Goal: Task Accomplishment & Management: Use online tool/utility

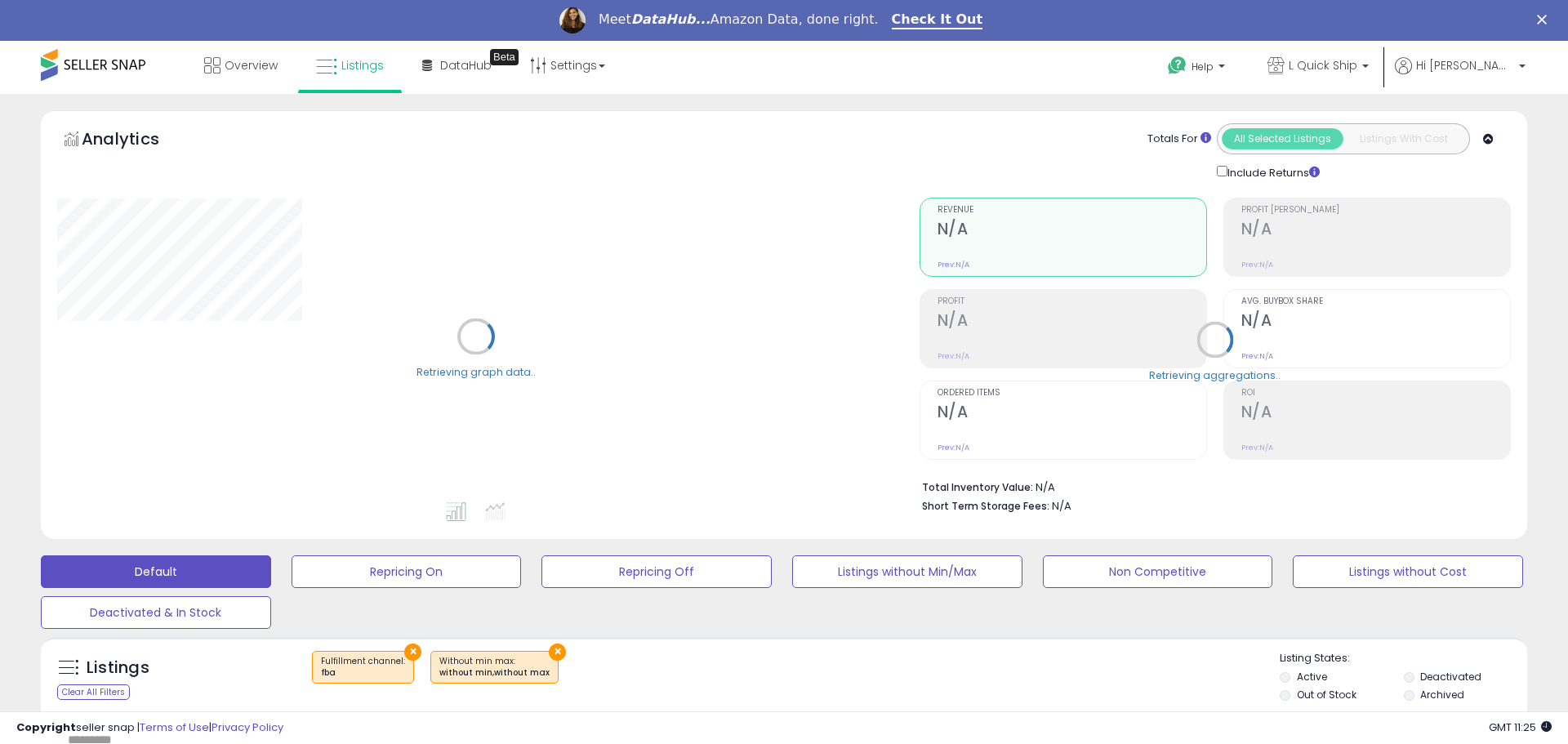
select select "**"
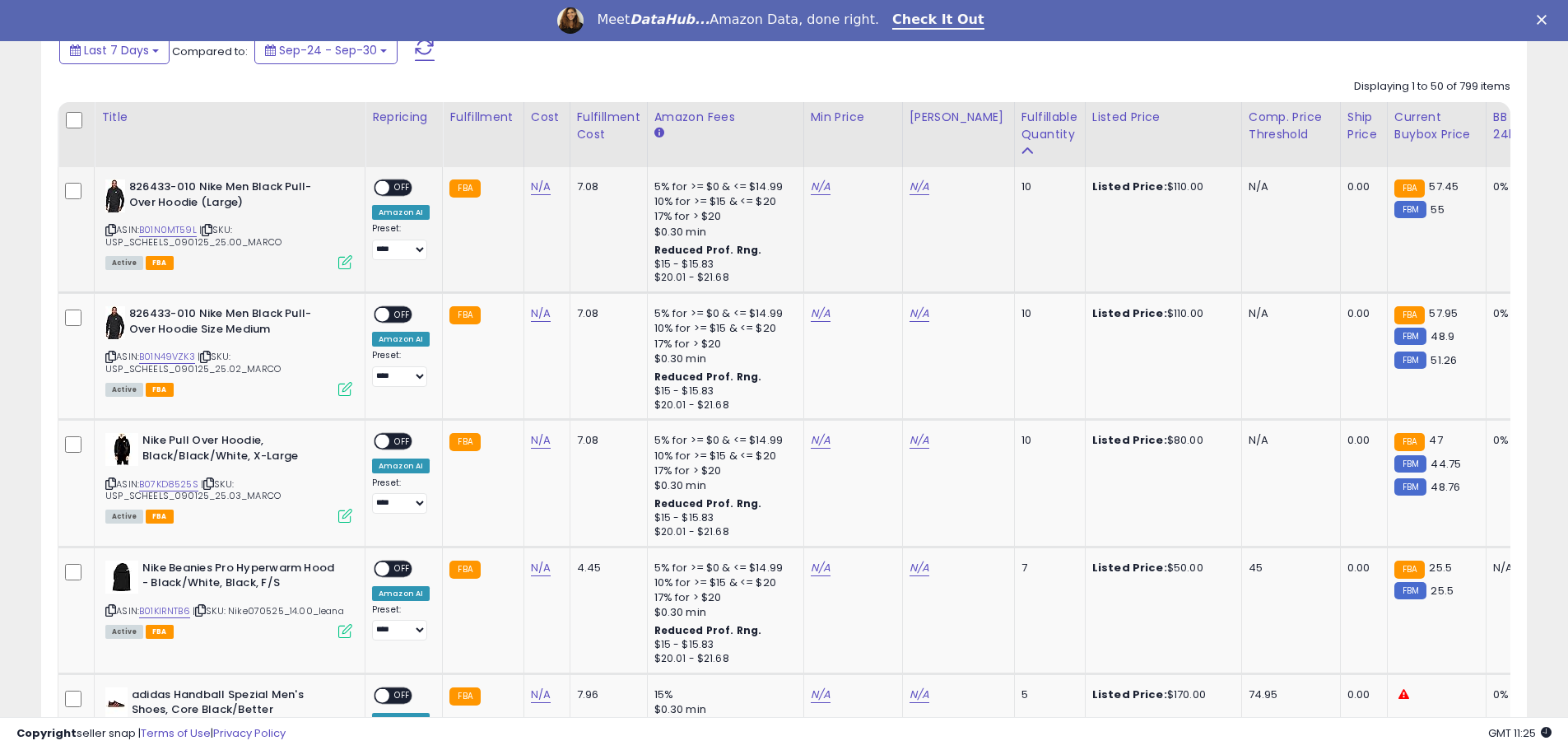
scroll to position [741, 0]
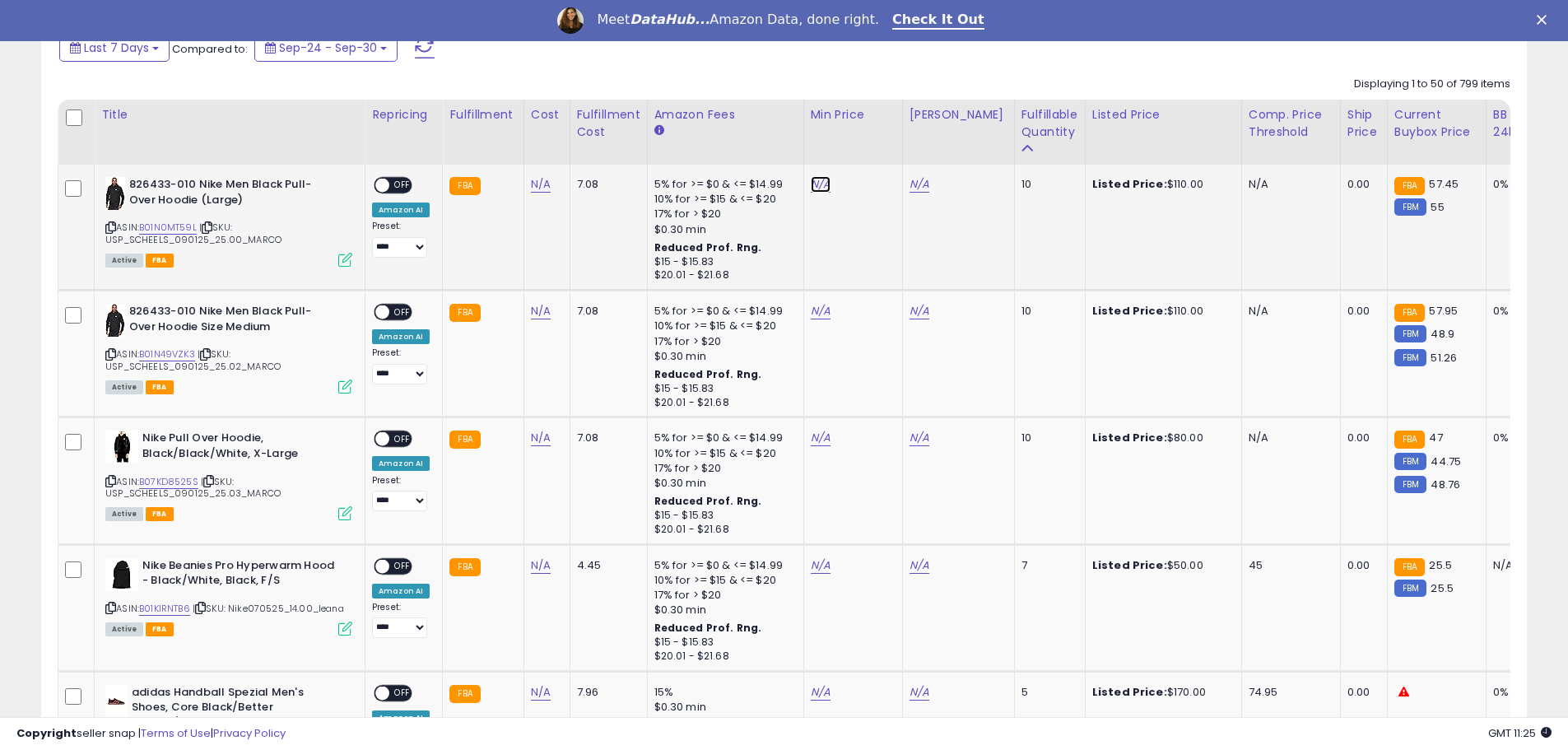
click at [818, 189] on link "N/A" at bounding box center [820, 185] width 20 height 16
click at [160, 228] on link "B01N0MT59L" at bounding box center [168, 227] width 58 height 14
click at [712, 138] on input "number" at bounding box center [768, 144] width 147 height 28
type input "*****"
click button "submit" at bounding box center [861, 143] width 28 height 25
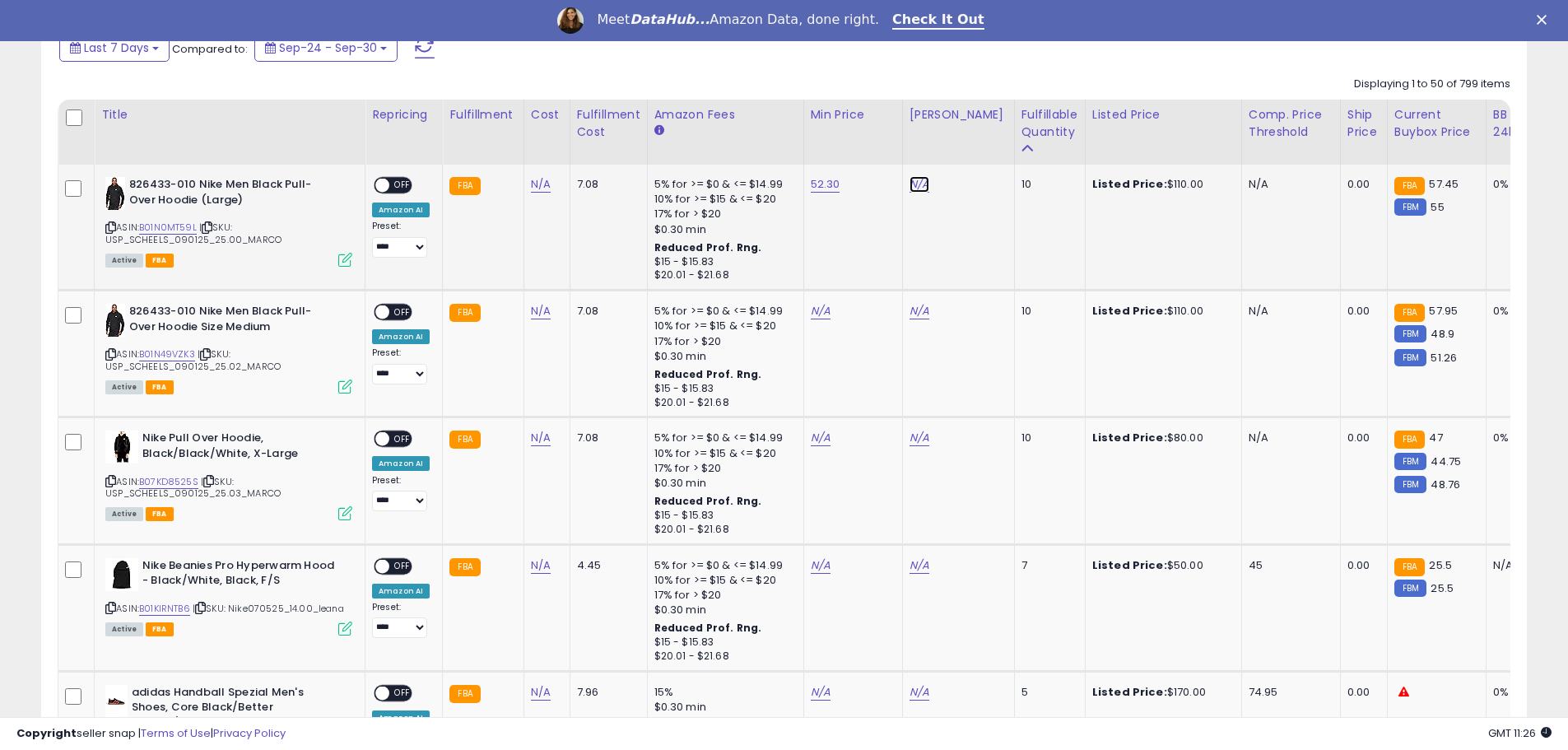
click at [913, 188] on link "N/A" at bounding box center [919, 185] width 20 height 16
click at [861, 148] on input "number" at bounding box center [866, 144] width 147 height 28
type input "******"
click button "submit" at bounding box center [960, 143] width 28 height 25
click at [397, 187] on span "OFF" at bounding box center [402, 185] width 26 height 14
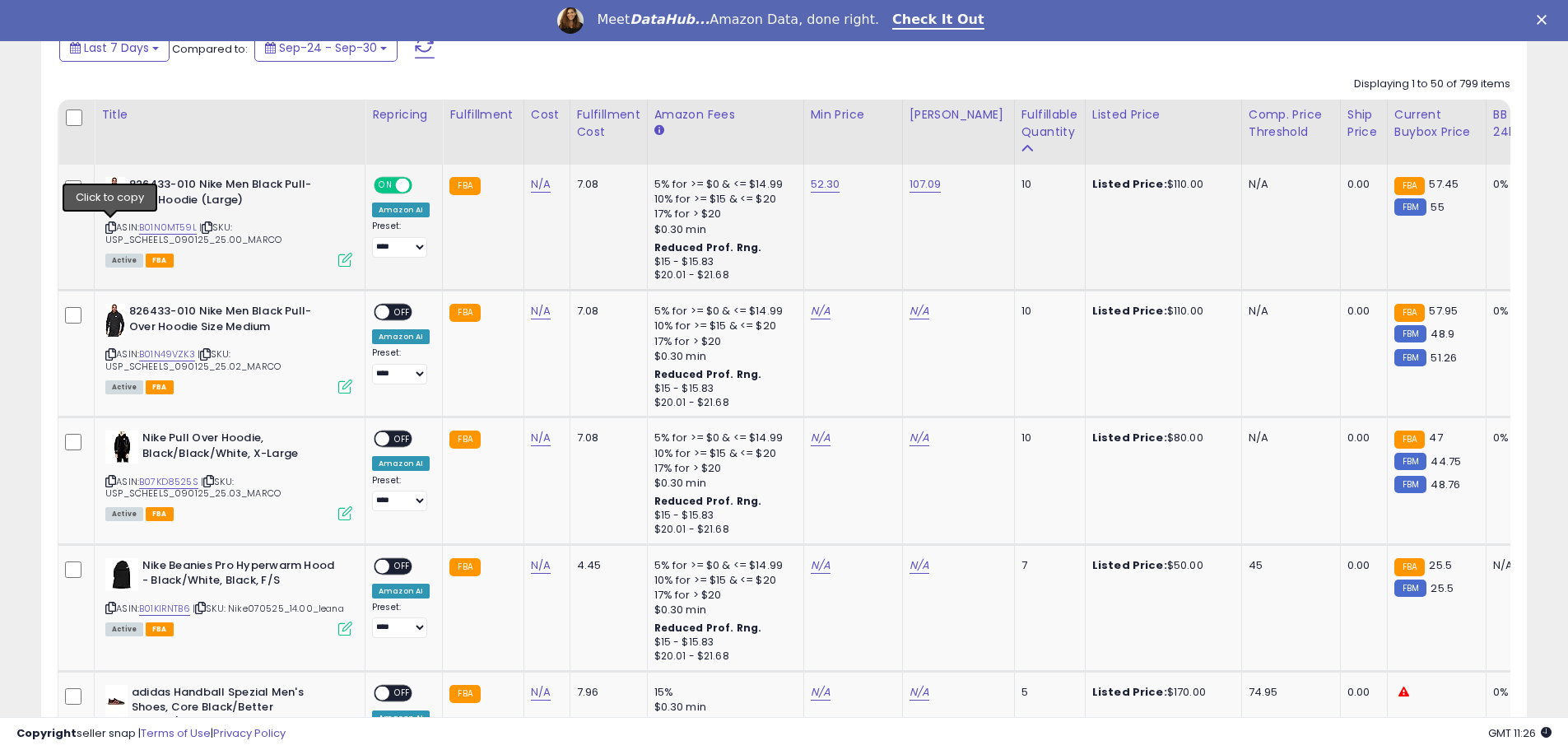
drag, startPoint x: 110, startPoint y: 228, endPoint x: 1116, endPoint y: 175, distance: 1007.4
click at [111, 228] on icon at bounding box center [110, 227] width 11 height 9
click at [820, 311] on link "N/A" at bounding box center [820, 311] width 20 height 16
click at [148, 353] on link "B01N49VZK3" at bounding box center [167, 354] width 56 height 14
click at [794, 279] on input "number" at bounding box center [768, 271] width 147 height 28
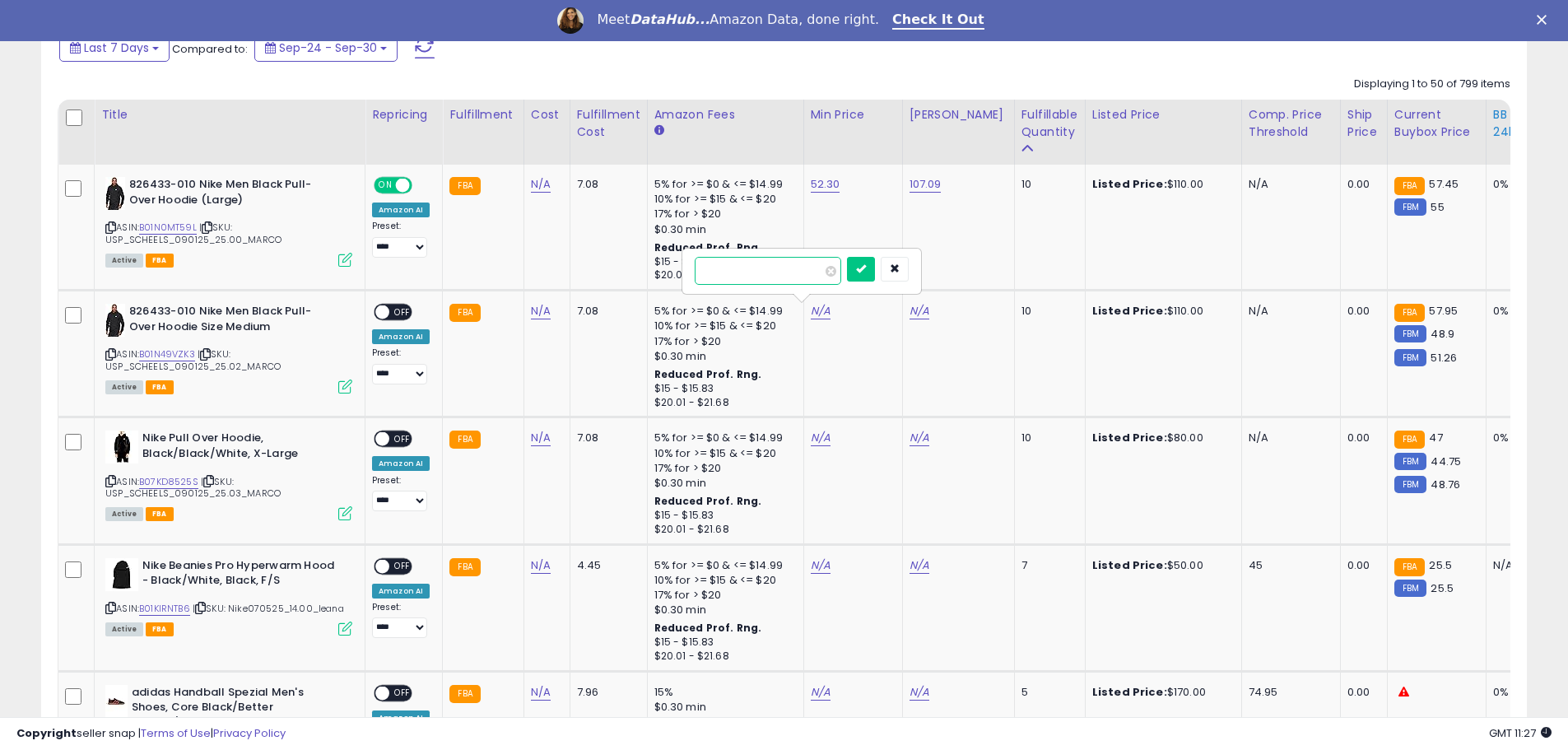
type input "*****"
click button "submit" at bounding box center [861, 270] width 28 height 25
click at [916, 306] on link "N/A" at bounding box center [919, 311] width 20 height 16
click at [824, 274] on input "number" at bounding box center [866, 271] width 147 height 28
type input "******"
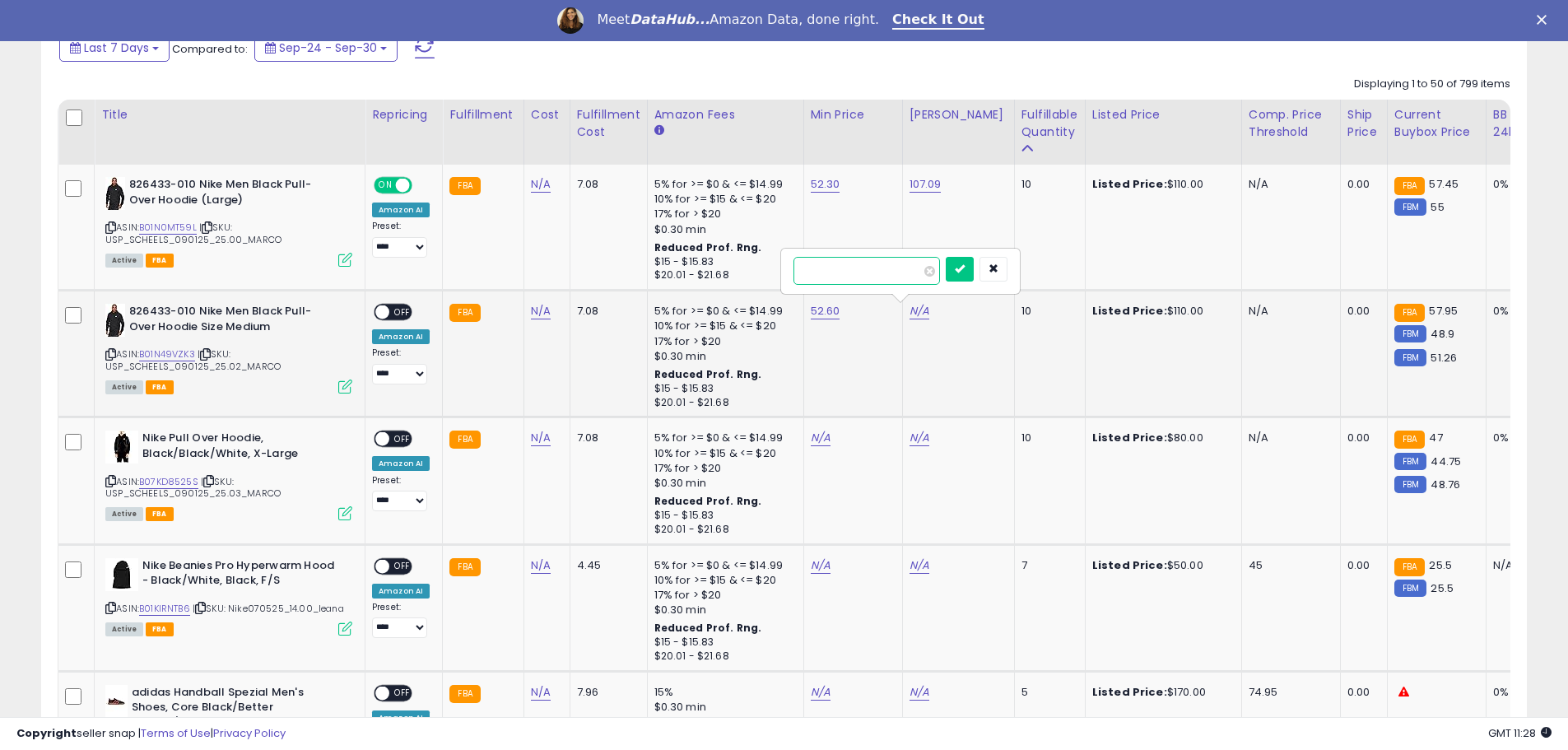
click button "submit" at bounding box center [960, 270] width 28 height 25
click at [401, 309] on span "OFF" at bounding box center [402, 312] width 26 height 14
click at [110, 351] on icon at bounding box center [110, 354] width 11 height 9
click at [811, 440] on link "N/A" at bounding box center [820, 438] width 20 height 16
click at [156, 480] on link "B07KD8525S" at bounding box center [169, 481] width 59 height 14
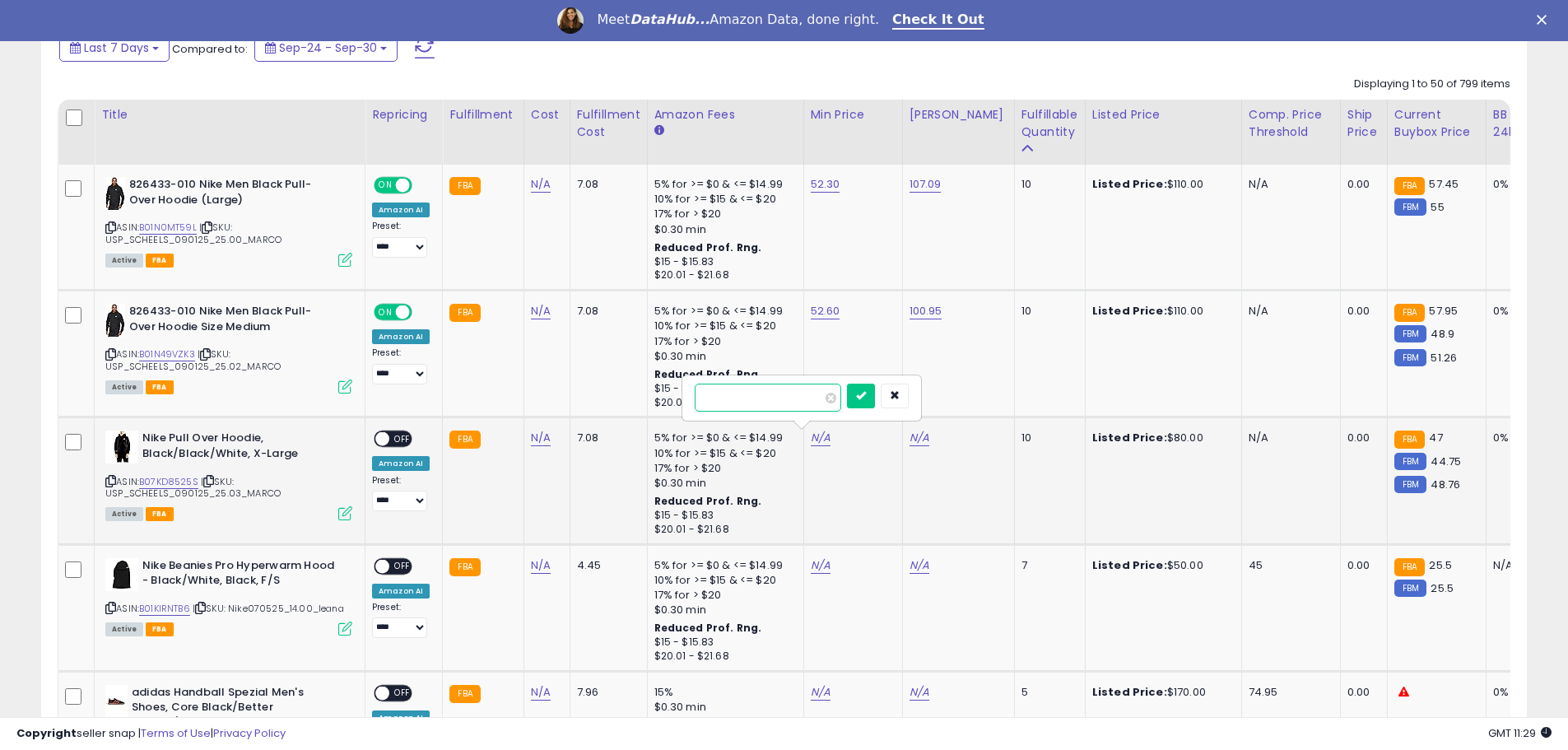
click at [786, 391] on input "number" at bounding box center [768, 397] width 147 height 28
type input "*****"
click button "submit" at bounding box center [861, 396] width 28 height 25
click at [918, 439] on link "N/A" at bounding box center [919, 438] width 20 height 16
click at [843, 392] on input "number" at bounding box center [866, 397] width 147 height 28
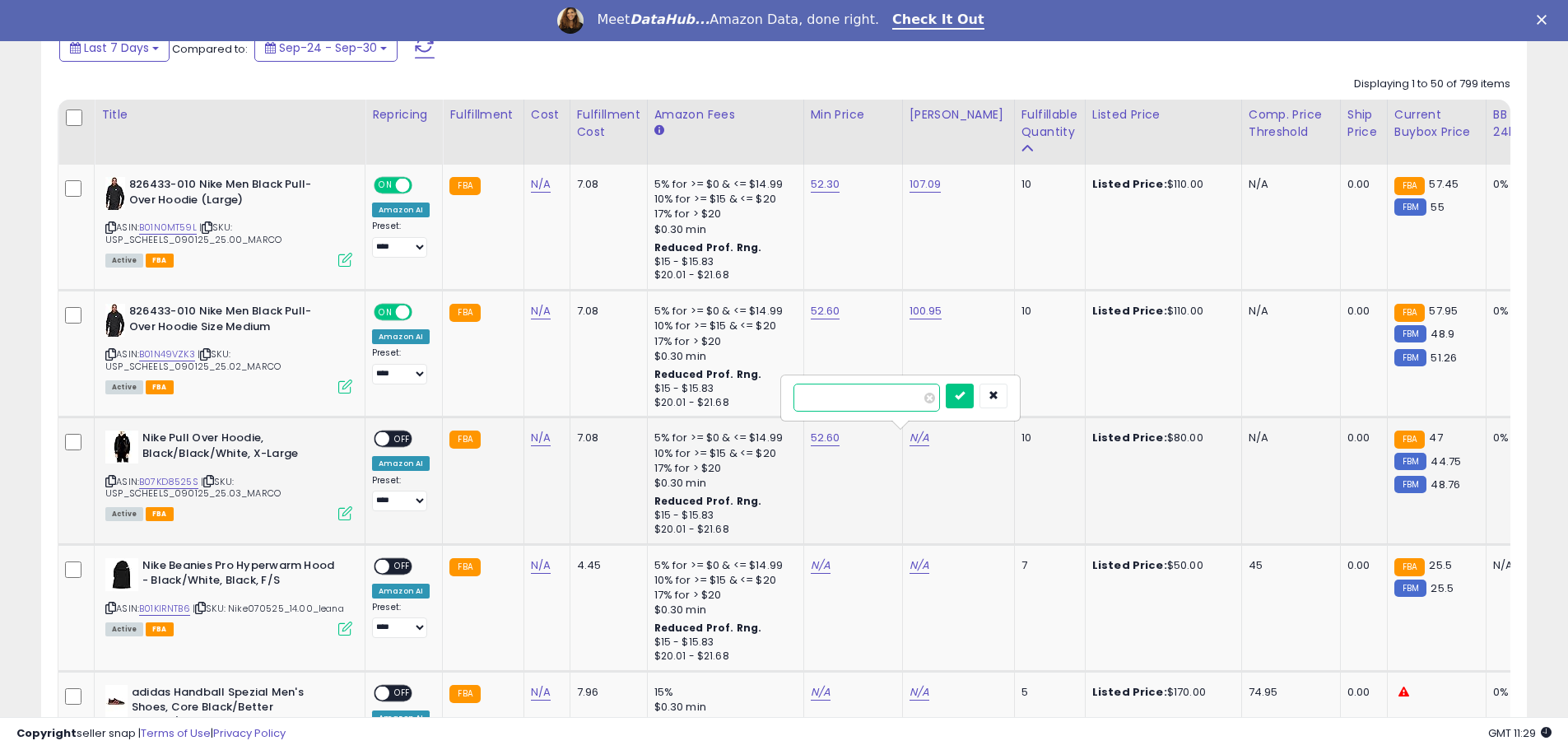
type input "*****"
click button "submit" at bounding box center [960, 396] width 28 height 25
click at [397, 437] on span "OFF" at bounding box center [402, 438] width 26 height 14
click at [110, 481] on icon at bounding box center [110, 480] width 11 height 9
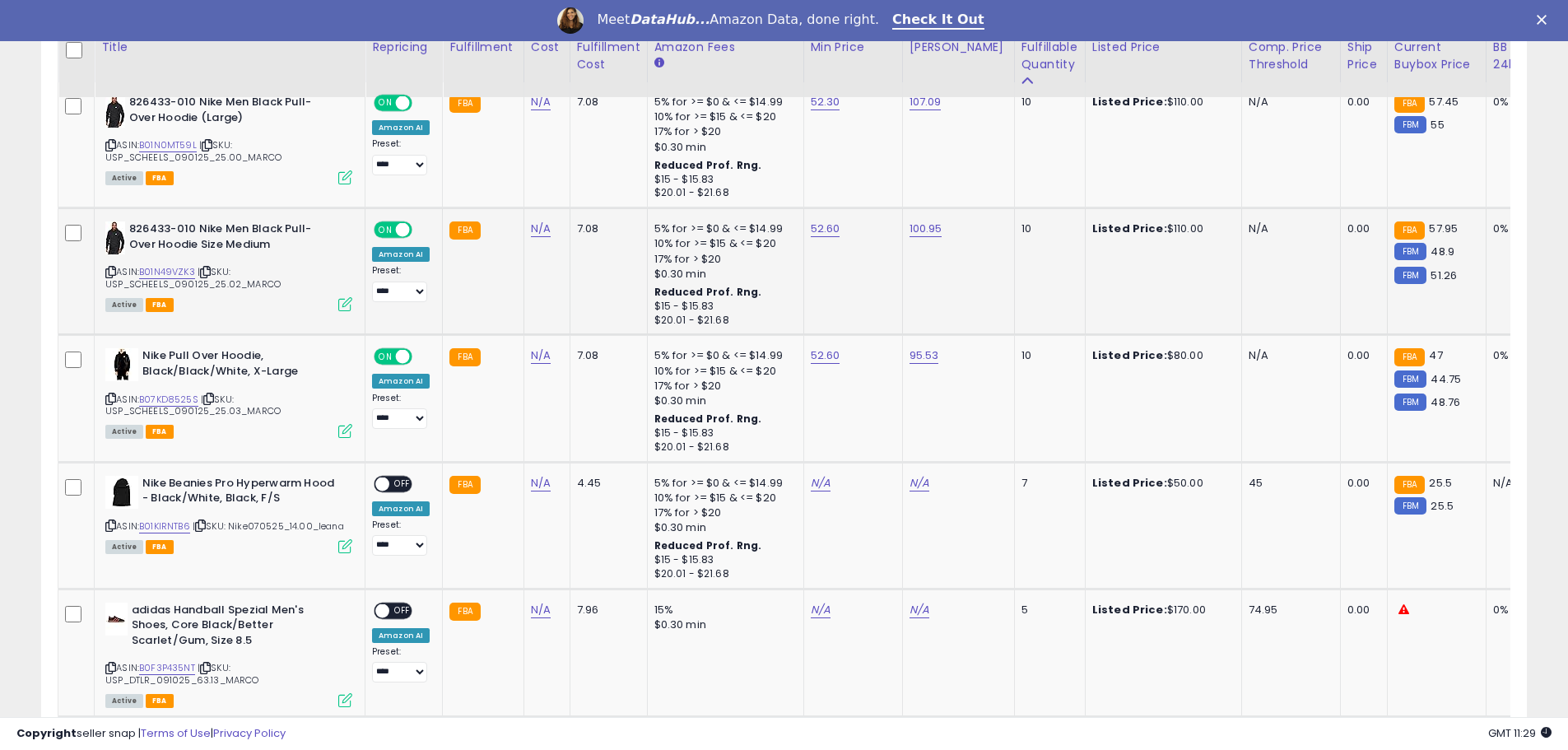
scroll to position [905, 0]
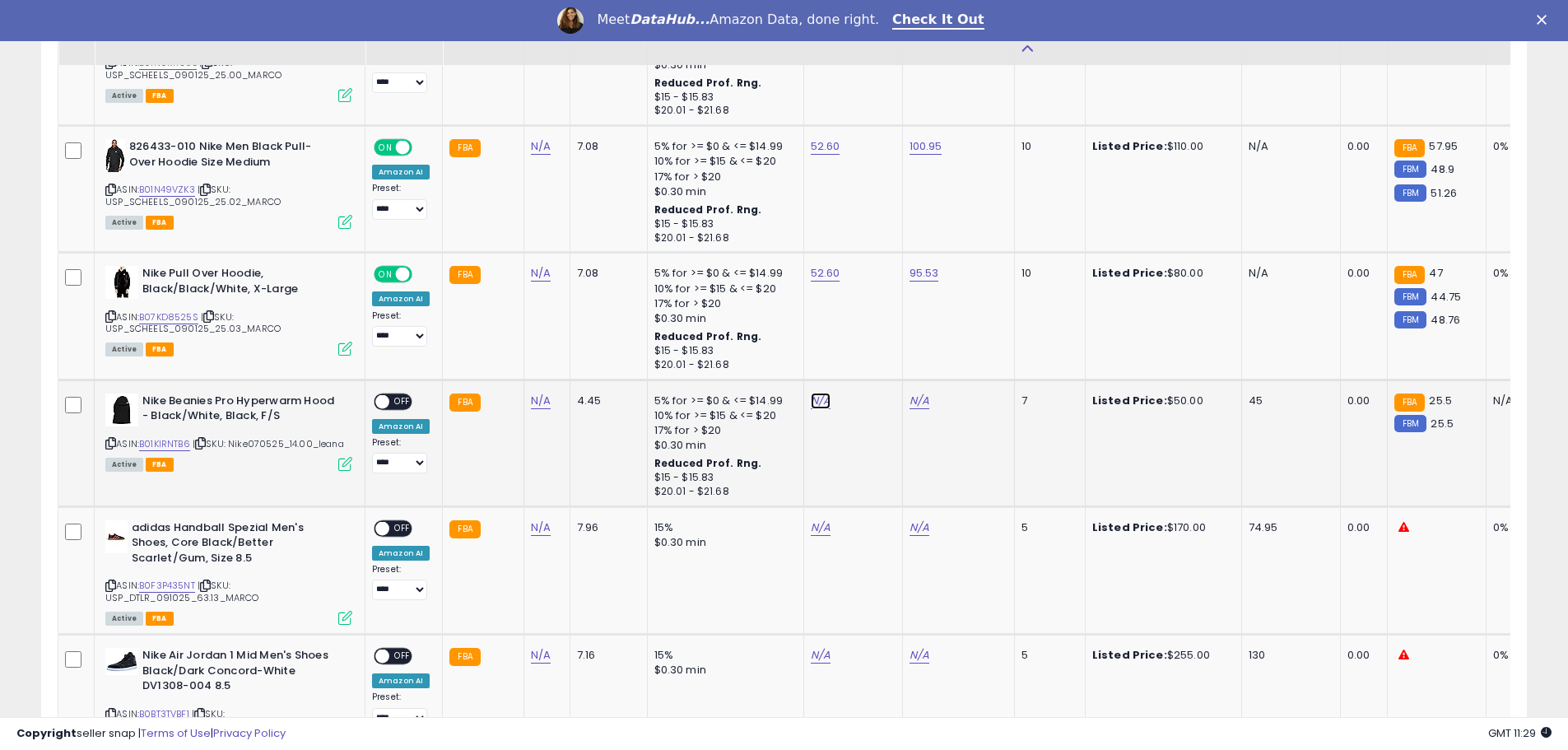
click at [810, 401] on link "N/A" at bounding box center [820, 401] width 20 height 16
click at [167, 443] on link "B01KIRNTB6" at bounding box center [165, 443] width 51 height 14
click at [899, 354] on icon "button" at bounding box center [894, 358] width 10 height 10
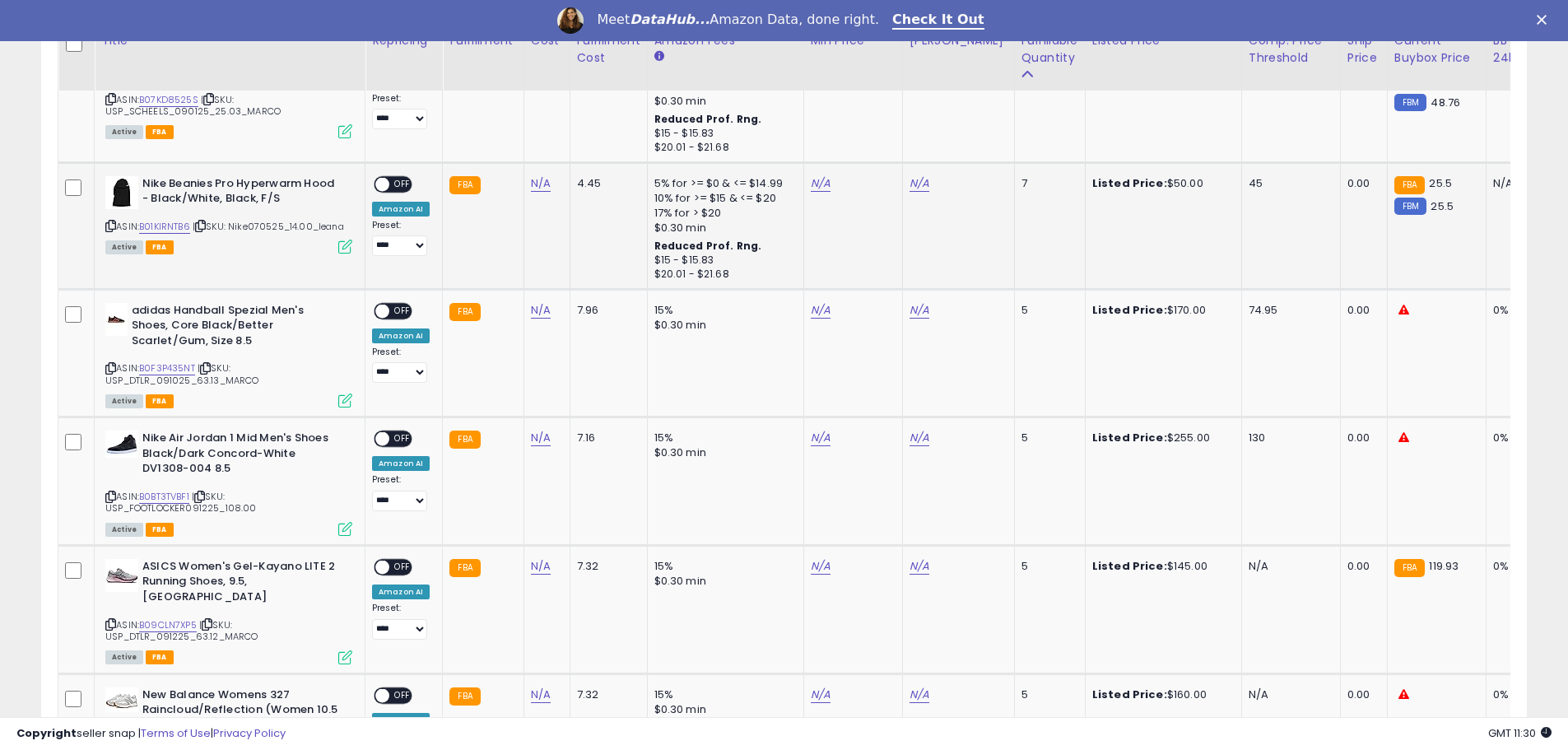
scroll to position [1152, 0]
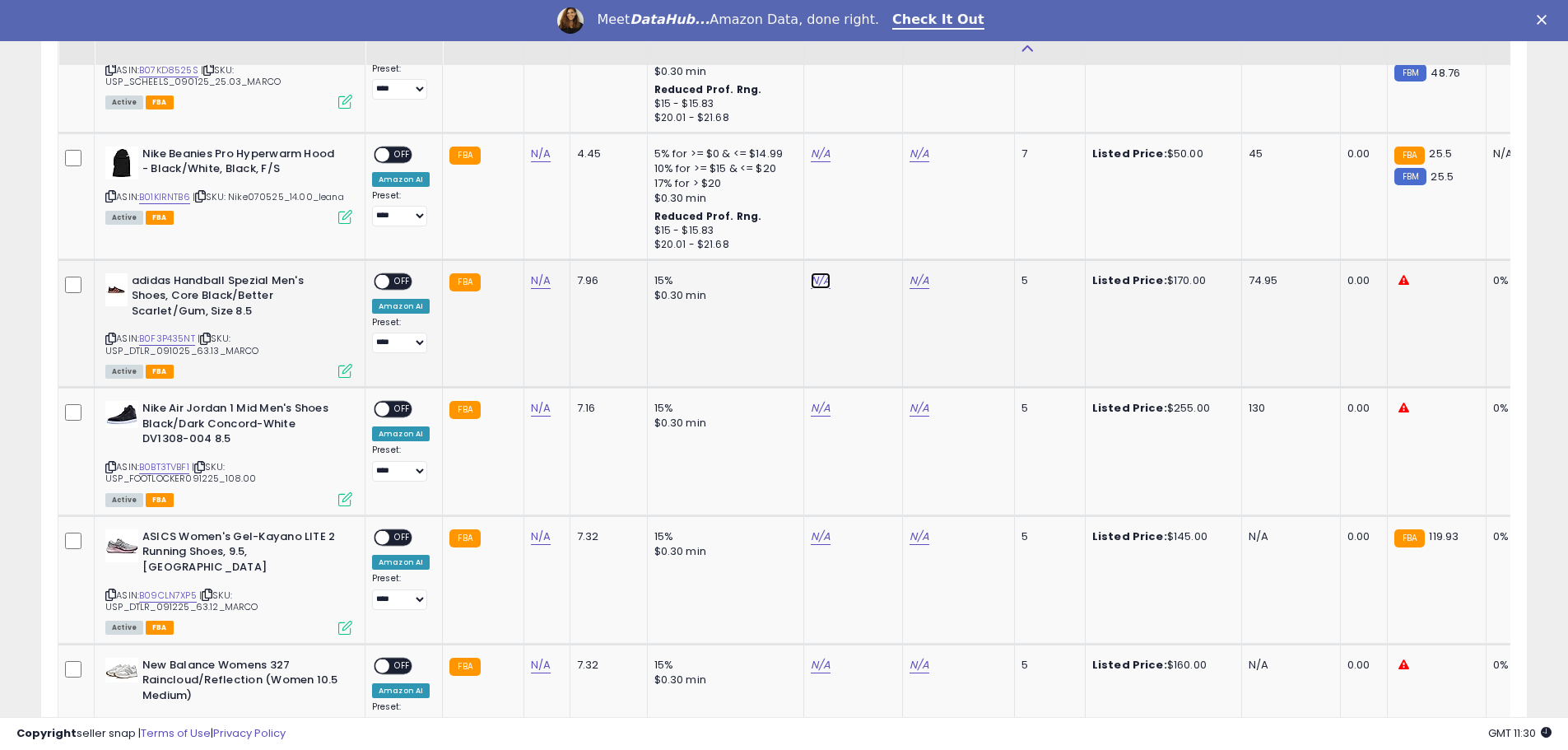
click at [810, 280] on link "N/A" at bounding box center [820, 280] width 20 height 16
click at [162, 339] on link "B0F3P435NT" at bounding box center [167, 338] width 56 height 14
click at [738, 237] on input "number" at bounding box center [768, 241] width 147 height 28
type input "******"
click button "submit" at bounding box center [861, 239] width 28 height 25
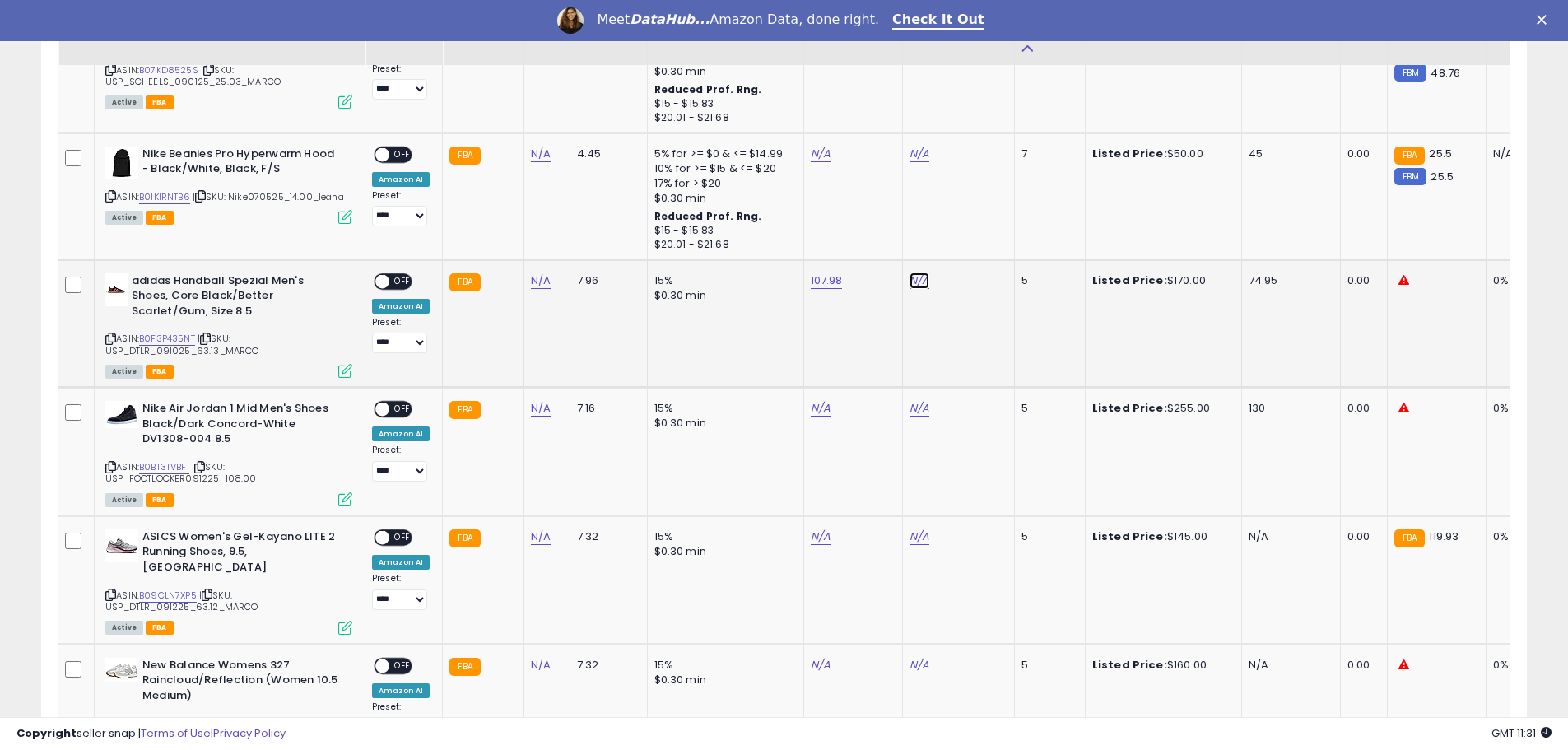
click at [910, 278] on link "N/A" at bounding box center [919, 280] width 20 height 16
click at [831, 234] on input "number" at bounding box center [866, 241] width 147 height 28
type input "******"
click button "submit" at bounding box center [960, 239] width 28 height 25
click at [399, 281] on span "OFF" at bounding box center [402, 280] width 26 height 14
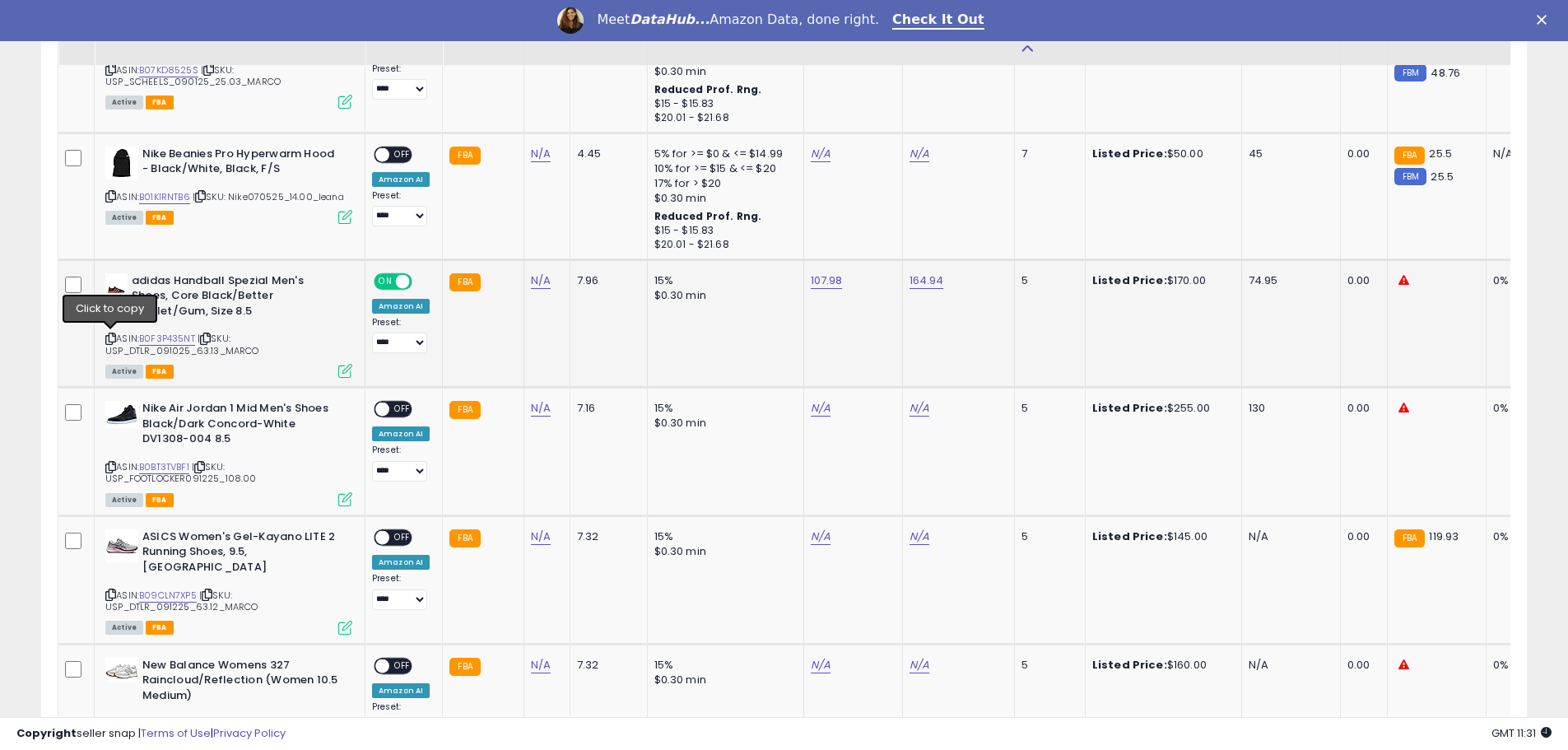
click at [106, 339] on icon at bounding box center [110, 338] width 11 height 9
click at [110, 338] on icon at bounding box center [110, 338] width 11 height 9
click at [813, 408] on link "N/A" at bounding box center [820, 408] width 20 height 16
click at [159, 468] on link "B0BT3TVBF1" at bounding box center [164, 466] width 50 height 14
click at [913, 407] on link "N/A" at bounding box center [919, 408] width 20 height 16
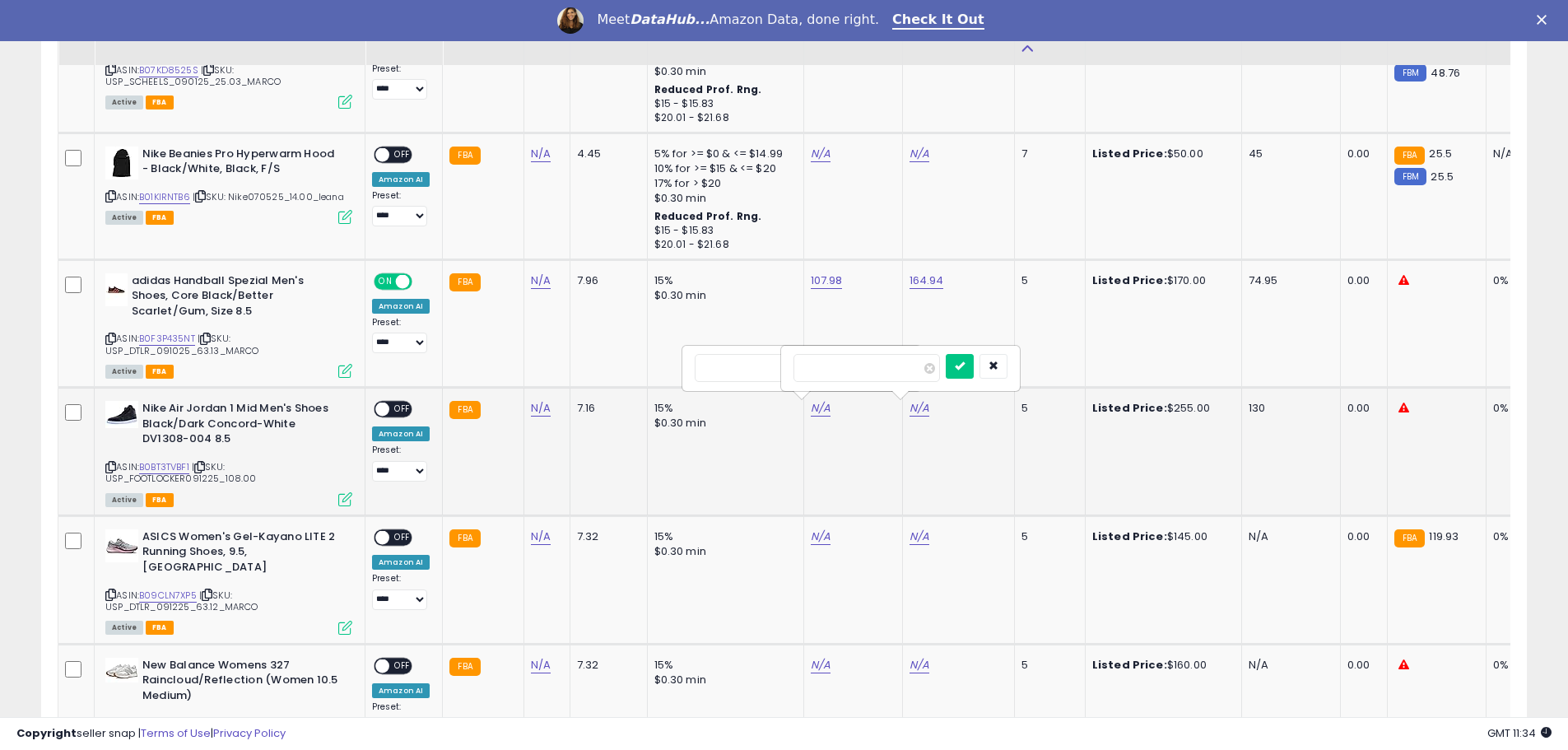
type input "******"
click button "submit" at bounding box center [960, 366] width 28 height 25
click at [820, 405] on link "N/A" at bounding box center [820, 408] width 20 height 16
click at [744, 360] on input "number" at bounding box center [768, 368] width 147 height 28
type input "******"
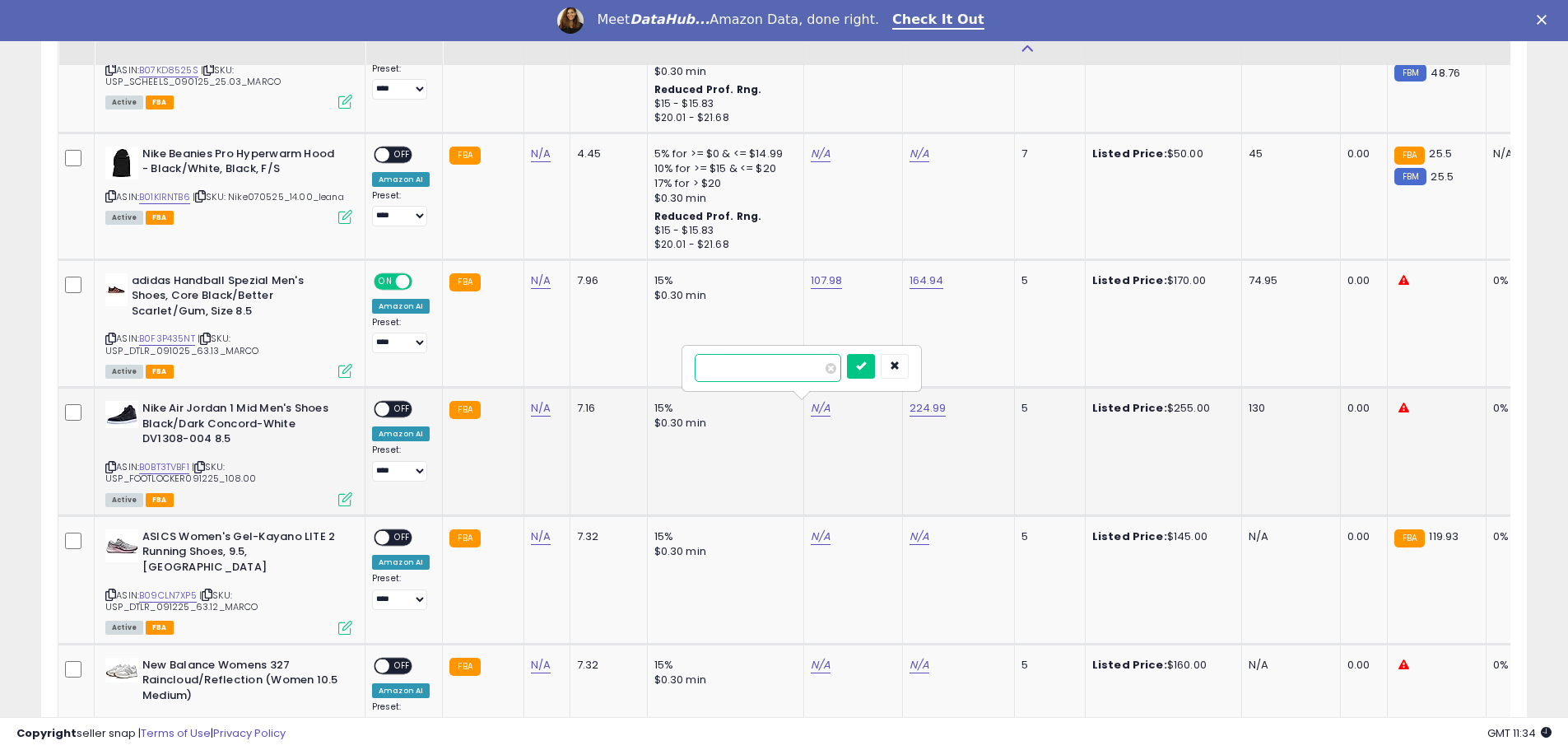
click button "submit" at bounding box center [861, 366] width 28 height 25
click at [402, 405] on span "OFF" at bounding box center [402, 409] width 26 height 14
click at [111, 466] on icon at bounding box center [110, 466] width 11 height 9
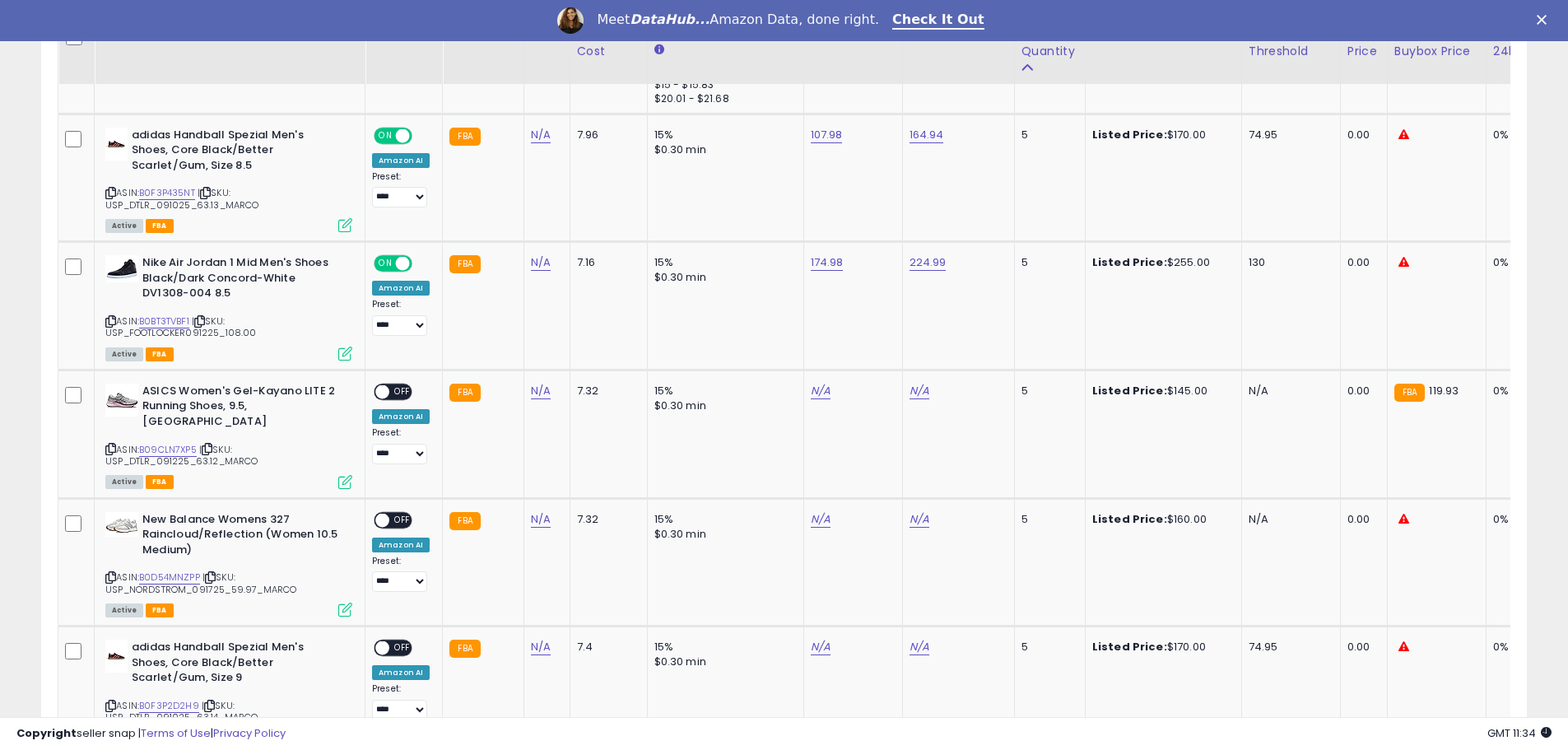
scroll to position [1316, 0]
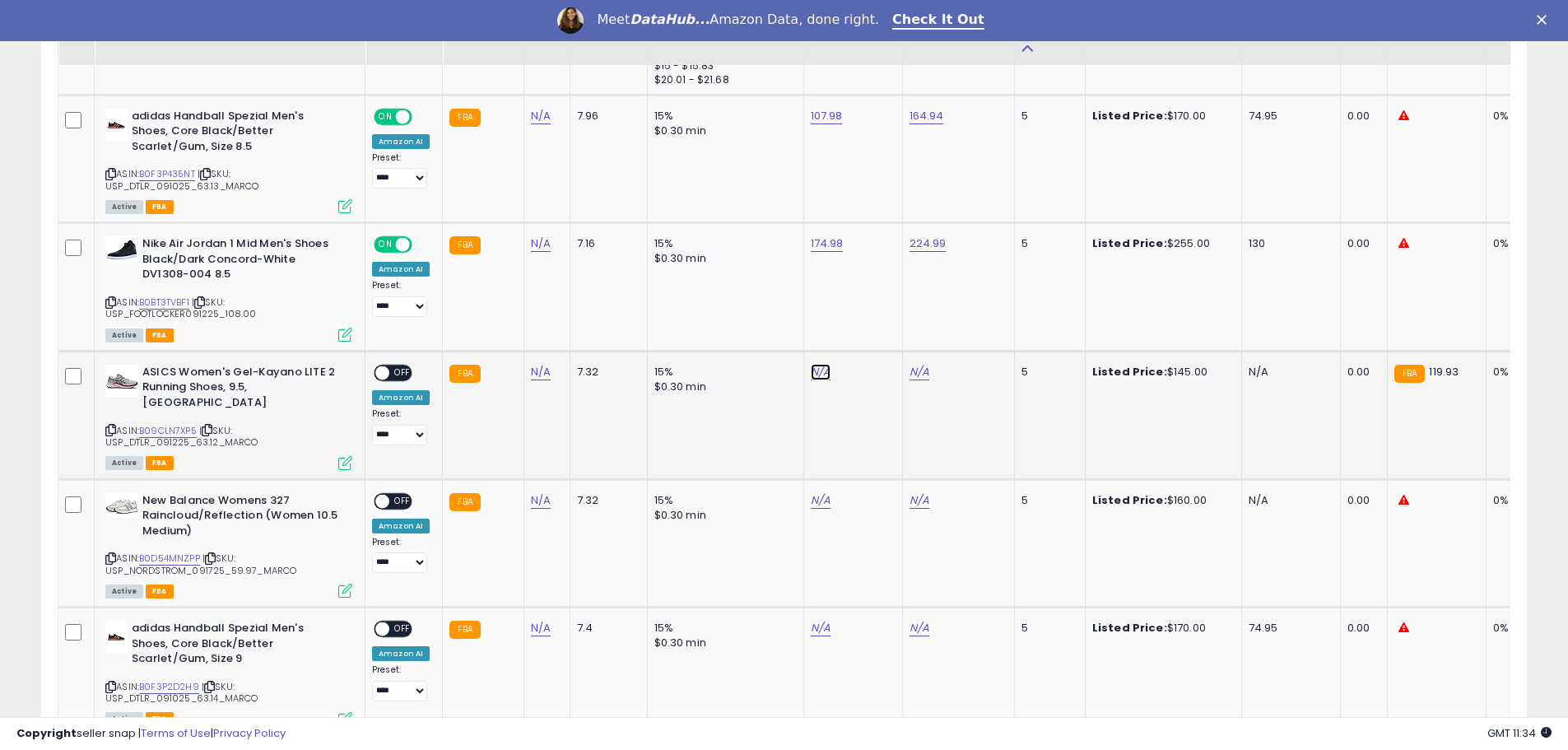
click at [811, 368] on link "N/A" at bounding box center [820, 372] width 20 height 16
click at [153, 429] on link "B09CLN7XP5" at bounding box center [168, 430] width 58 height 14
click at [799, 336] on input "number" at bounding box center [768, 331] width 147 height 28
type input "******"
click button "submit" at bounding box center [861, 330] width 28 height 25
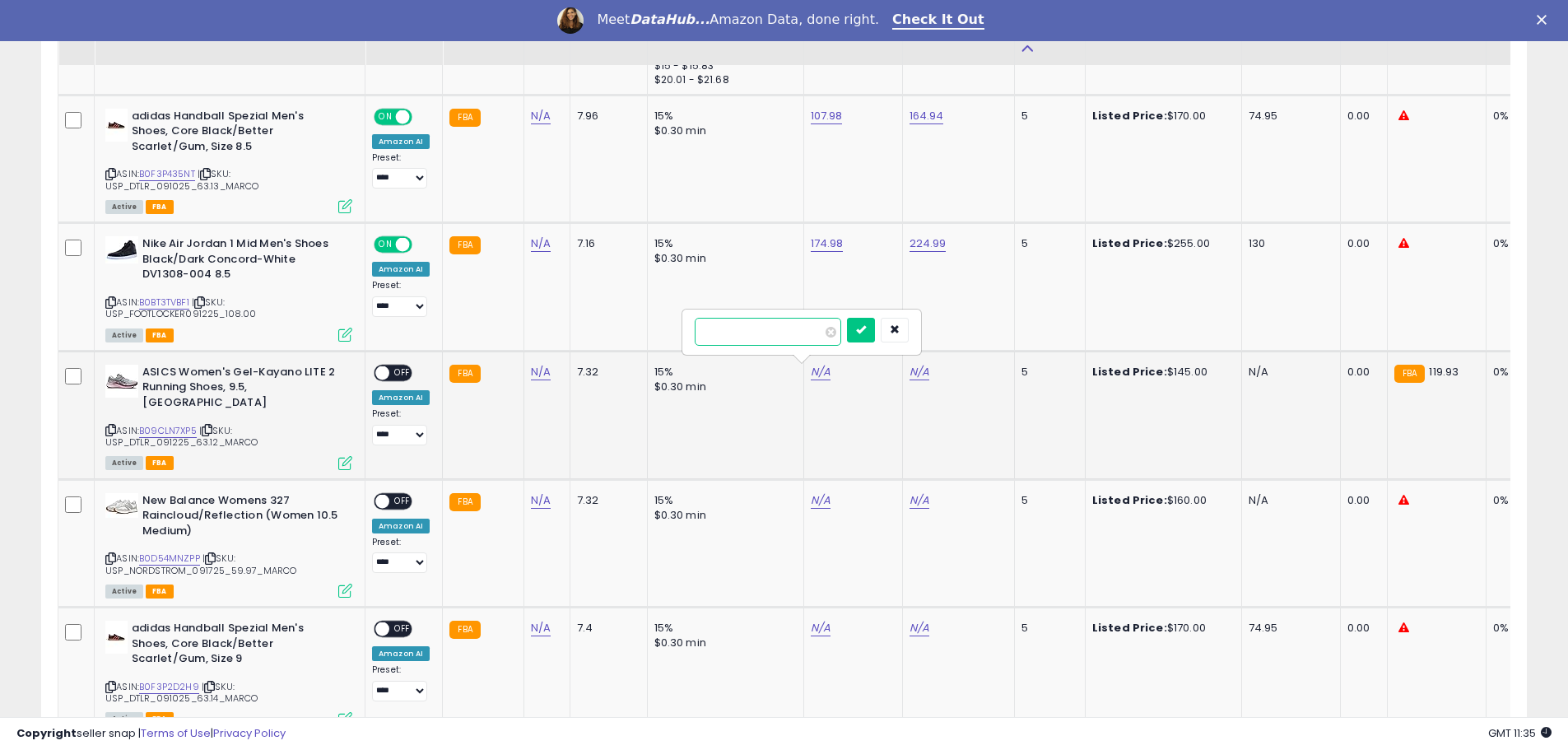
click button "submit" at bounding box center [861, 330] width 28 height 25
click at [913, 367] on link "N/A" at bounding box center [919, 372] width 20 height 16
click at [830, 333] on input "number" at bounding box center [866, 331] width 147 height 28
type input "******"
click button "submit" at bounding box center [960, 330] width 28 height 25
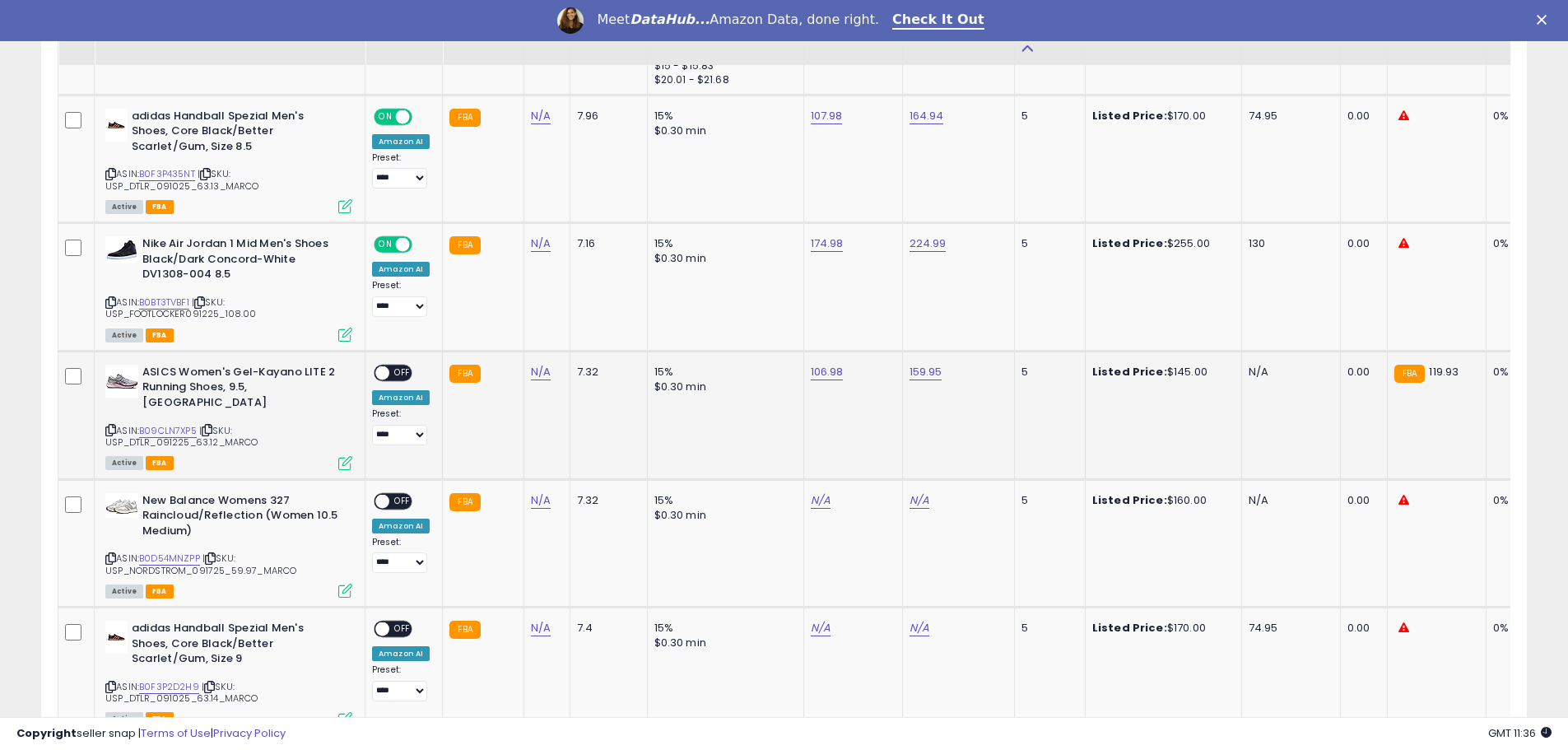
click at [402, 370] on span "OFF" at bounding box center [402, 373] width 26 height 14
click at [110, 429] on icon at bounding box center [110, 429] width 11 height 9
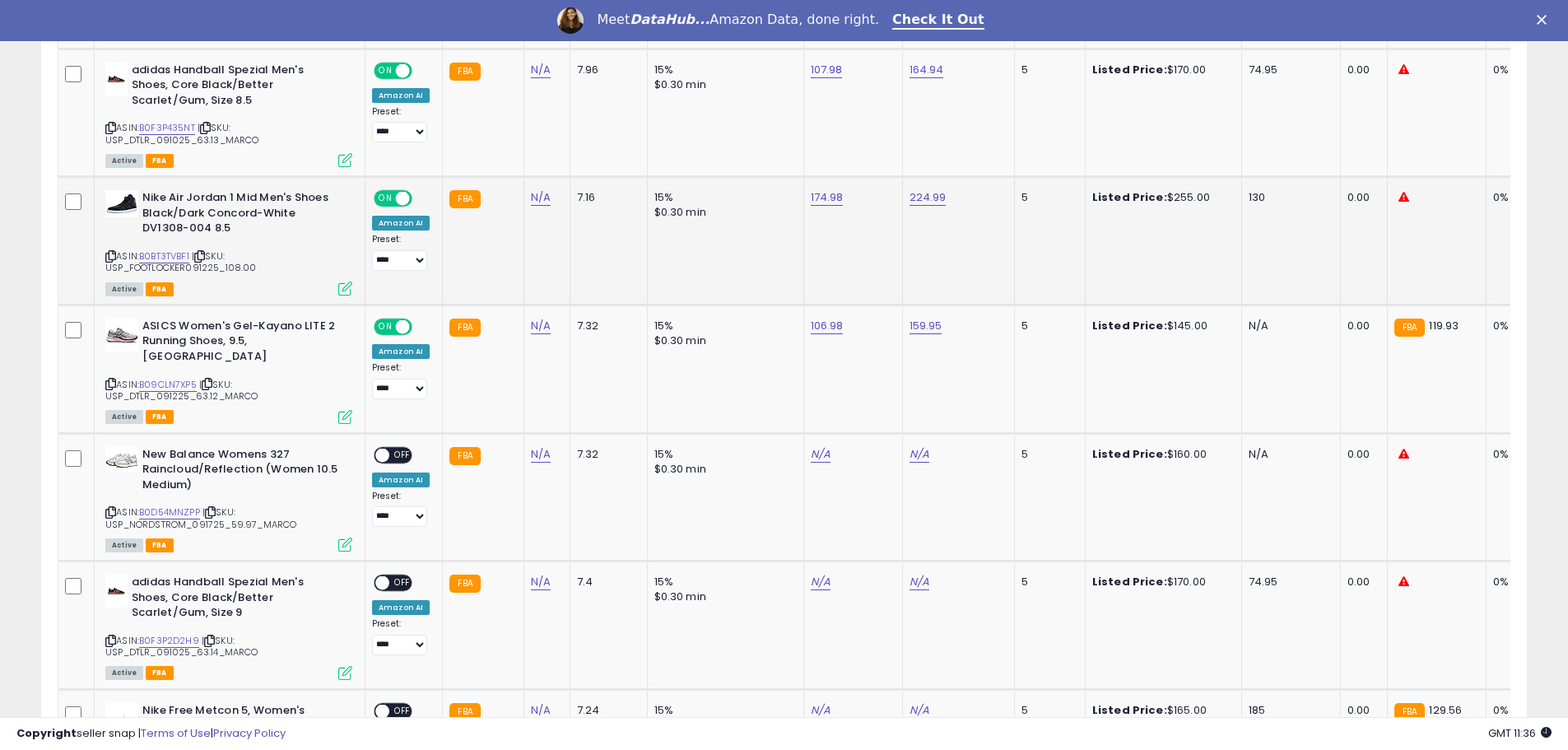
scroll to position [1399, 0]
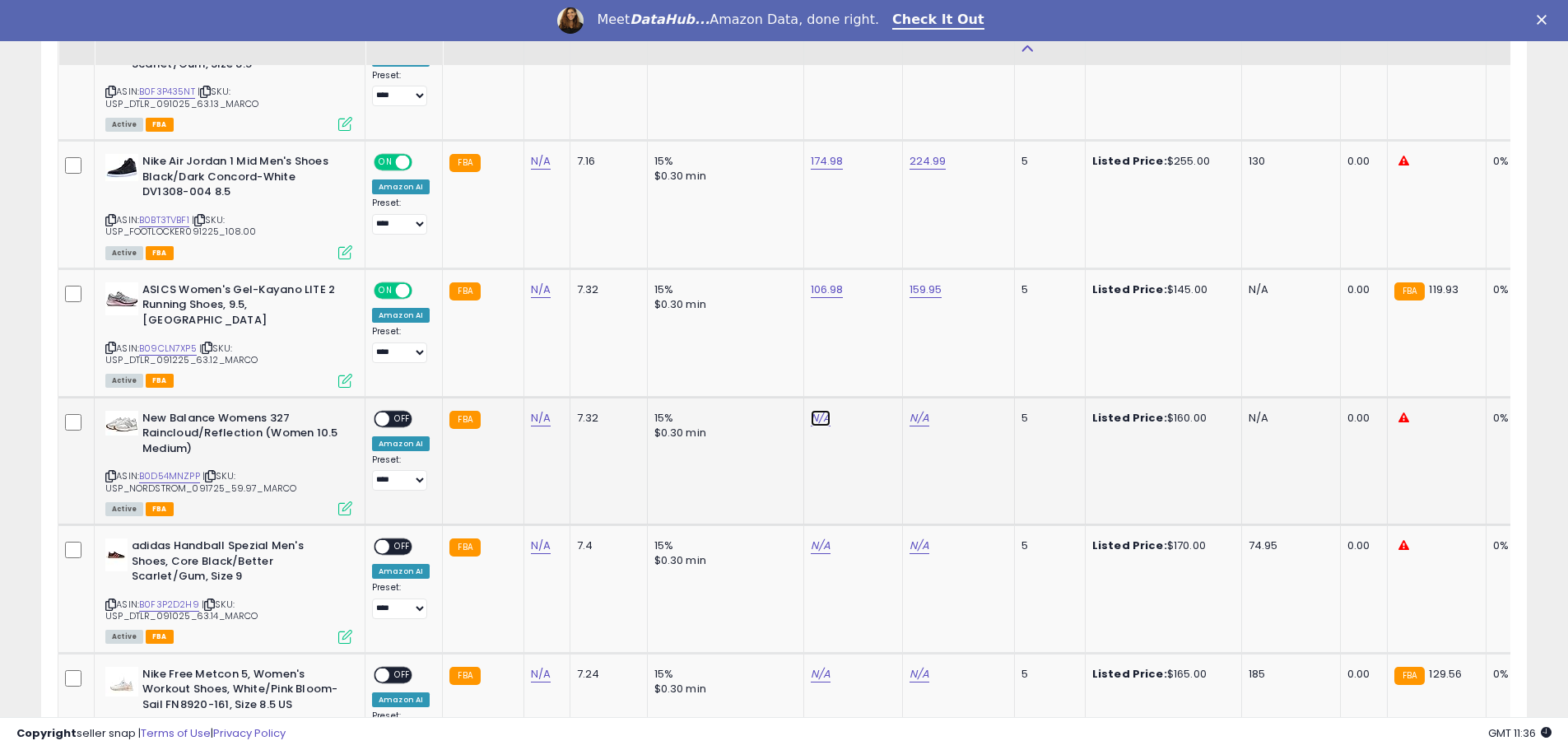
click at [818, 420] on link "N/A" at bounding box center [820, 418] width 20 height 16
click at [163, 473] on link "B0D54MNZPP" at bounding box center [170, 476] width 61 height 14
click at [767, 367] on input "number" at bounding box center [768, 377] width 147 height 28
type input "******"
click button "submit" at bounding box center [861, 376] width 28 height 25
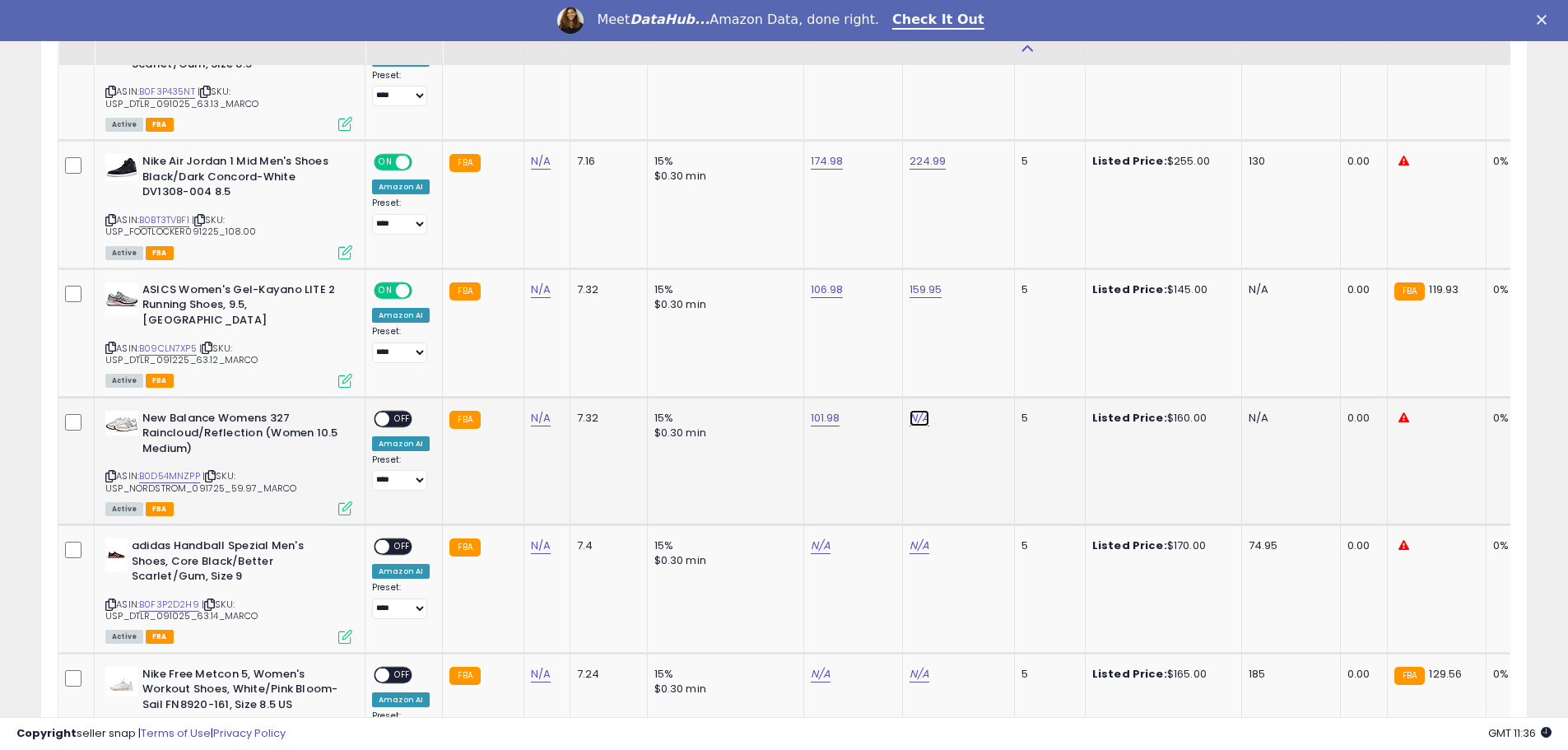
click at [920, 420] on link "N/A" at bounding box center [919, 418] width 20 height 16
click at [850, 378] on input "number" at bounding box center [866, 377] width 147 height 28
type input "******"
click button "submit" at bounding box center [960, 376] width 28 height 25
click at [401, 417] on span "OFF" at bounding box center [402, 418] width 26 height 14
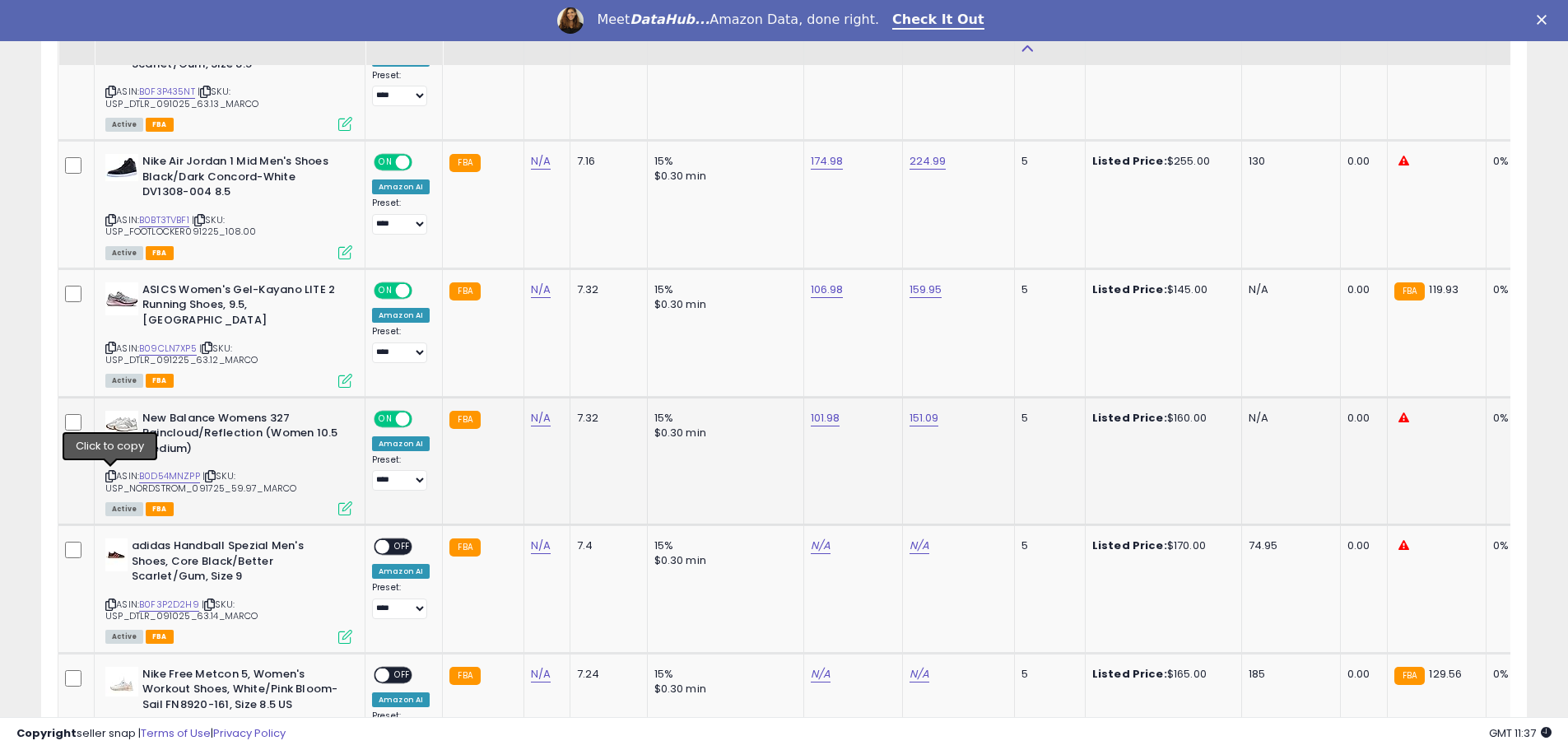
click at [111, 472] on icon at bounding box center [110, 476] width 11 height 9
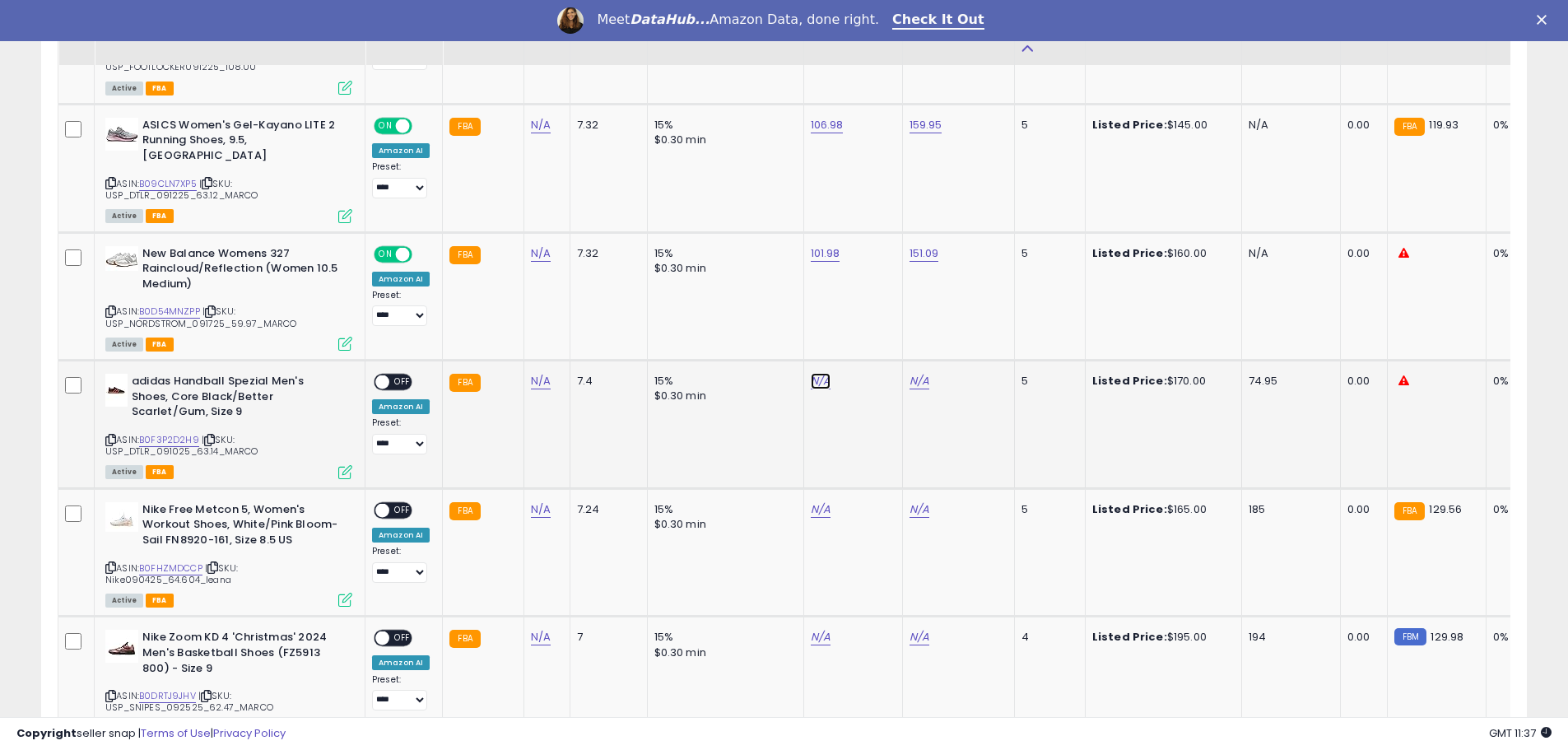
click at [813, 382] on link "N/A" at bounding box center [820, 381] width 20 height 16
click at [167, 436] on link "B0F3P2D2H9" at bounding box center [169, 439] width 60 height 14
click at [772, 345] on input "number" at bounding box center [768, 340] width 147 height 28
type input "******"
click button "submit" at bounding box center [861, 339] width 28 height 25
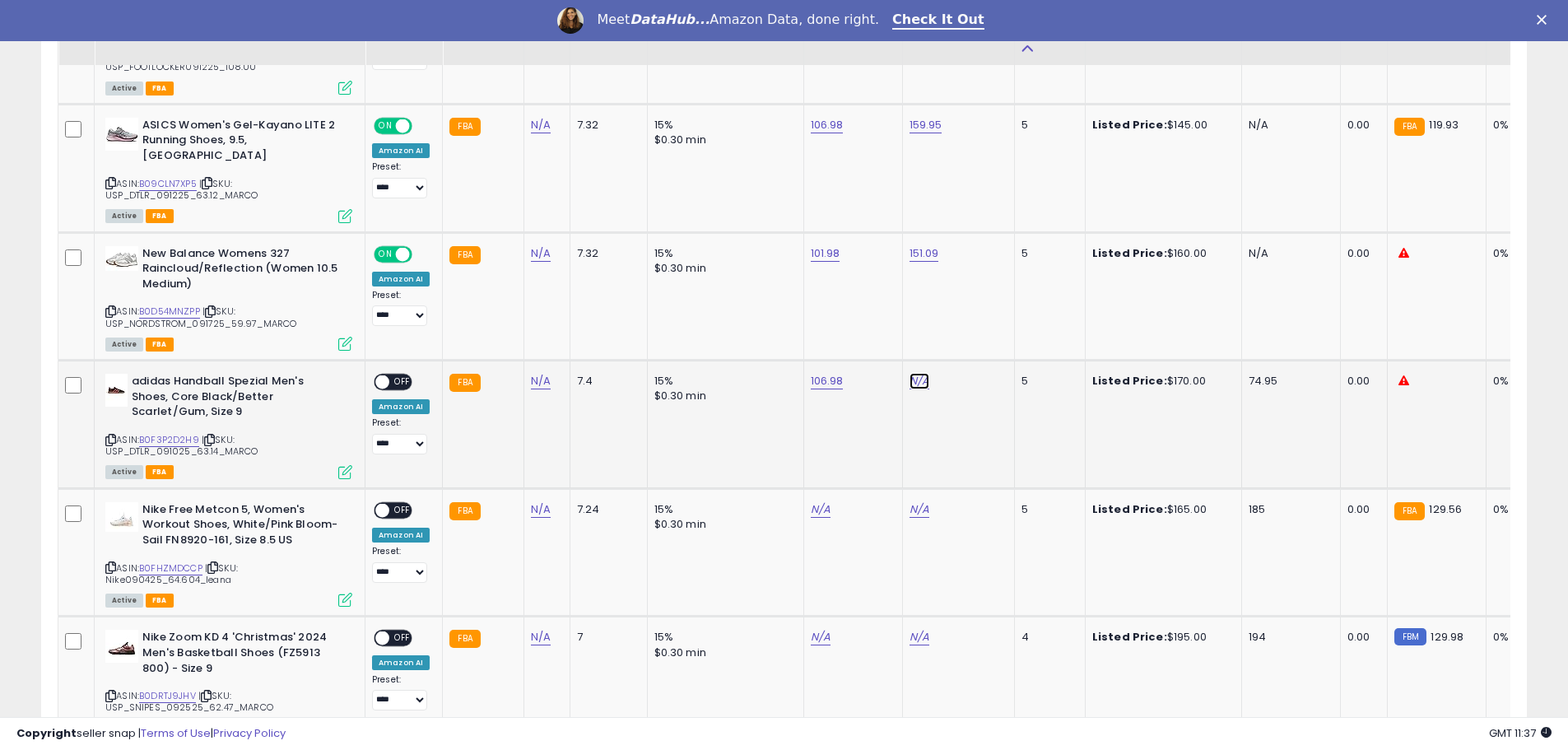
click at [918, 382] on link "N/A" at bounding box center [919, 381] width 20 height 16
click at [882, 345] on input "number" at bounding box center [866, 340] width 147 height 28
type input "******"
click button "submit" at bounding box center [960, 339] width 28 height 25
click at [401, 383] on span "OFF" at bounding box center [402, 382] width 26 height 14
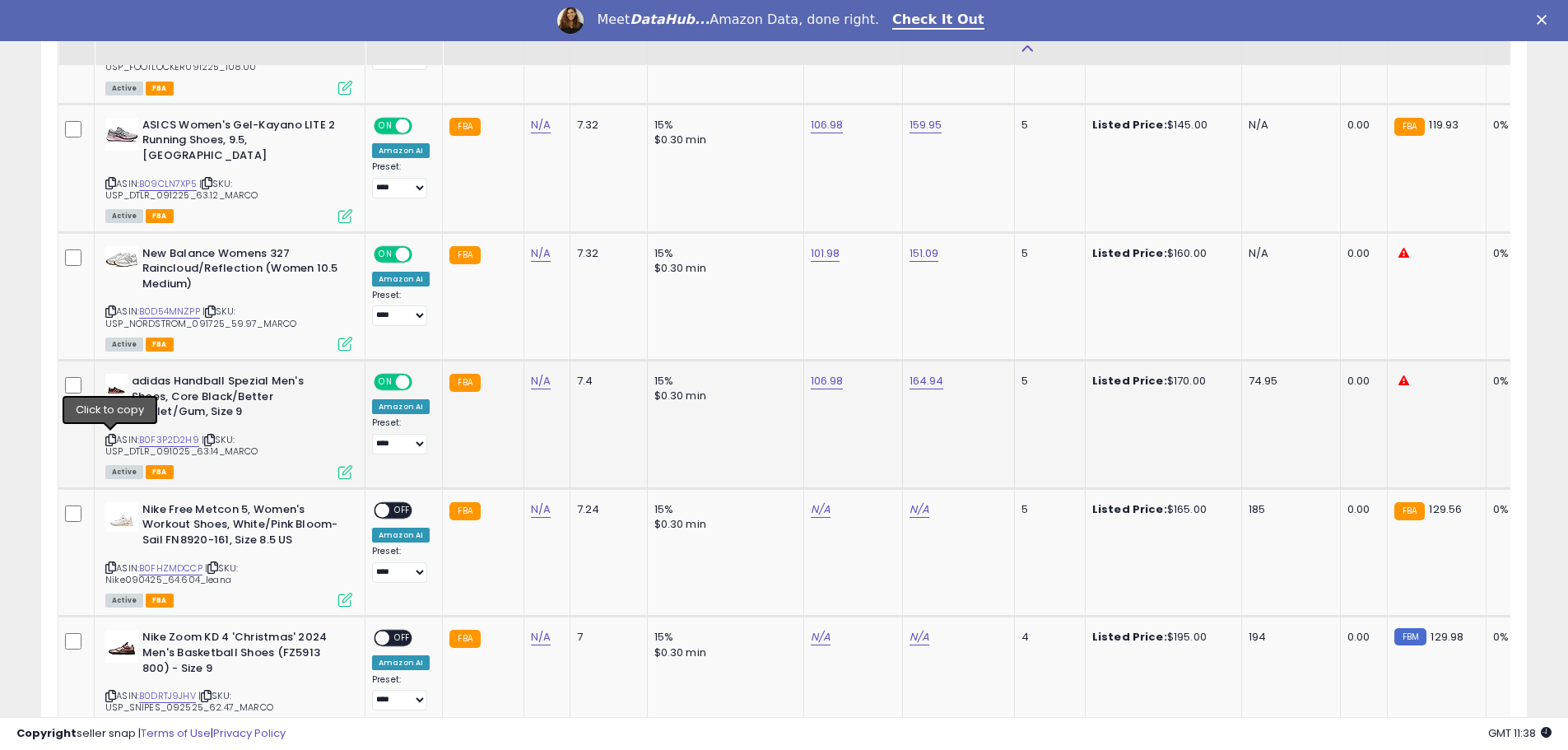
click at [113, 439] on icon at bounding box center [110, 439] width 11 height 9
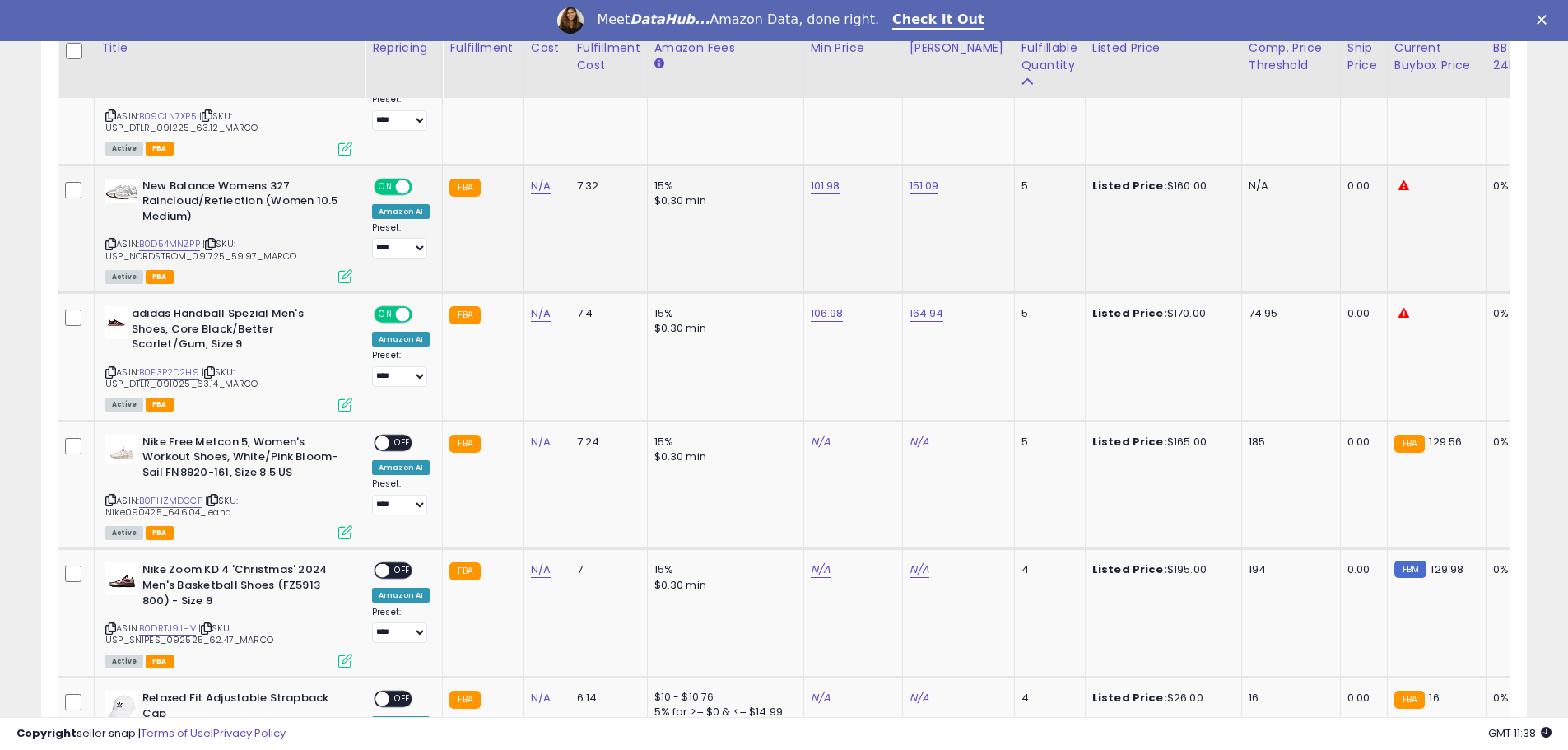
scroll to position [1728, 0]
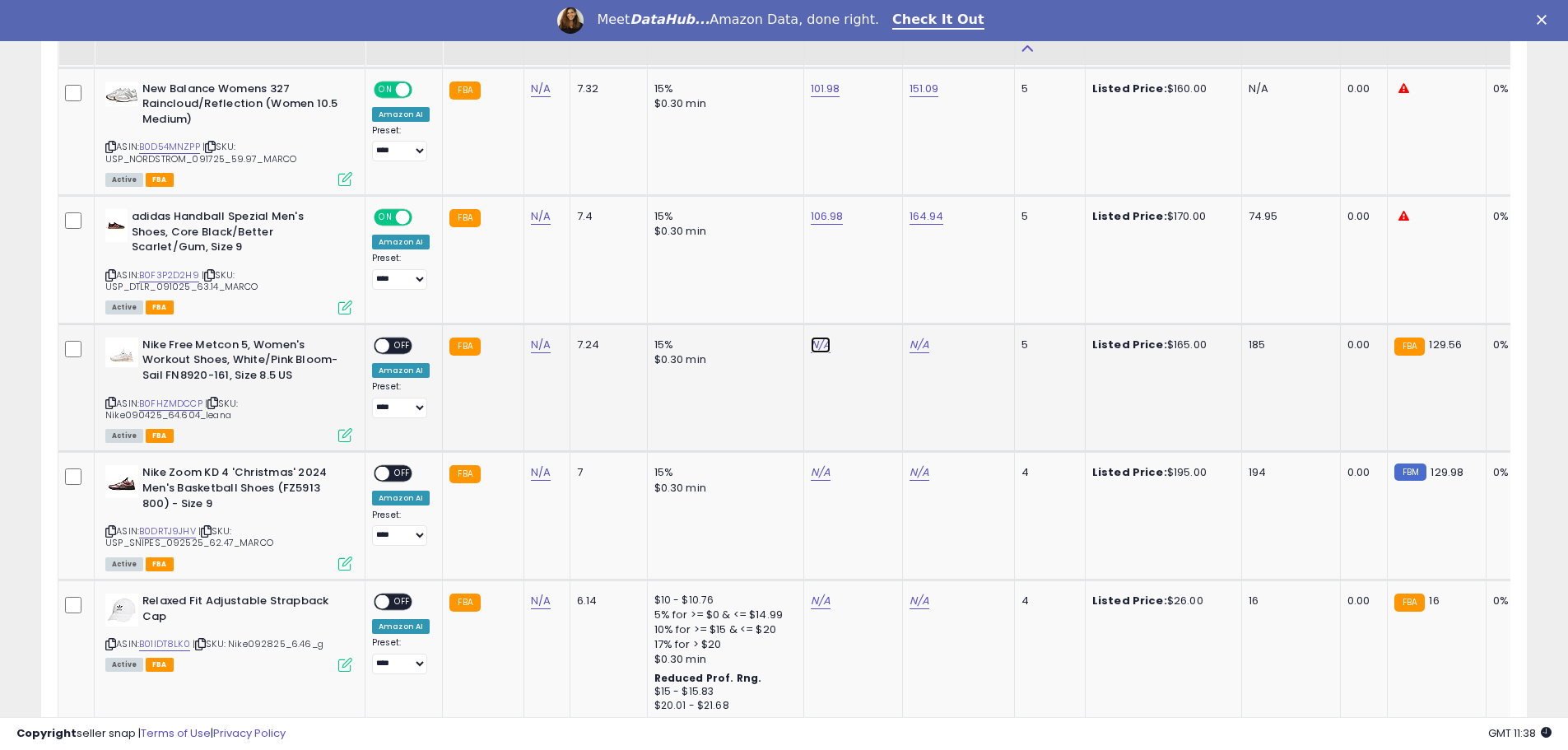
click at [814, 348] on link "N/A" at bounding box center [820, 345] width 20 height 16
click at [163, 403] on link "B0FHZMDCCP" at bounding box center [171, 403] width 63 height 14
click at [777, 302] on input "number" at bounding box center [768, 304] width 147 height 28
type input "******"
click button "submit" at bounding box center [861, 302] width 28 height 25
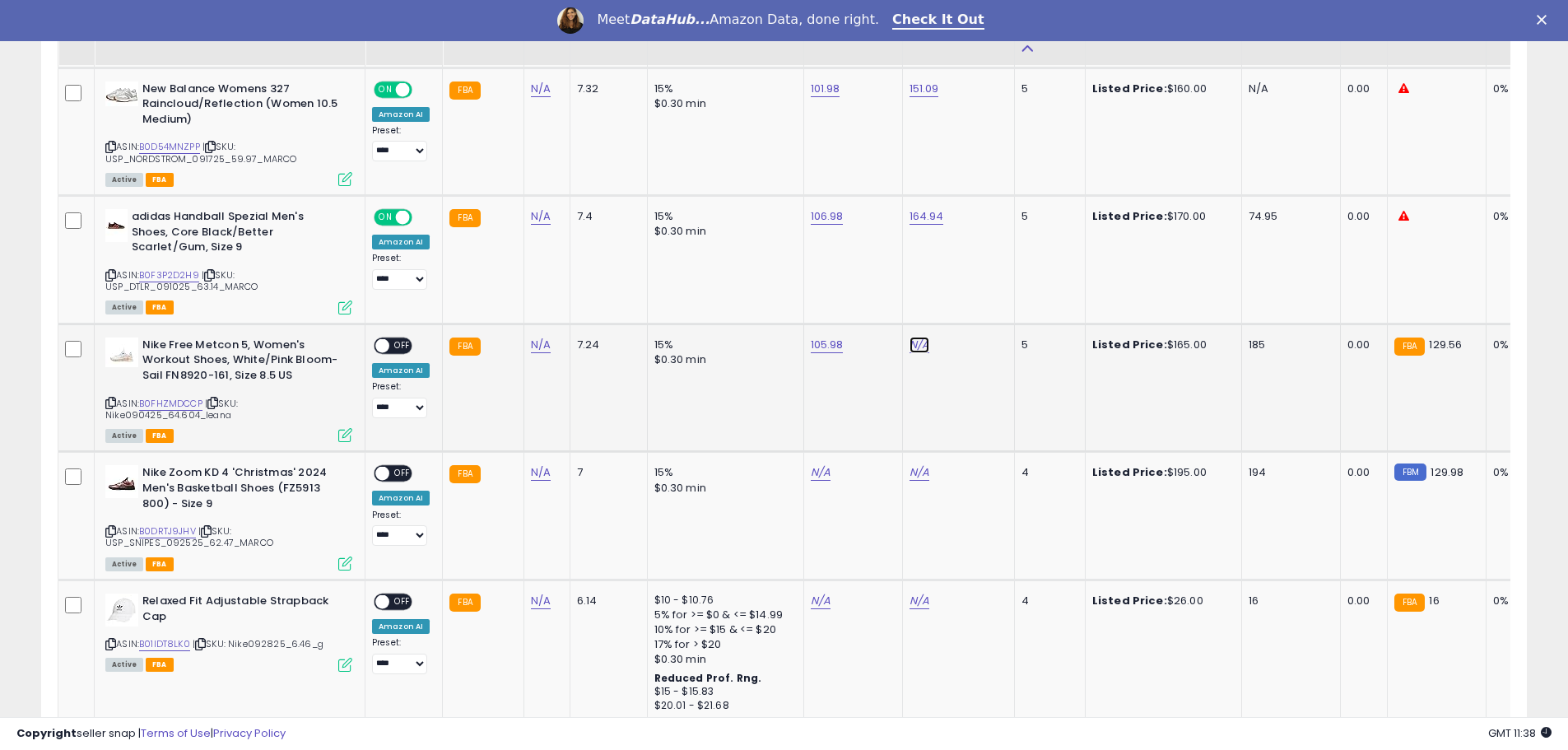
click at [922, 350] on link "N/A" at bounding box center [919, 345] width 20 height 16
click at [865, 294] on input "number" at bounding box center [866, 304] width 147 height 28
type input "******"
click button "submit" at bounding box center [960, 302] width 28 height 25
click at [394, 349] on span "OFF" at bounding box center [402, 345] width 26 height 14
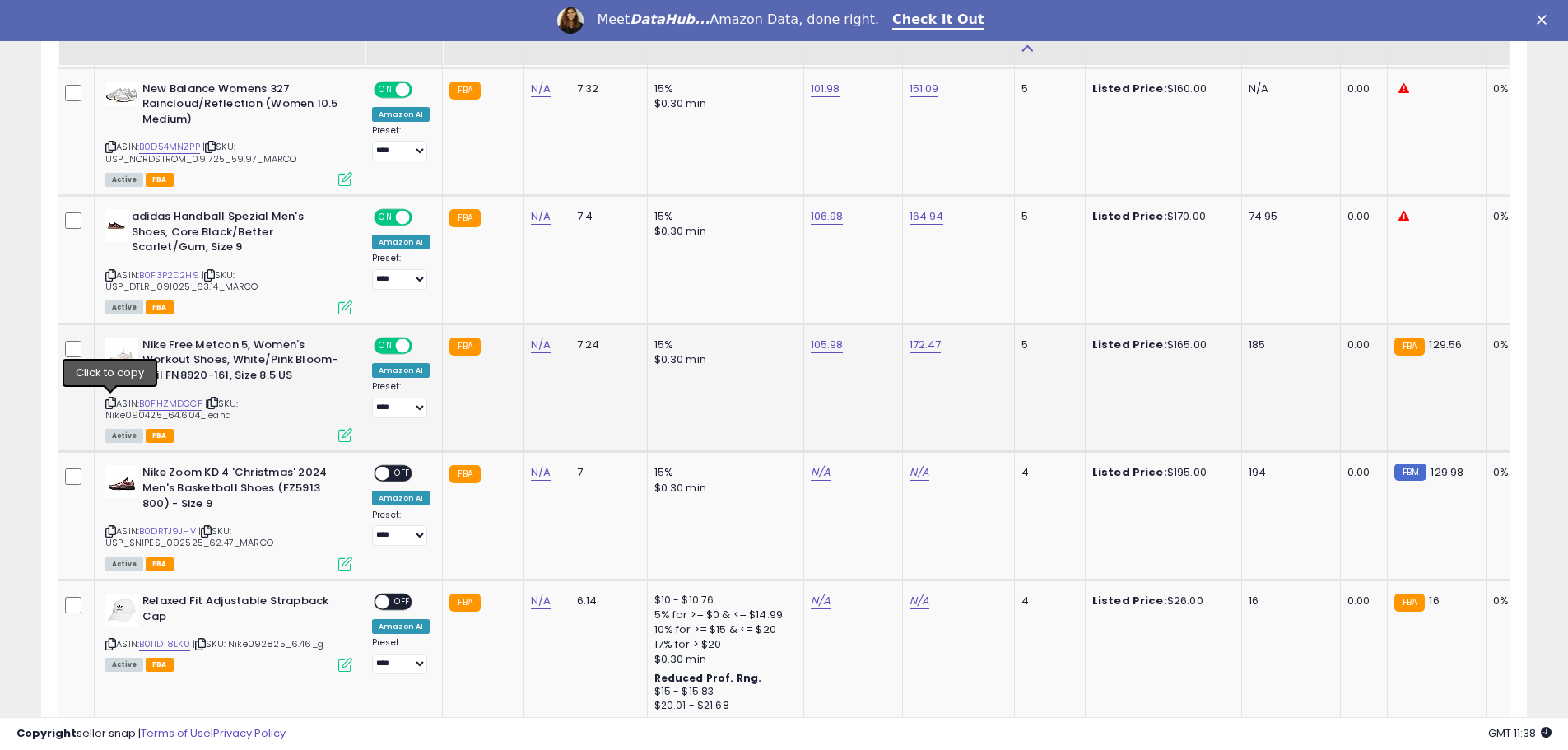
click at [110, 398] on icon at bounding box center [110, 402] width 11 height 9
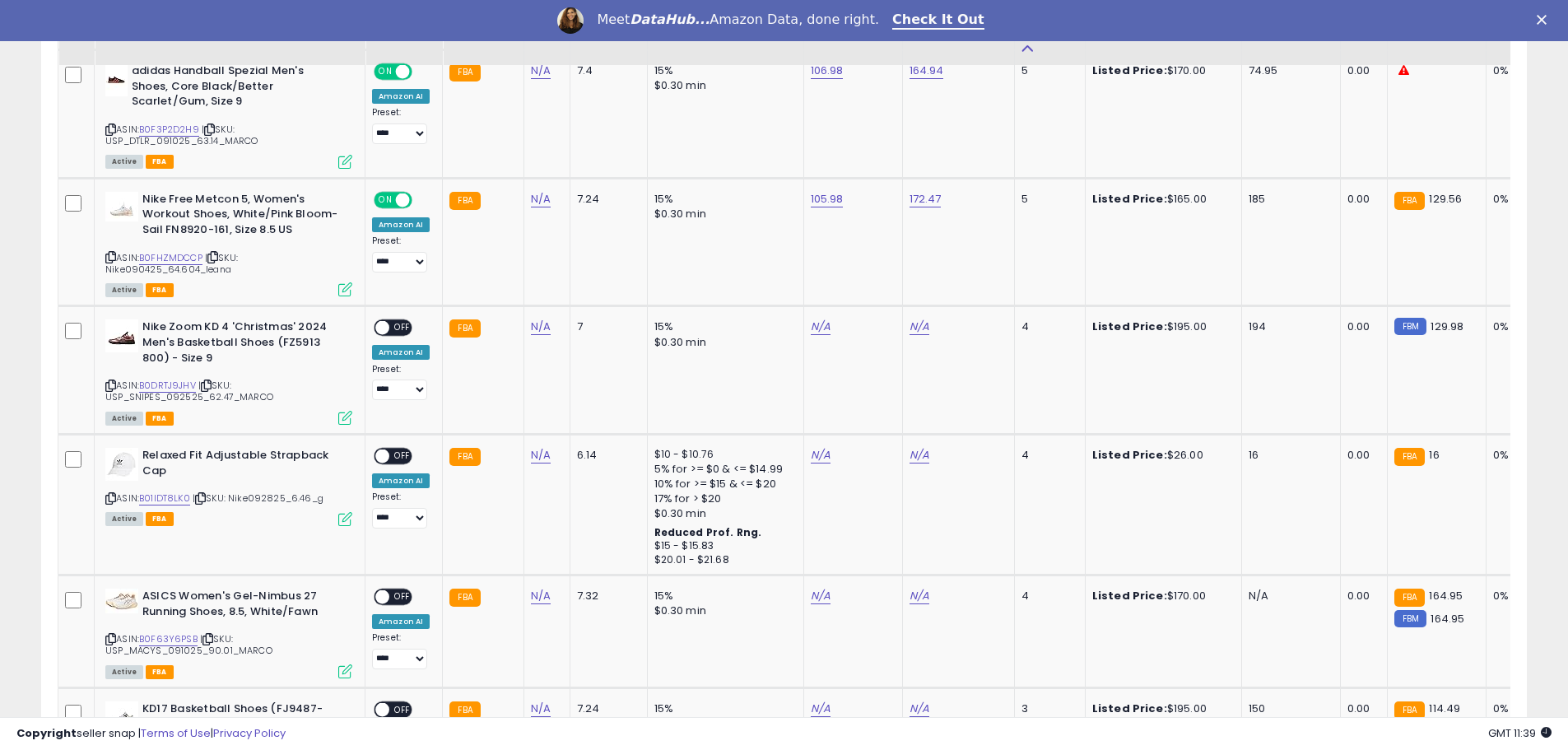
scroll to position [1892, 0]
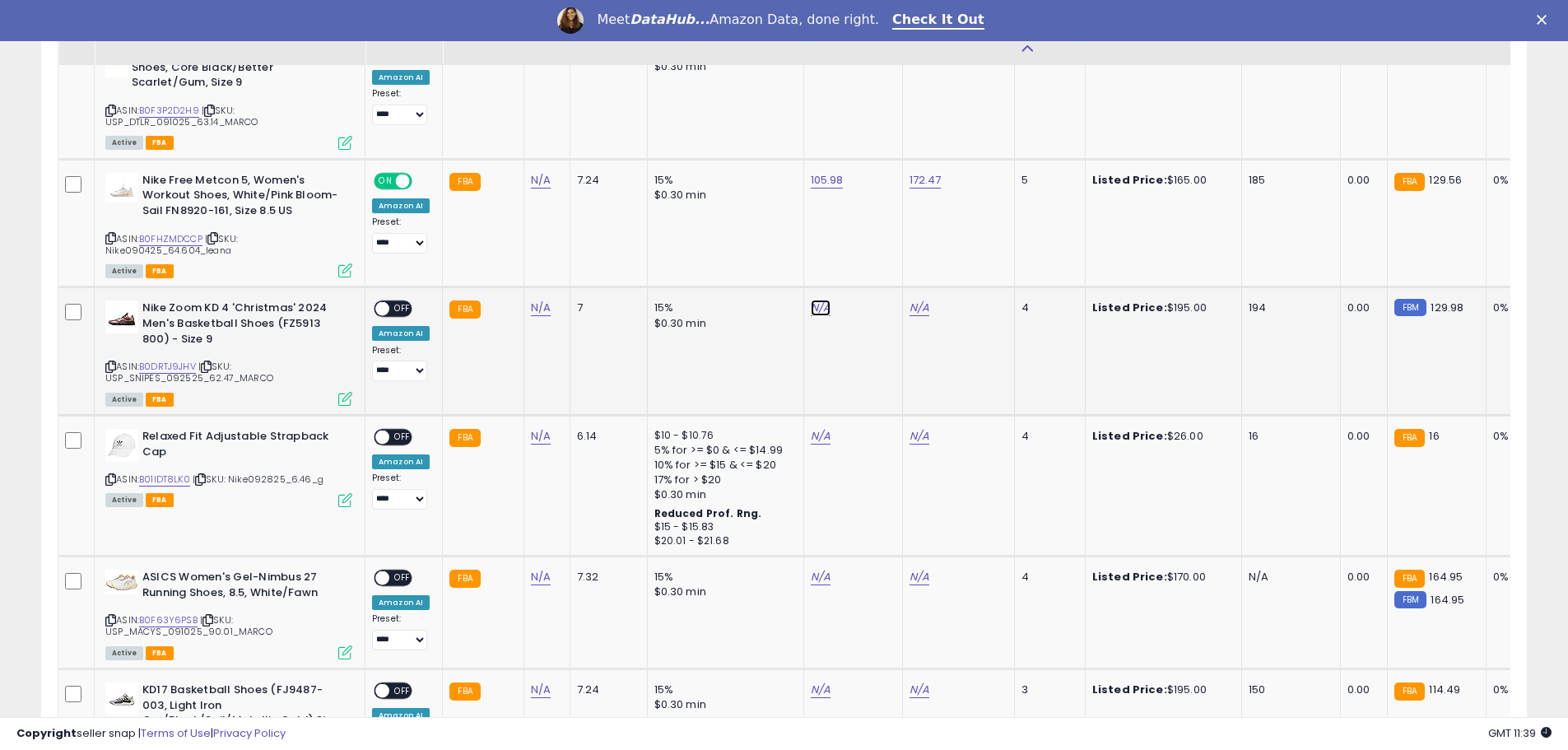
click at [810, 311] on link "N/A" at bounding box center [820, 307] width 20 height 16
click at [173, 365] on link "B0DRTJ9JHV" at bounding box center [167, 366] width 57 height 14
click at [715, 270] on input "number" at bounding box center [768, 268] width 147 height 28
type input "******"
click button "submit" at bounding box center [861, 266] width 28 height 25
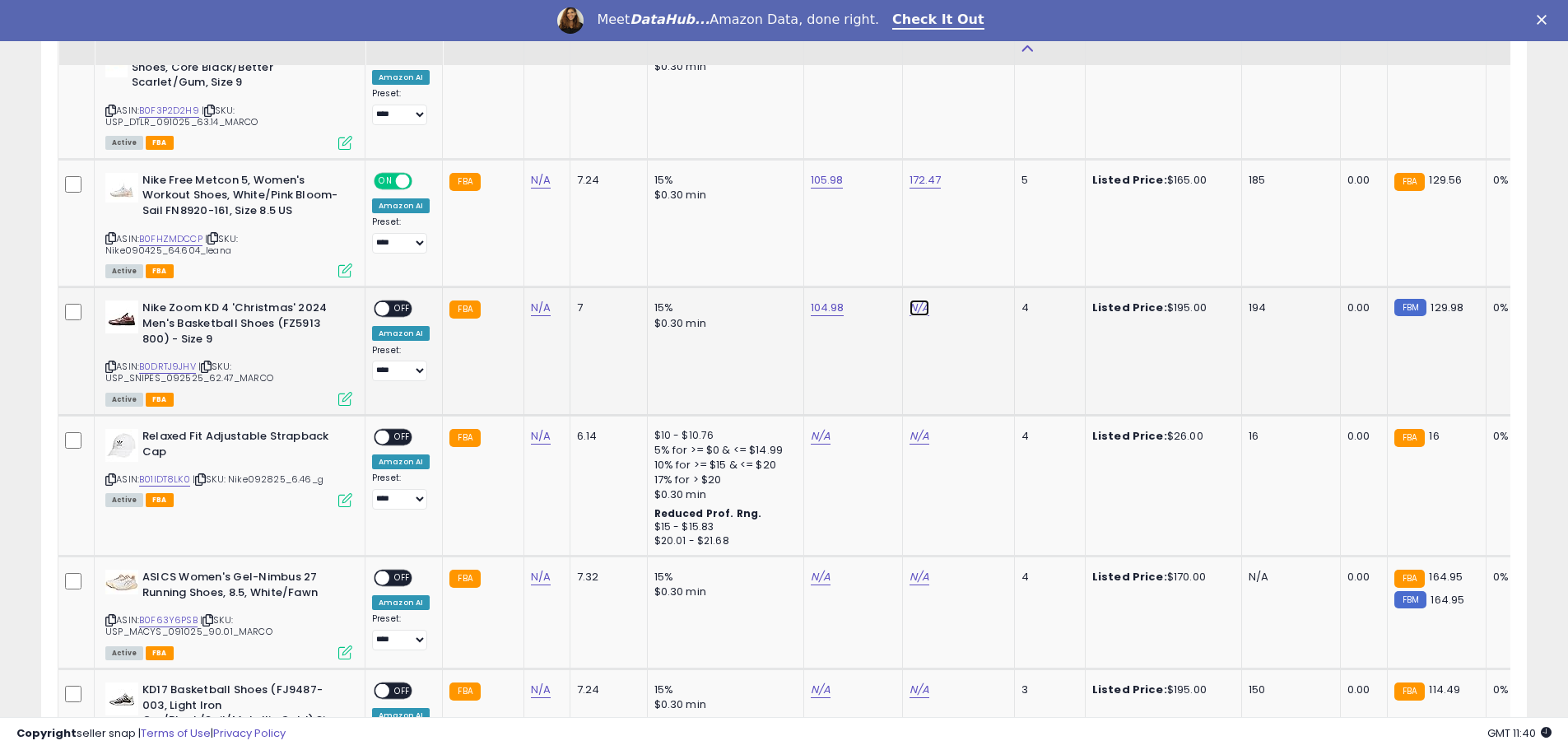
click at [913, 304] on link "N/A" at bounding box center [919, 307] width 20 height 16
click at [824, 272] on input "number" at bounding box center [866, 268] width 147 height 28
type input "******"
click button "submit" at bounding box center [960, 266] width 28 height 25
click at [405, 307] on span "OFF" at bounding box center [402, 308] width 26 height 14
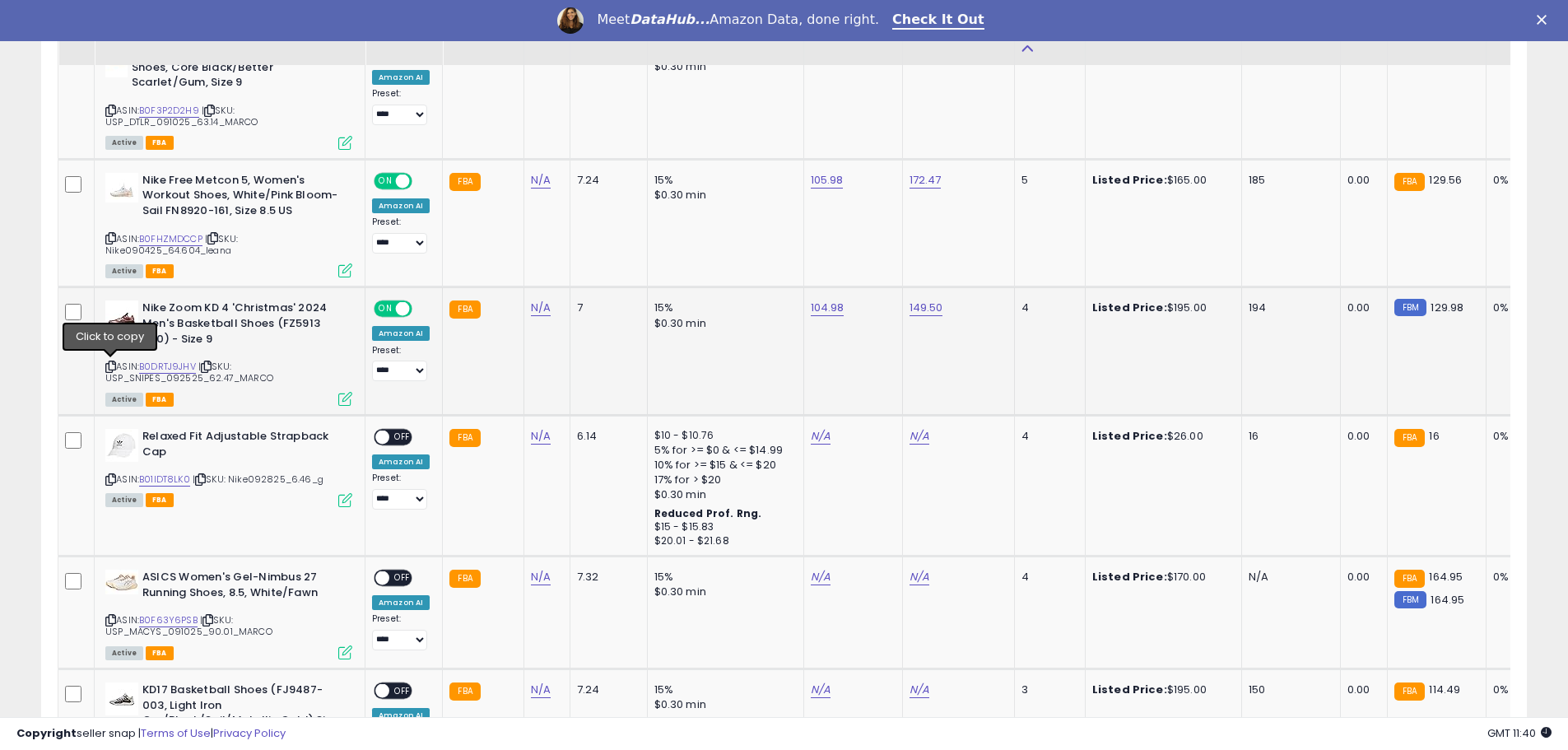
click at [111, 367] on icon at bounding box center [110, 366] width 11 height 9
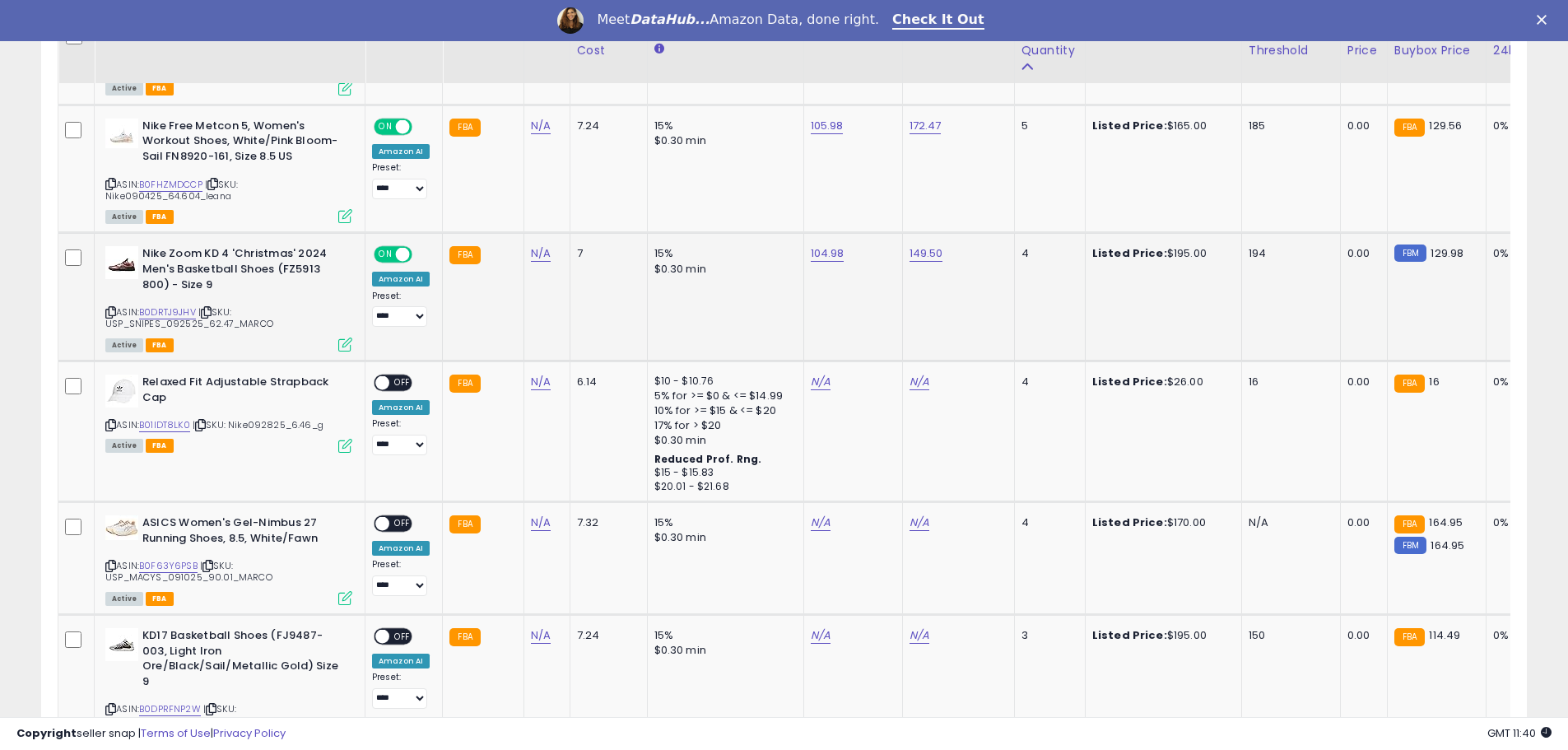
scroll to position [1975, 0]
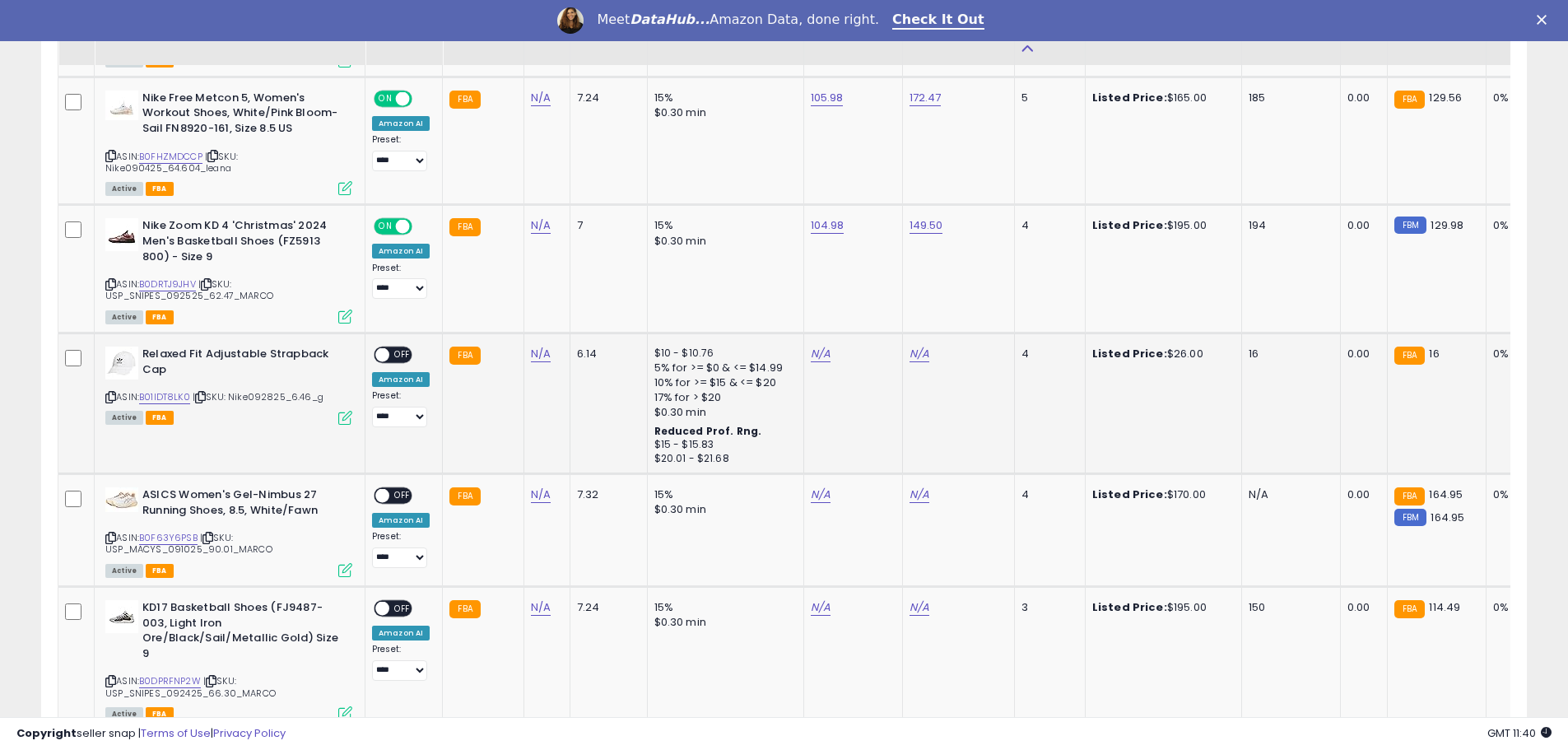
click at [824, 359] on div "N/A" at bounding box center [850, 354] width 79 height 15
click at [815, 354] on link "N/A" at bounding box center [820, 354] width 20 height 16
click at [166, 394] on link "B01IDT8LK0" at bounding box center [165, 396] width 51 height 14
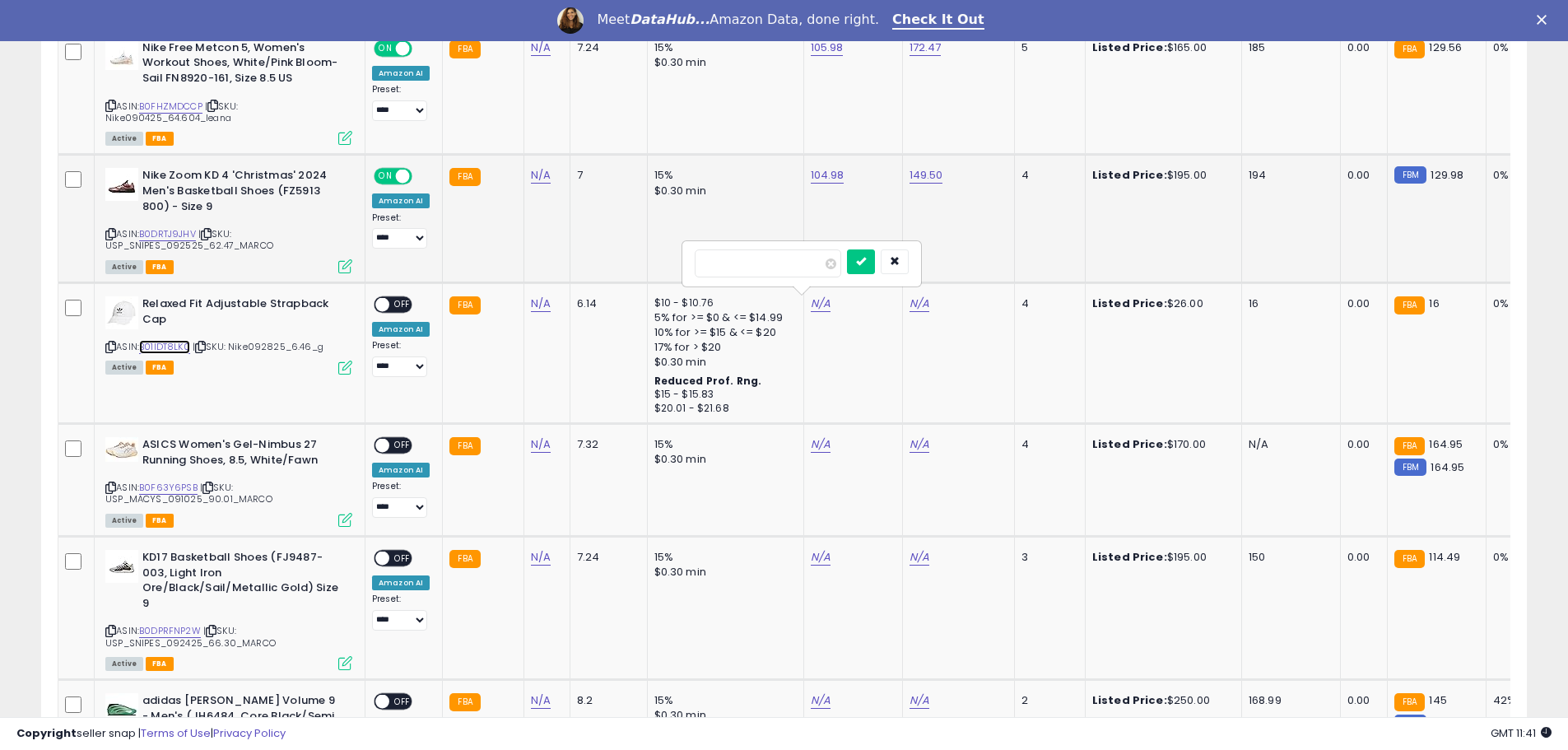
scroll to position [2140, 0]
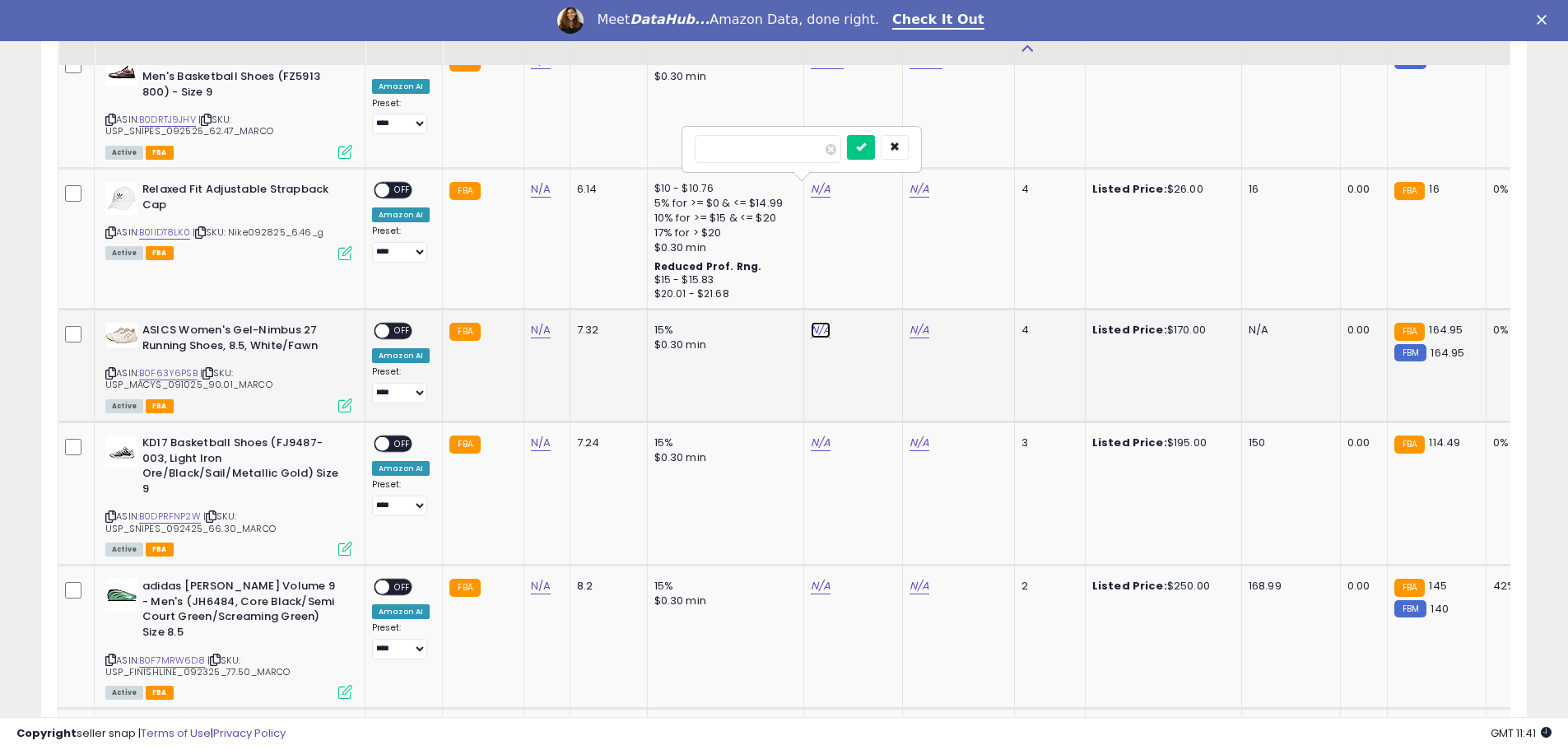
click at [822, 328] on link "N/A" at bounding box center [820, 330] width 20 height 16
click at [170, 369] on link "B0F63Y6PSB" at bounding box center [168, 373] width 59 height 14
click at [738, 287] on input "number" at bounding box center [768, 289] width 147 height 28
type input "******"
click button "submit" at bounding box center [861, 288] width 28 height 25
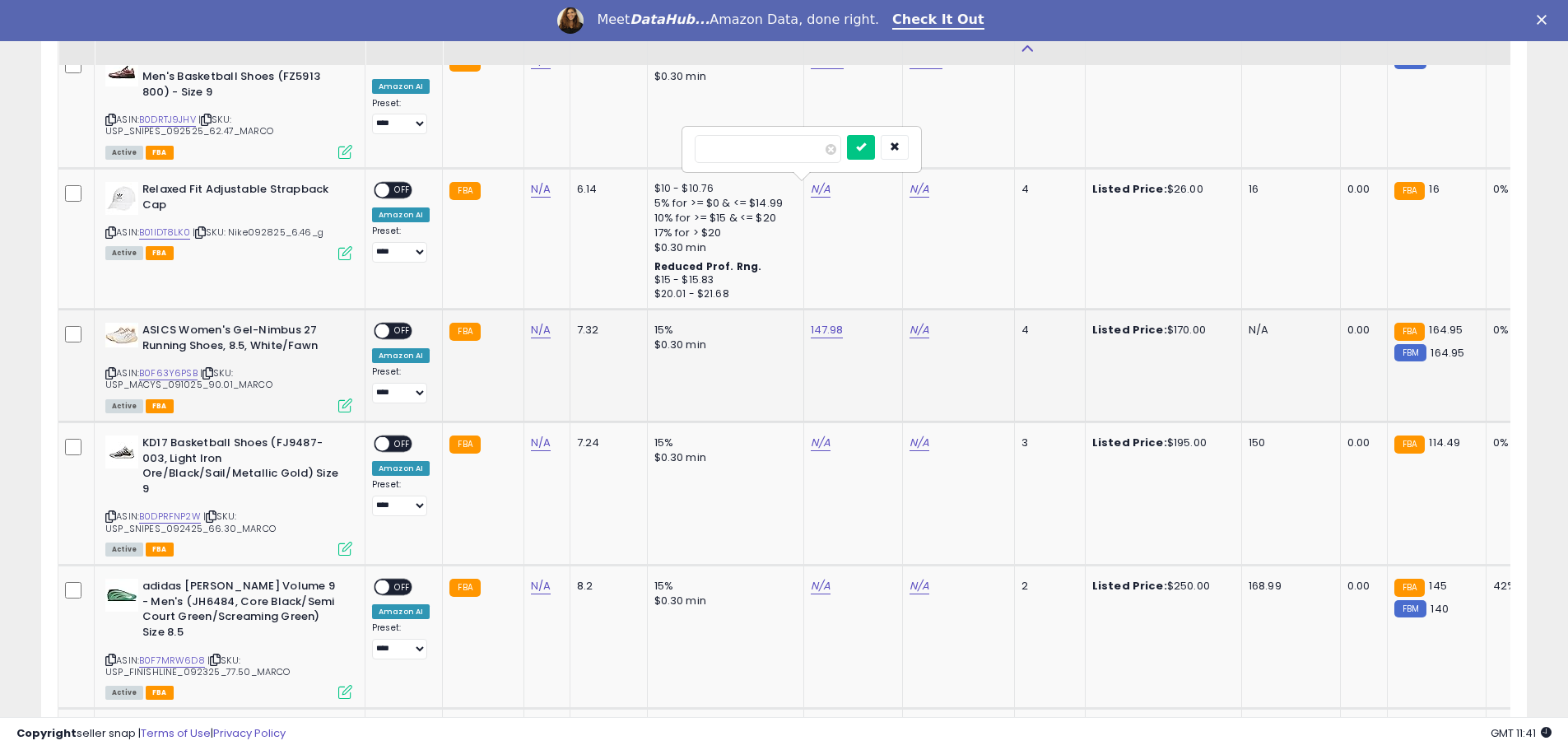
click at [925, 326] on div "N/A" at bounding box center [955, 330] width 92 height 15
click at [909, 330] on link "N/A" at bounding box center [919, 330] width 20 height 16
click at [862, 288] on input "number" at bounding box center [866, 289] width 147 height 28
type input "******"
click button "submit" at bounding box center [960, 288] width 28 height 25
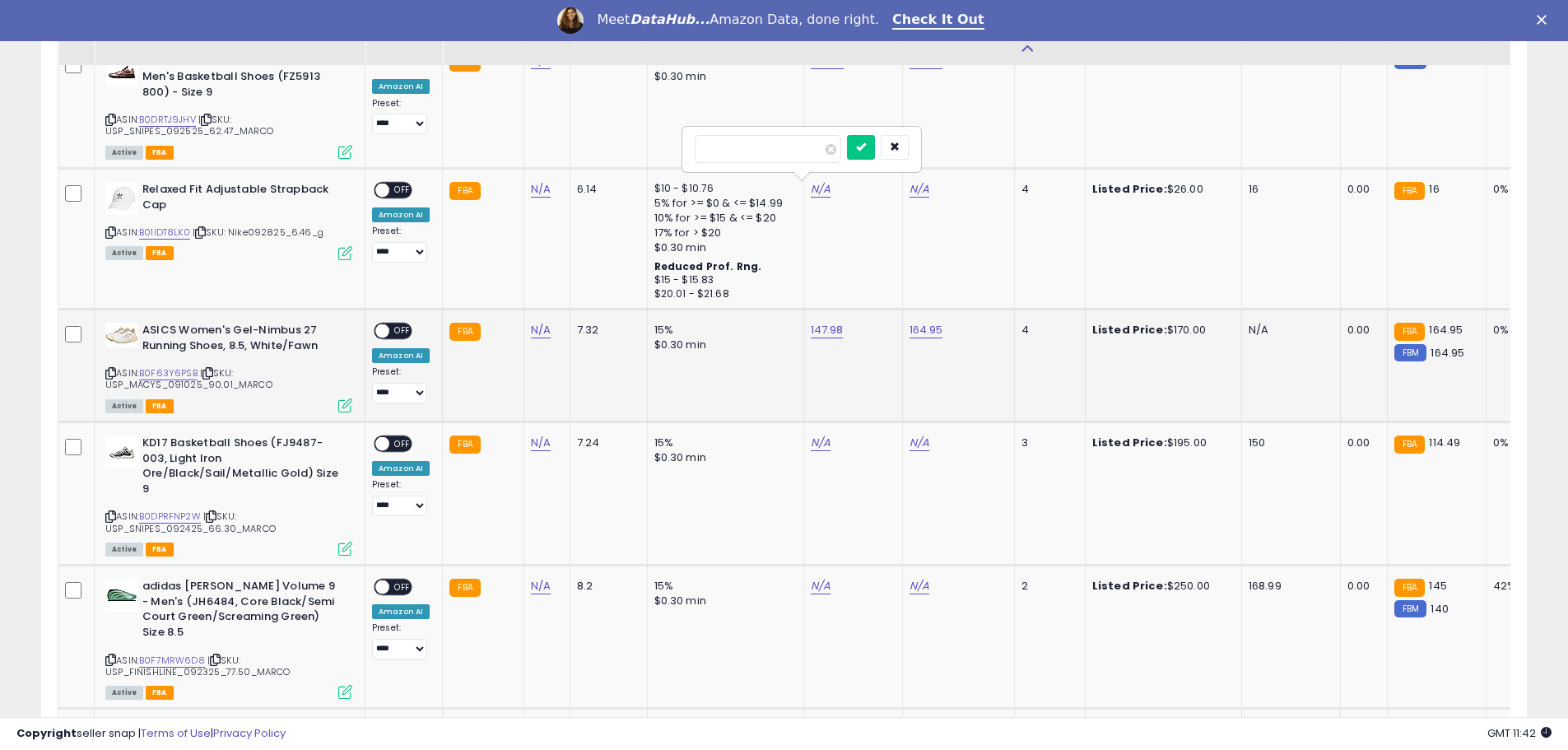
click at [402, 330] on span "OFF" at bounding box center [402, 330] width 26 height 14
click at [110, 373] on icon at bounding box center [110, 373] width 11 height 9
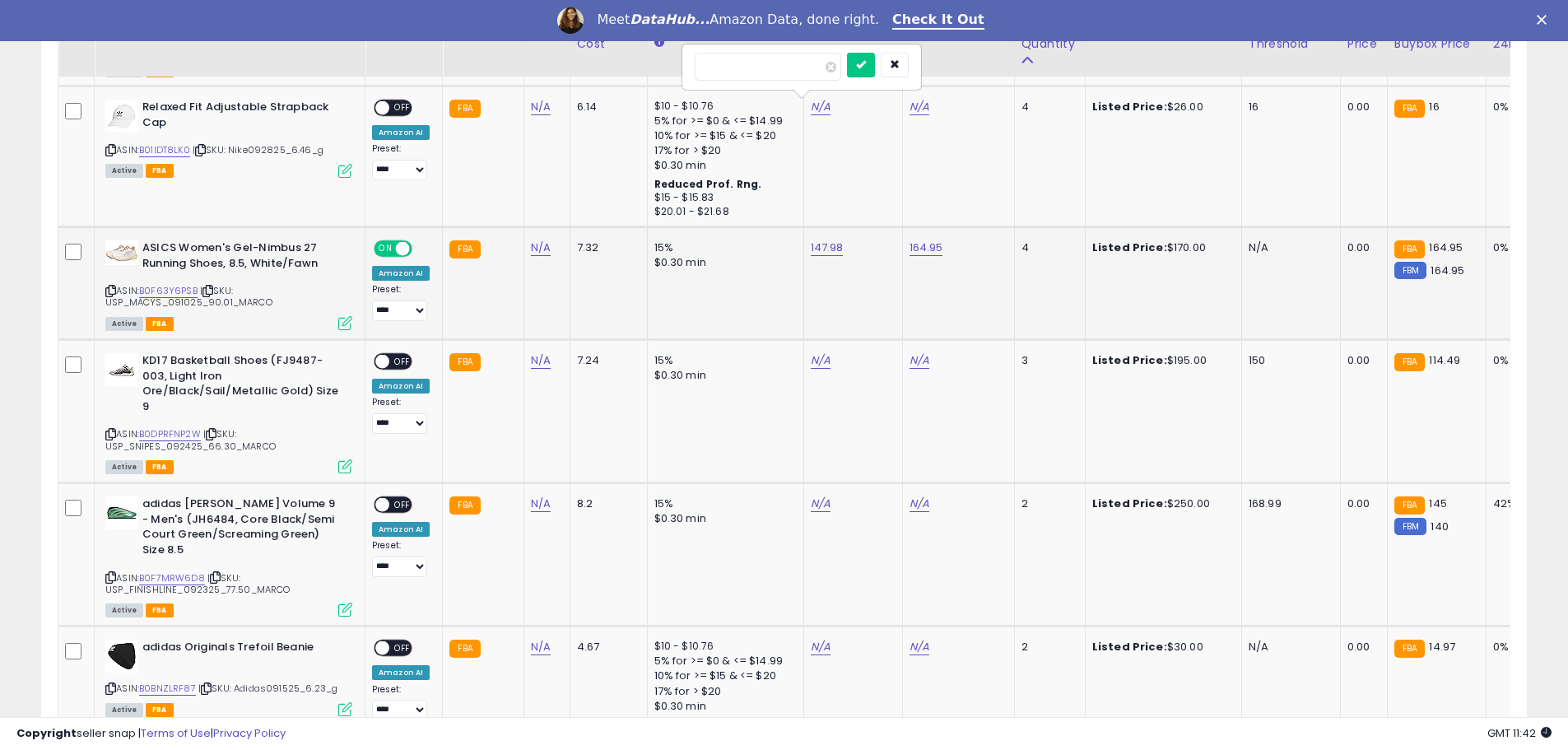
scroll to position [2304, 0]
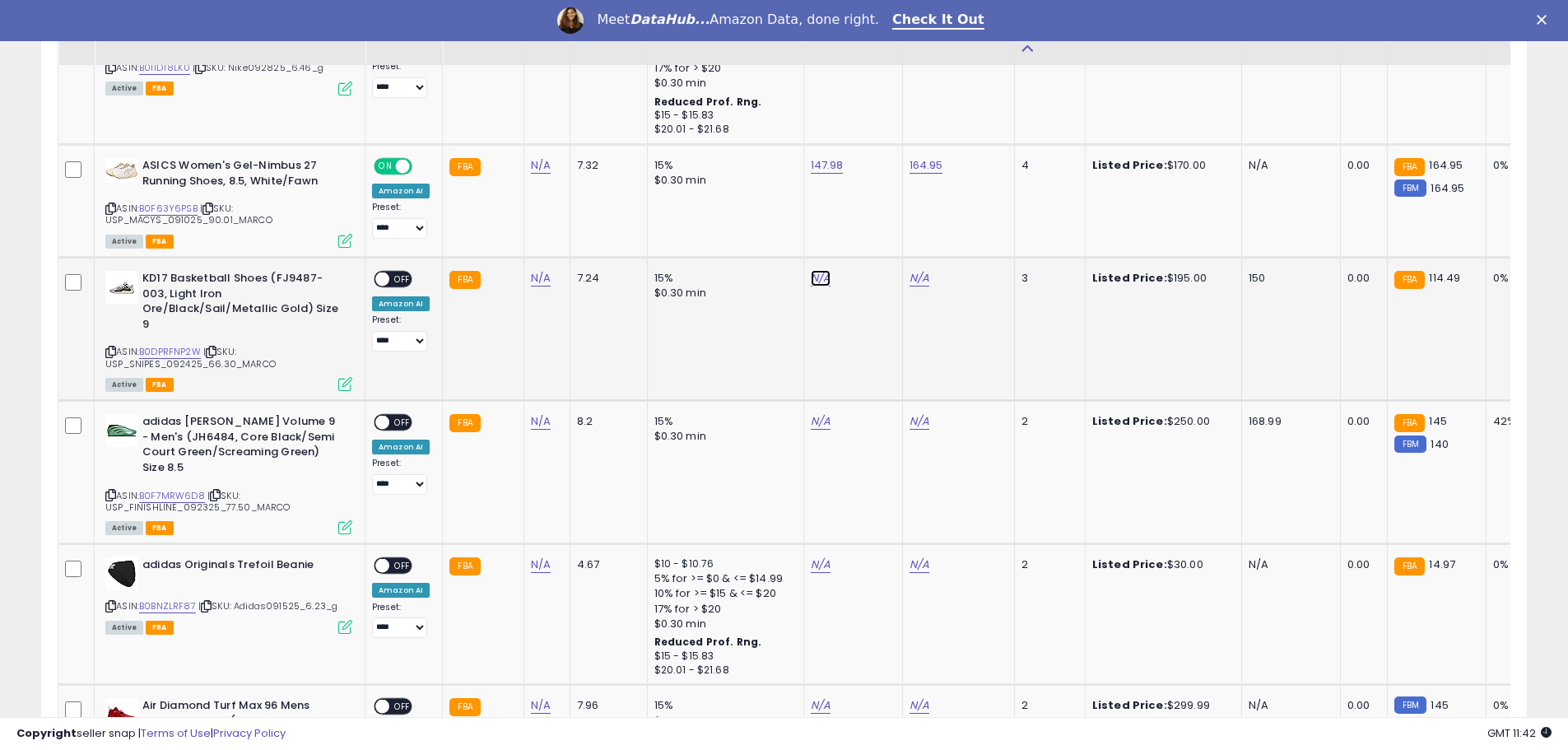
click at [813, 276] on link "N/A" at bounding box center [820, 278] width 20 height 16
click at [162, 345] on link "B0DPRFNP2W" at bounding box center [170, 351] width 62 height 14
click at [769, 237] on input "number" at bounding box center [768, 238] width 147 height 28
type input "******"
click button "submit" at bounding box center [861, 237] width 28 height 25
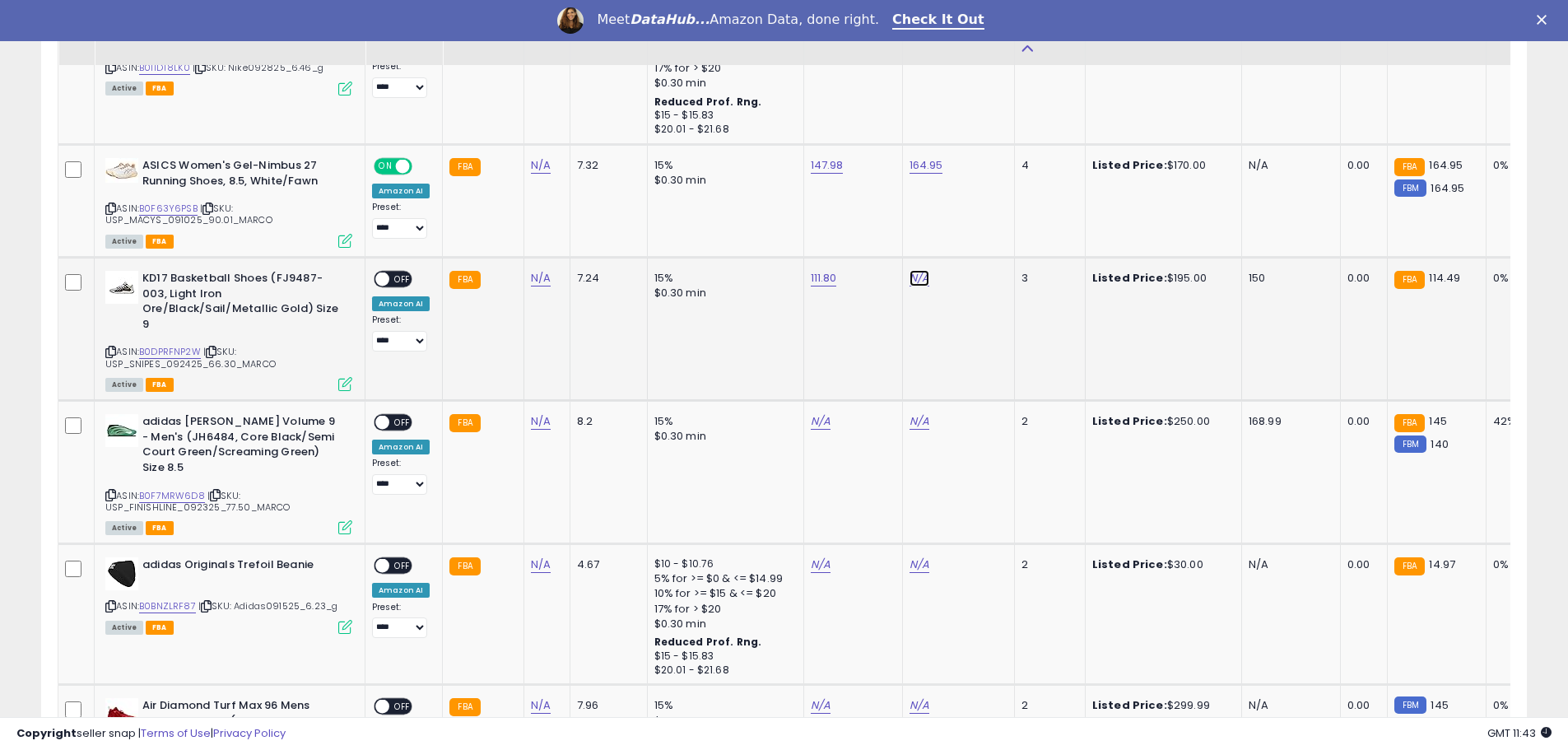
click at [913, 279] on link "N/A" at bounding box center [919, 278] width 20 height 16
drag, startPoint x: 824, startPoint y: 236, endPoint x: 885, endPoint y: 239, distance: 61.1
click at [827, 236] on input "number" at bounding box center [866, 238] width 147 height 28
type input "******"
click button "submit" at bounding box center [960, 237] width 28 height 25
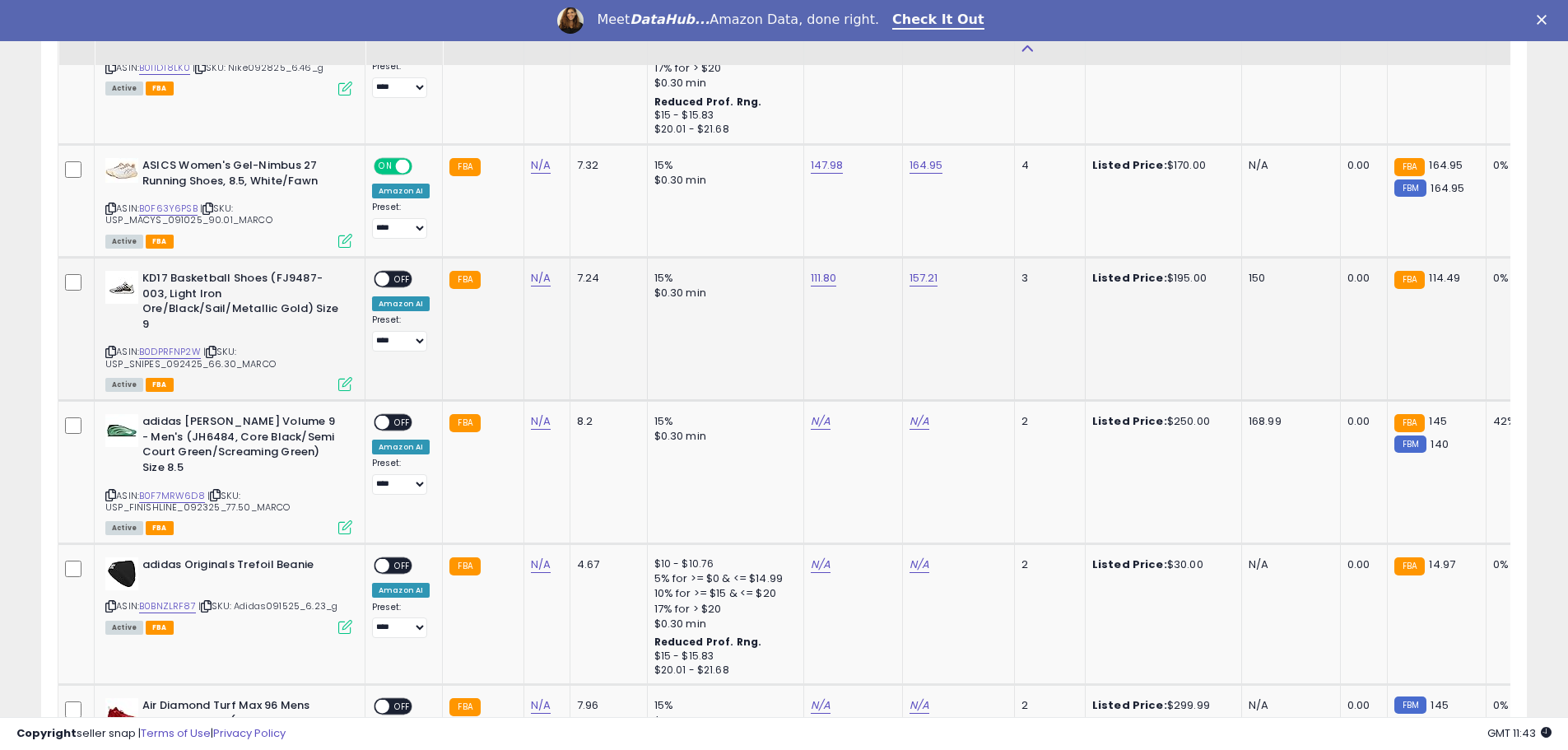
click at [398, 280] on span "OFF" at bounding box center [402, 279] width 26 height 14
click at [111, 347] on icon at bounding box center [110, 351] width 11 height 9
click at [814, 413] on link "N/A" at bounding box center [820, 421] width 20 height 16
click at [164, 489] on link "B0F7MRW6D8" at bounding box center [172, 495] width 66 height 14
click at [765, 364] on input "number" at bounding box center [768, 366] width 147 height 28
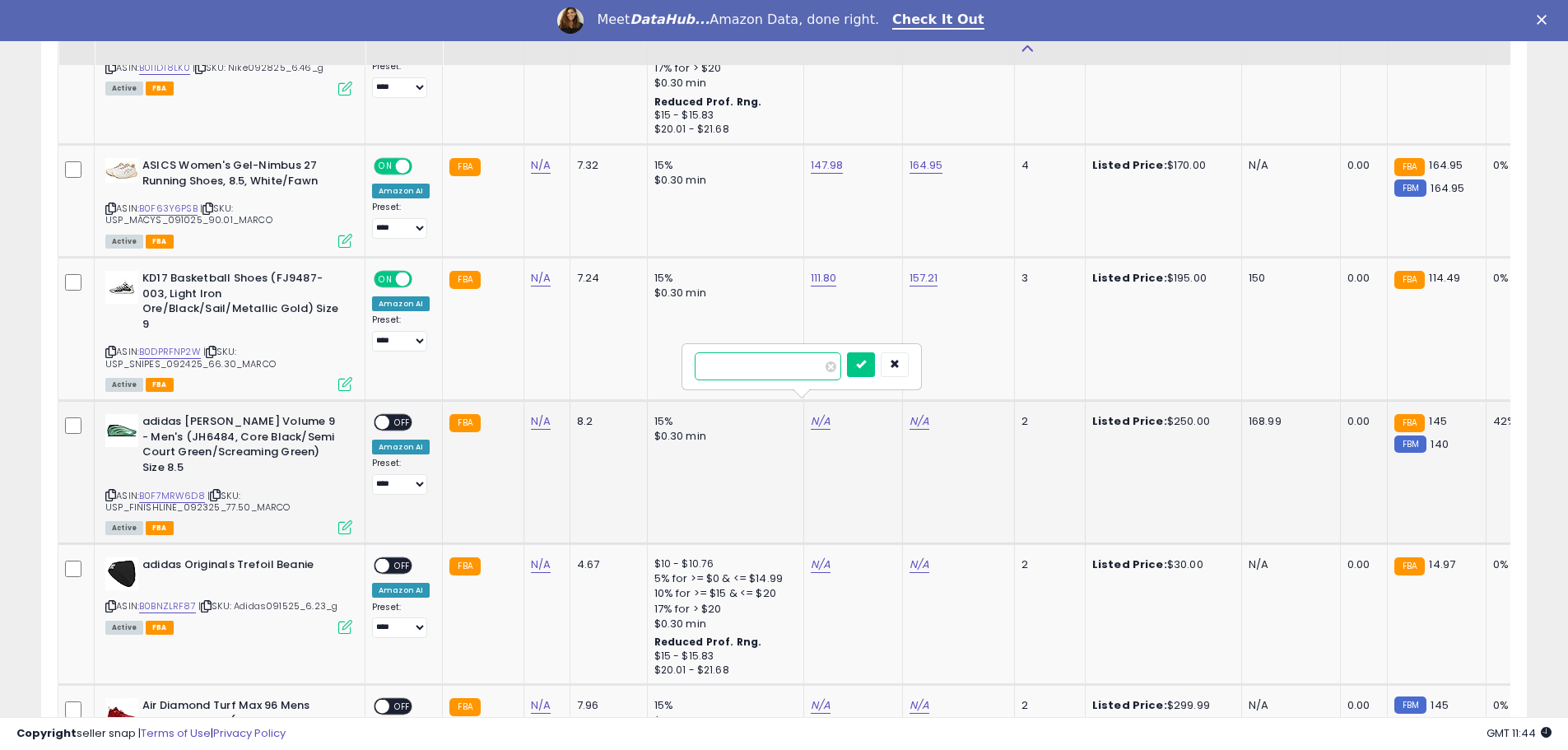
type input "******"
click button "submit" at bounding box center [861, 364] width 28 height 25
click at [913, 413] on link "N/A" at bounding box center [919, 421] width 20 height 16
click at [882, 362] on input "number" at bounding box center [866, 366] width 147 height 28
click at [946, 352] on button "submit" at bounding box center [960, 364] width 28 height 25
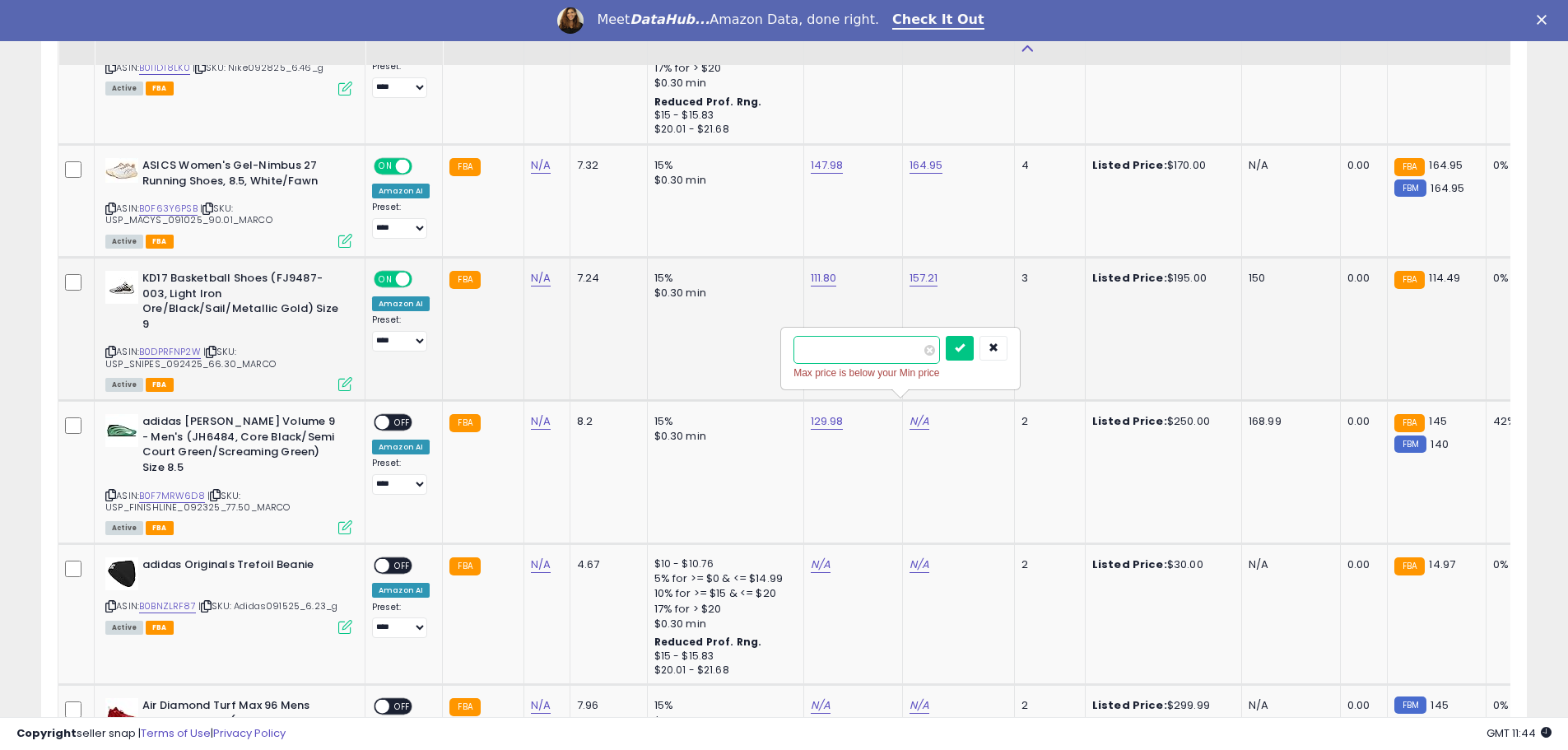
drag, startPoint x: 862, startPoint y: 359, endPoint x: 762, endPoint y: 365, distance: 100.2
type input "******"
click button "submit" at bounding box center [960, 348] width 28 height 25
click at [399, 415] on span "OFF" at bounding box center [402, 422] width 26 height 14
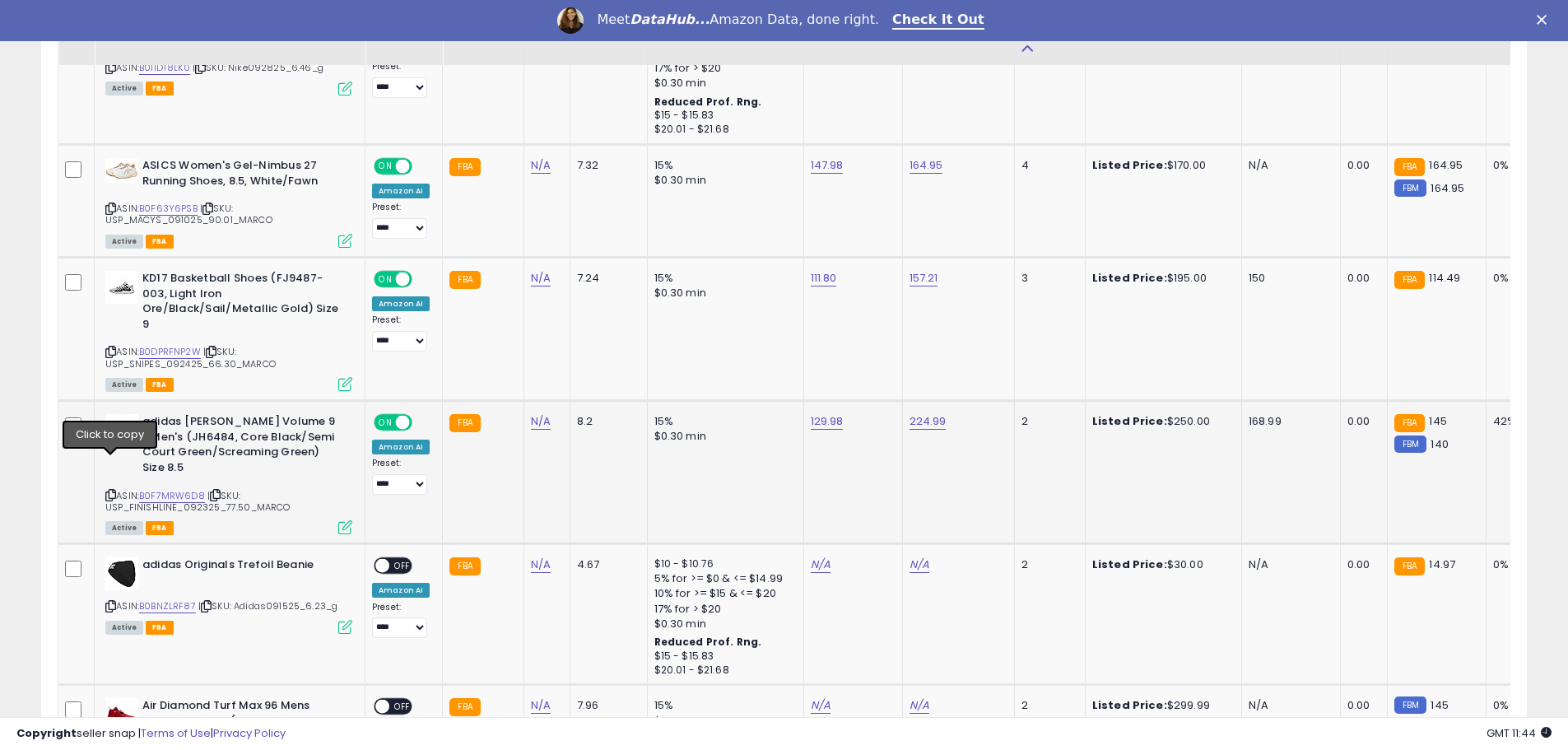
click at [110, 490] on icon at bounding box center [110, 495] width 11 height 9
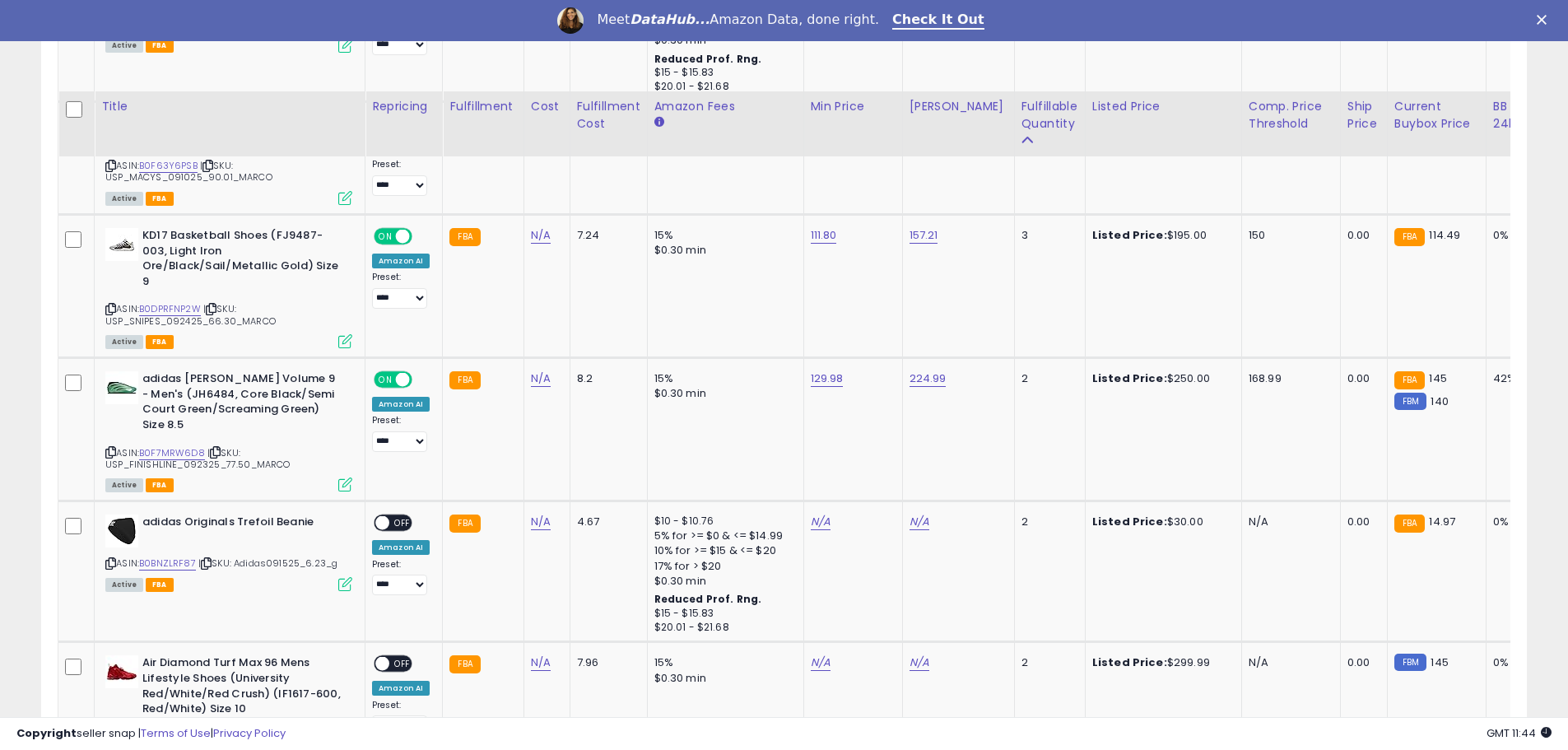
scroll to position [2468, 0]
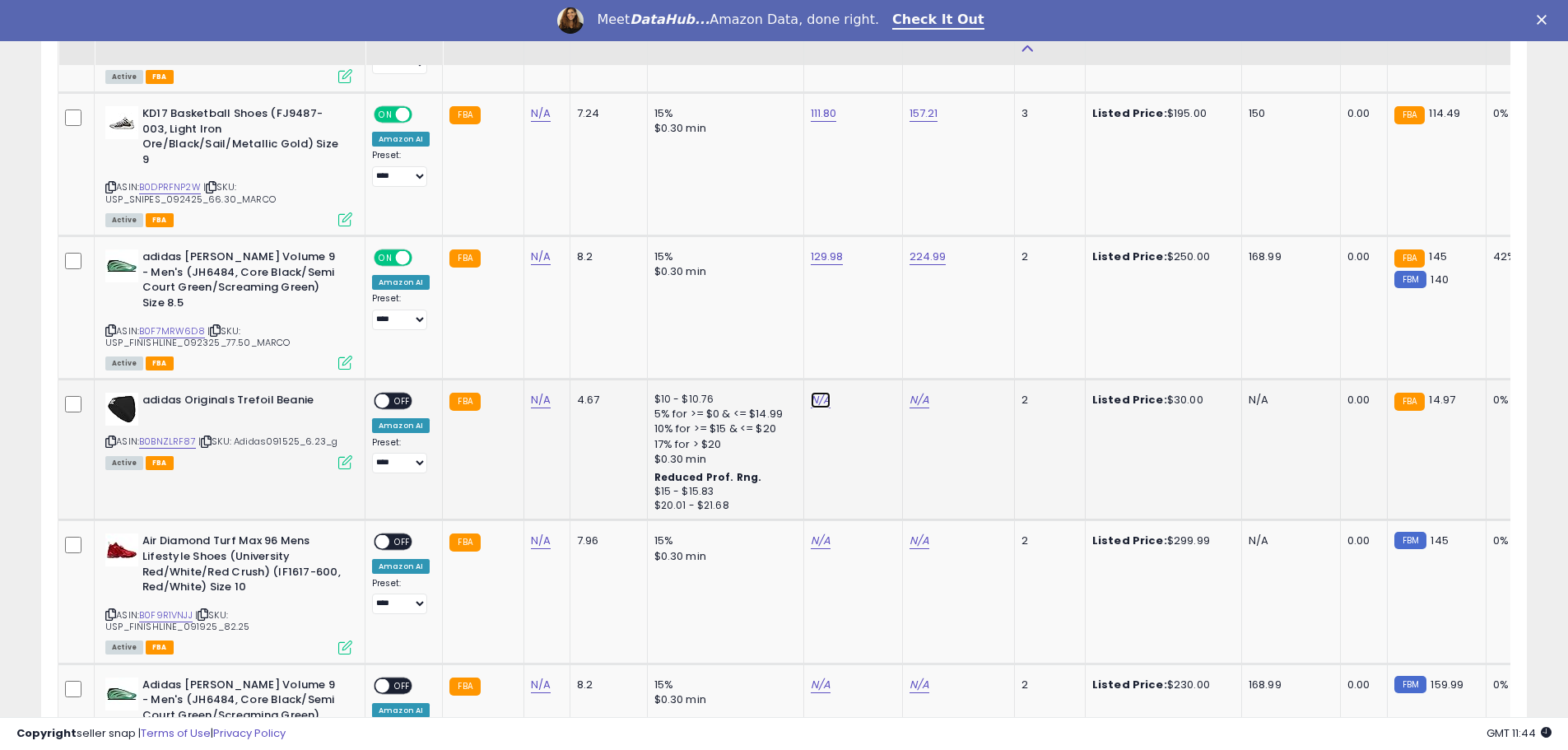
click at [811, 391] on link "N/A" at bounding box center [820, 400] width 20 height 16
click at [160, 434] on link "B0BNZLRF87" at bounding box center [167, 441] width 57 height 14
click at [113, 437] on icon at bounding box center [110, 441] width 11 height 9
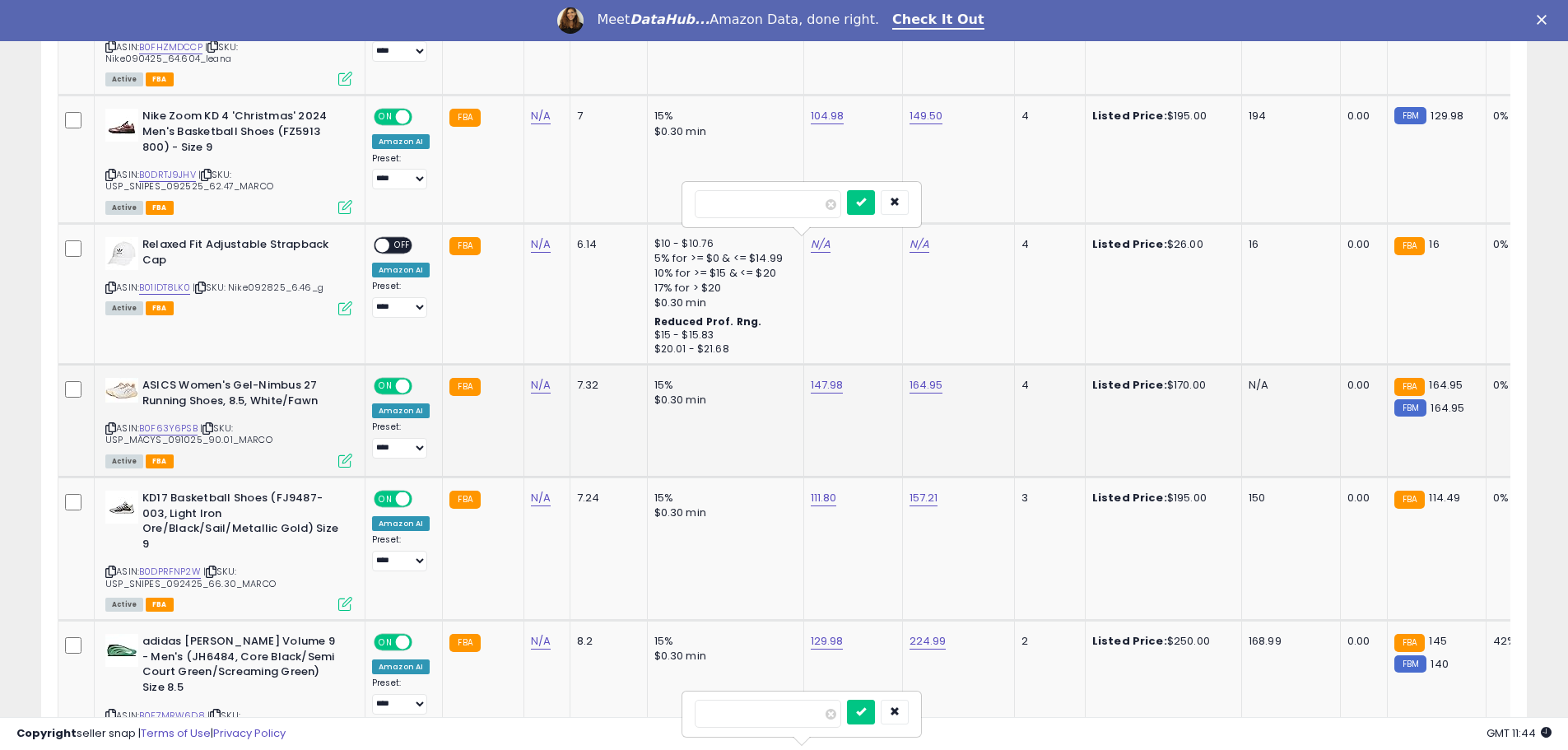
scroll to position [1975, 0]
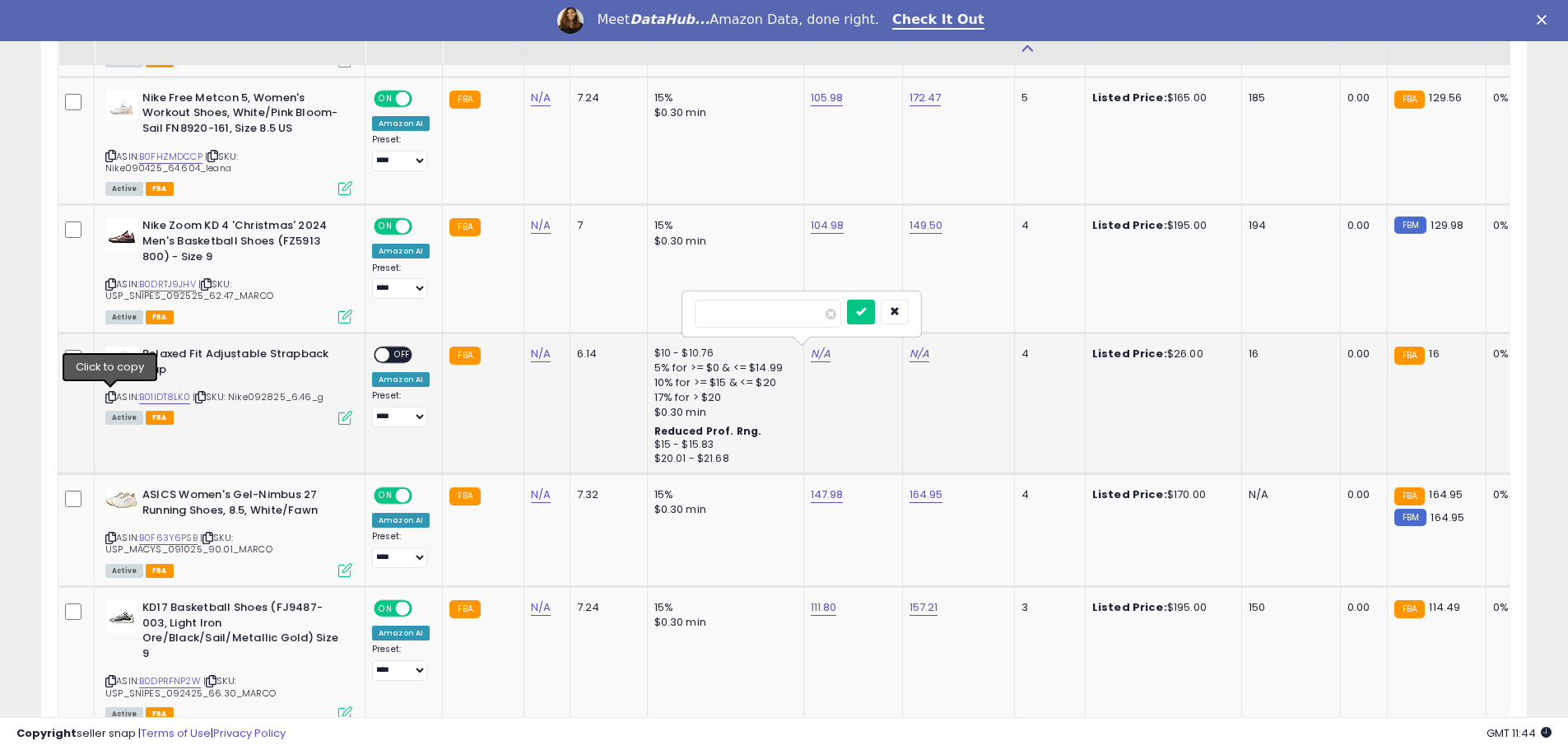
click at [110, 394] on icon at bounding box center [110, 396] width 11 height 9
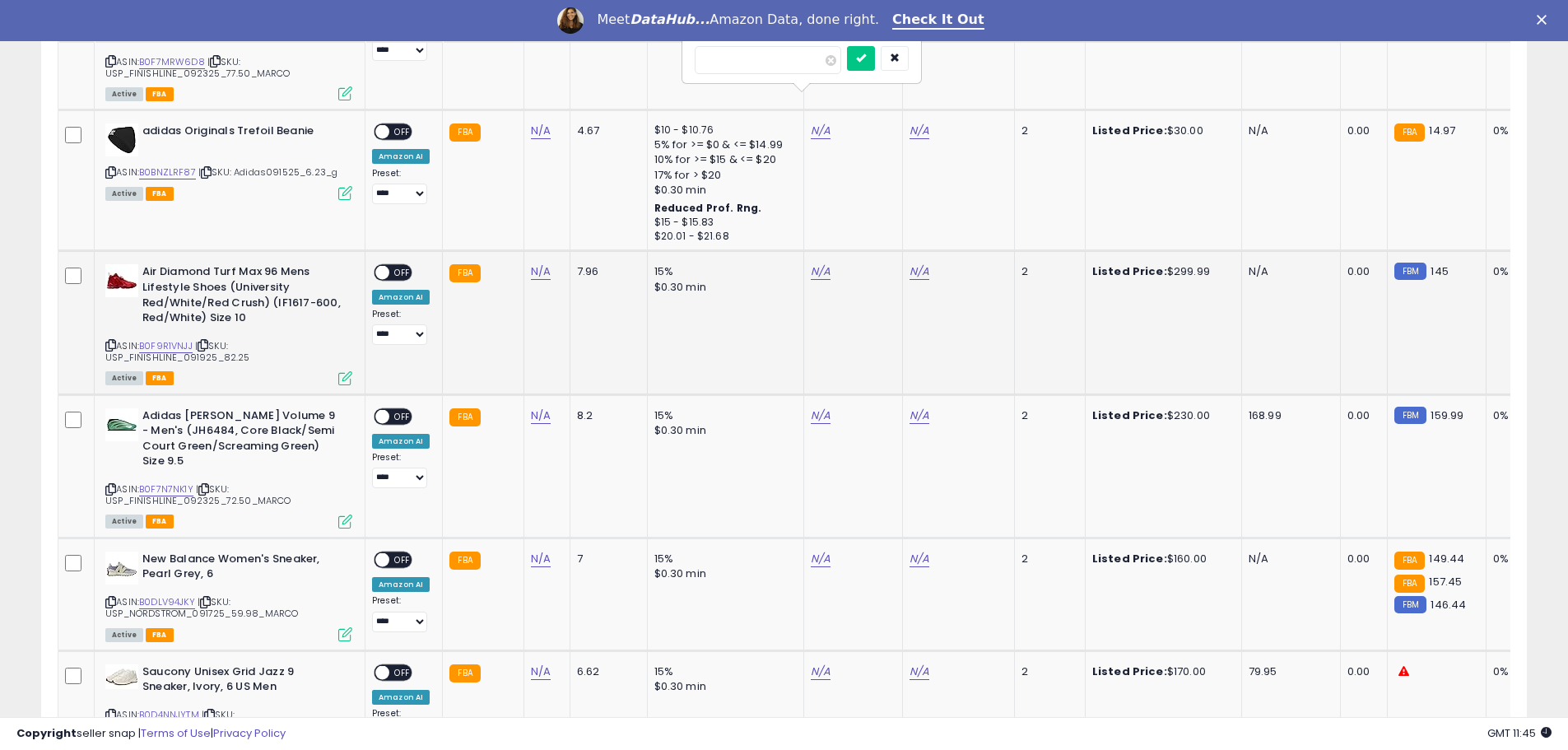
scroll to position [2716, 0]
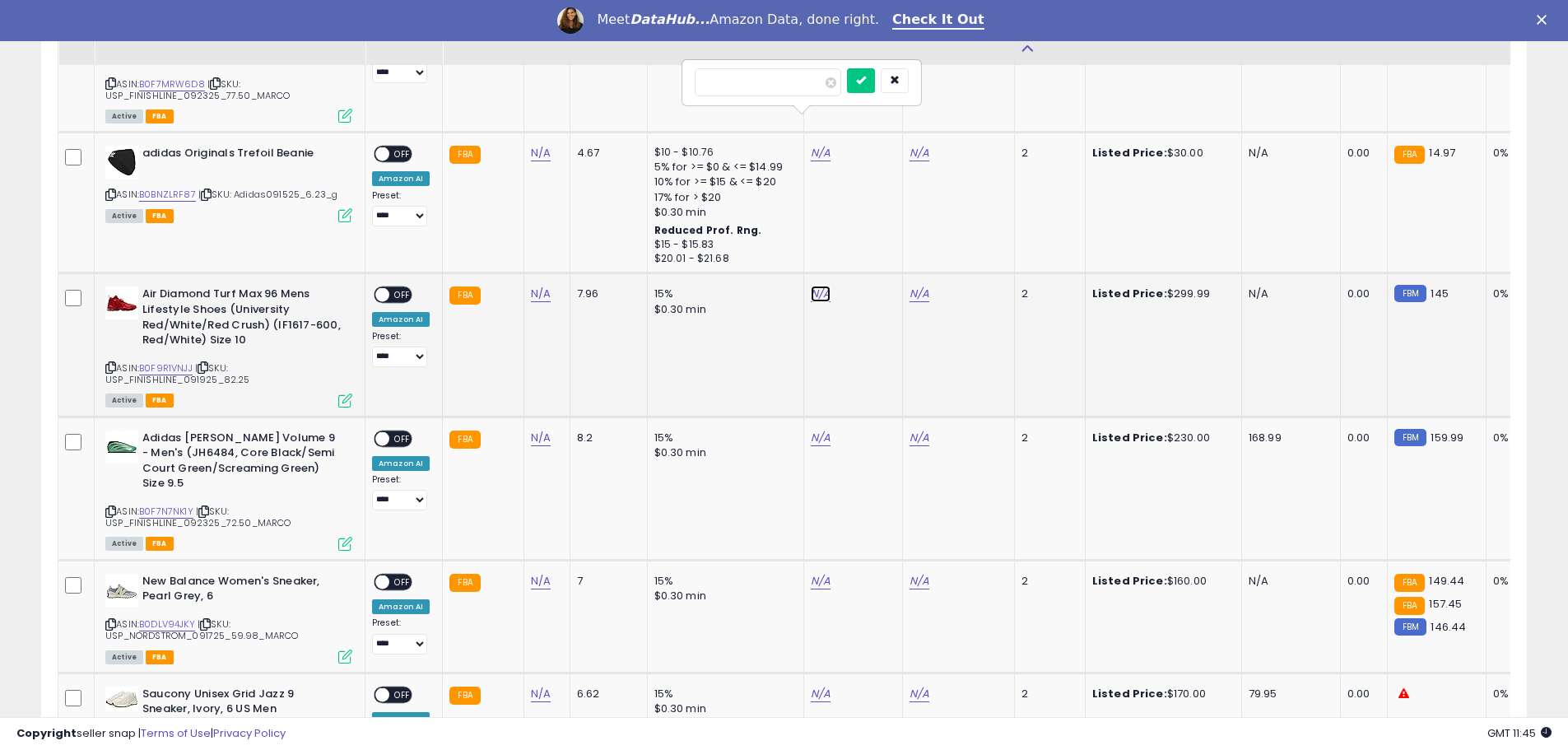
click at [815, 285] on link "N/A" at bounding box center [820, 293] width 20 height 16
drag, startPoint x: 156, startPoint y: 338, endPoint x: 252, endPoint y: 233, distance: 142.3
click at [157, 361] on link "B0F9R1VNJJ" at bounding box center [166, 368] width 54 height 14
click at [791, 222] on input "number" at bounding box center [768, 223] width 147 height 28
type input "******"
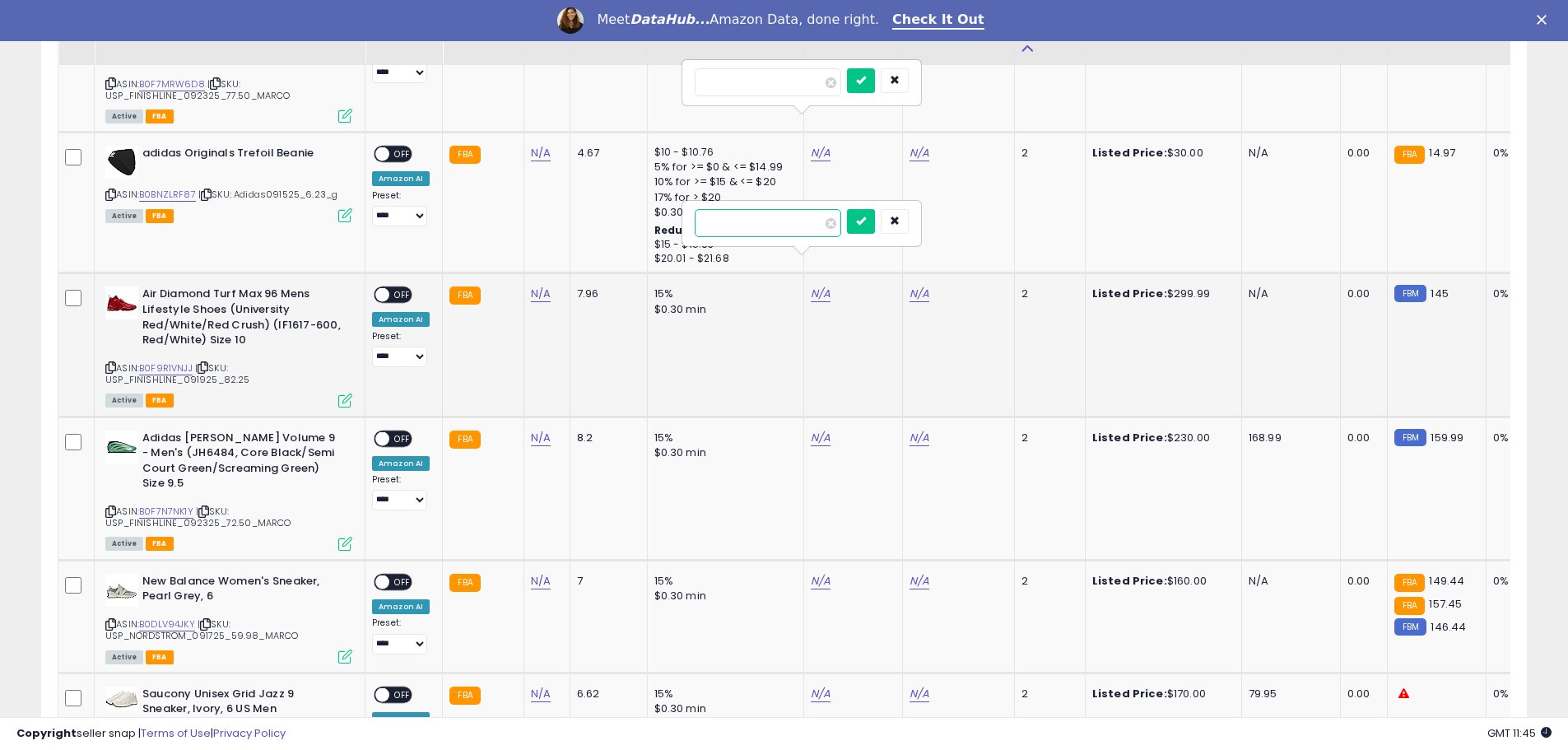
click button "submit" at bounding box center [861, 222] width 28 height 25
click at [911, 285] on link "N/A" at bounding box center [919, 293] width 20 height 16
click at [882, 223] on input "number" at bounding box center [866, 223] width 147 height 28
type input "******"
click button "submit" at bounding box center [960, 222] width 28 height 25
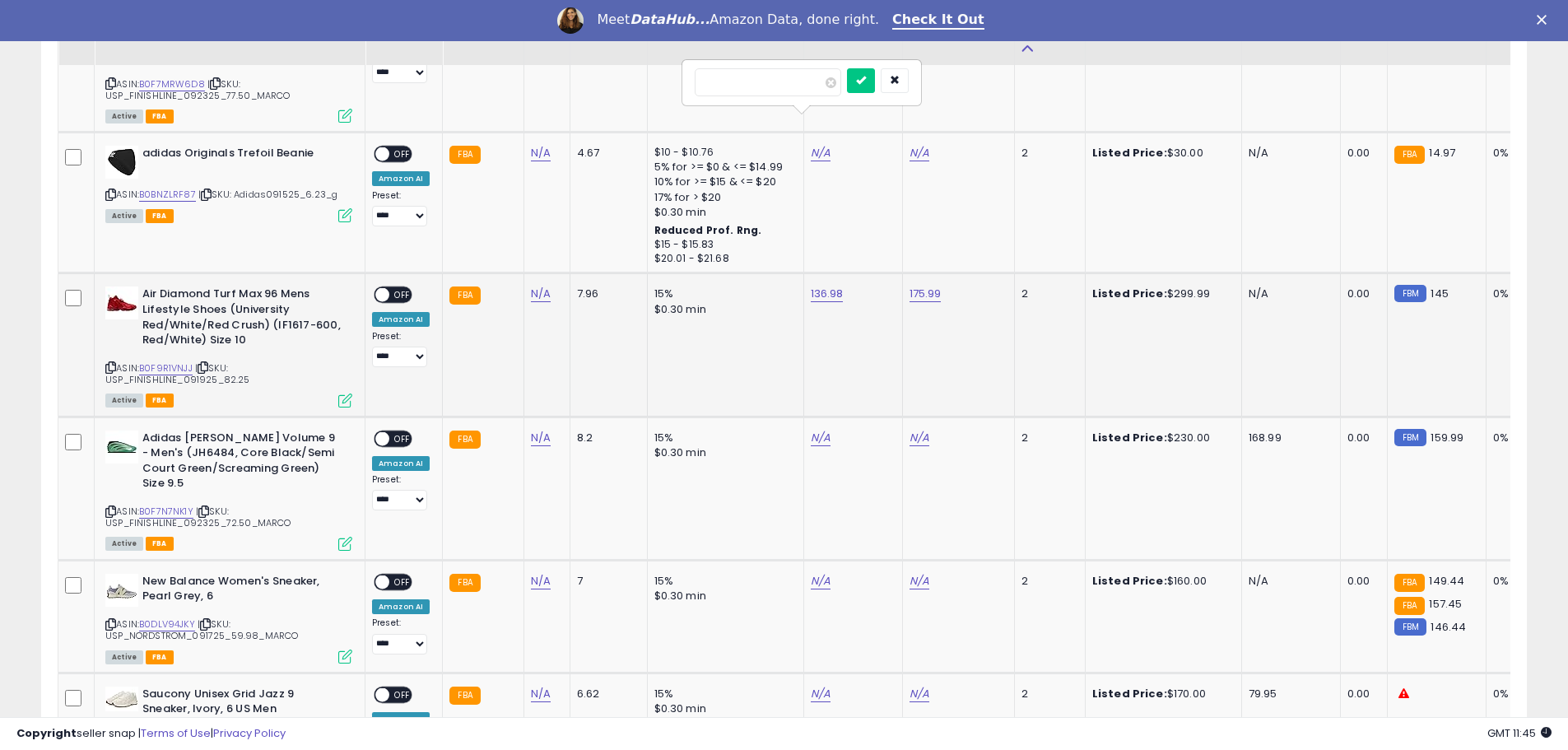
click at [405, 288] on span "OFF" at bounding box center [402, 294] width 26 height 14
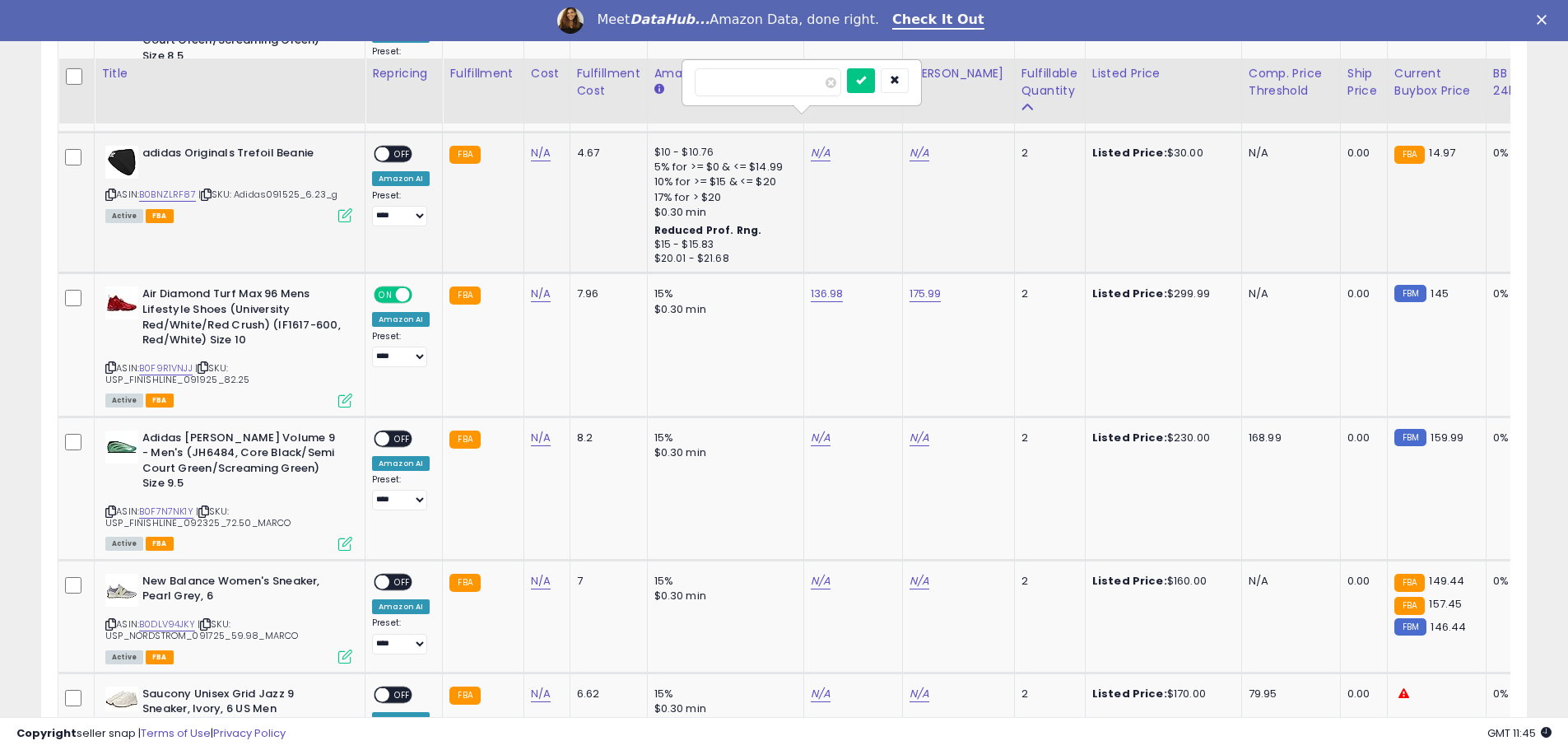
scroll to position [2798, 0]
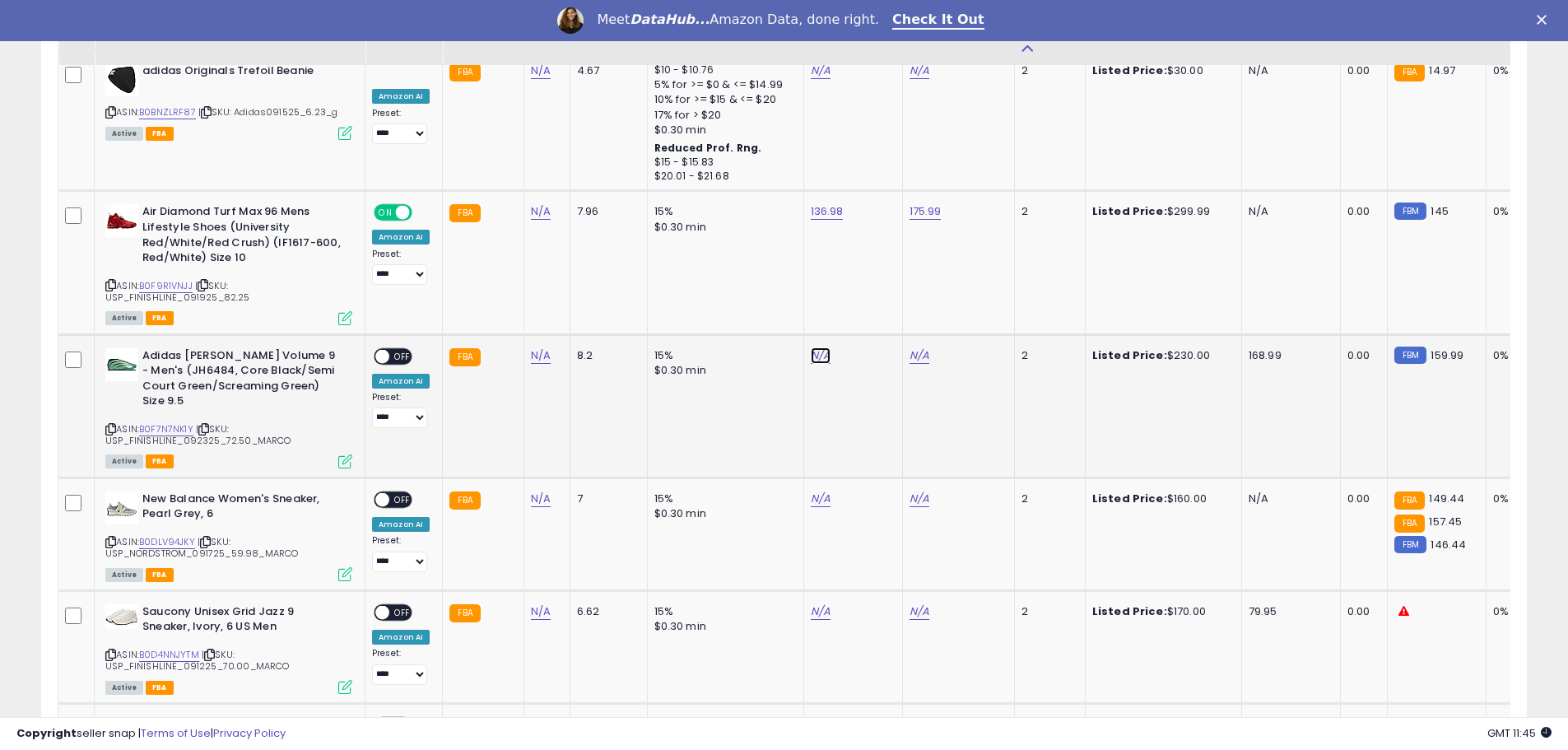
click at [820, 347] on link "N/A" at bounding box center [820, 355] width 20 height 16
click at [155, 422] on link "B0F7N7NK1Y" at bounding box center [167, 429] width 54 height 14
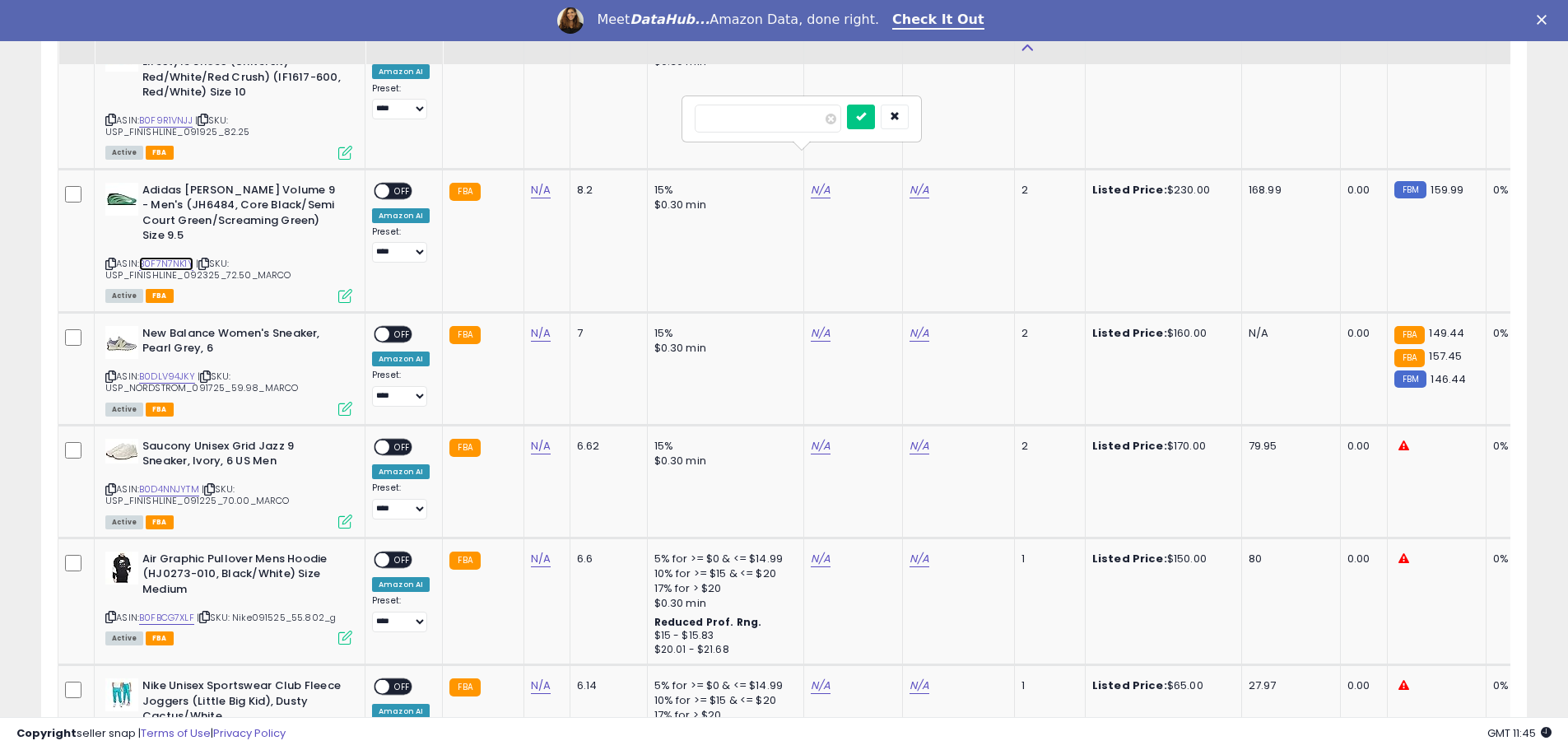
scroll to position [2962, 0]
click at [757, 114] on input "number" at bounding box center [768, 120] width 147 height 28
type input "******"
click button "submit" at bounding box center [861, 118] width 28 height 25
click at [913, 183] on link "N/A" at bounding box center [919, 191] width 20 height 16
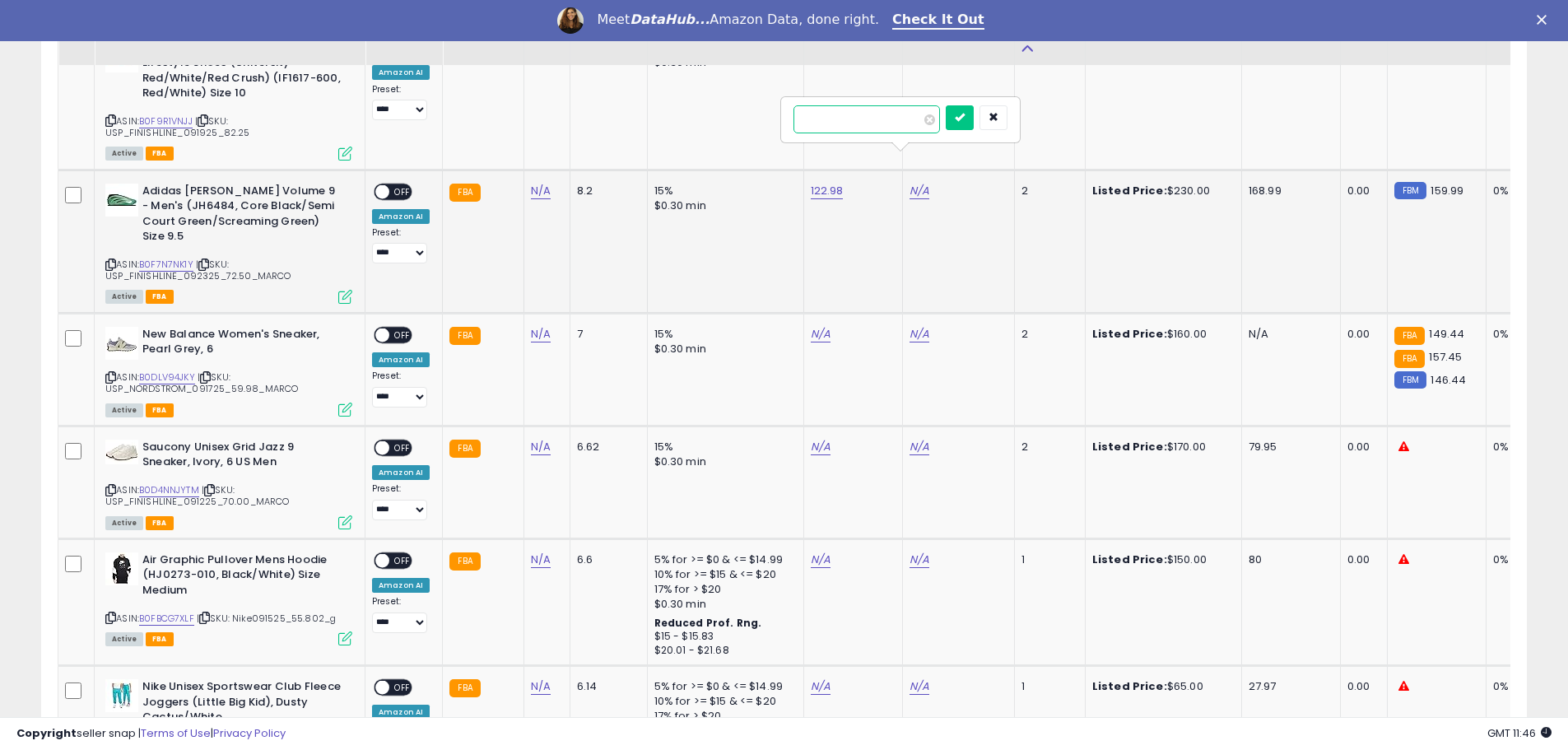
click at [845, 119] on input "number" at bounding box center [866, 120] width 147 height 28
type input "******"
click button "submit" at bounding box center [960, 118] width 28 height 25
drag, startPoint x: 399, startPoint y: 163, endPoint x: 376, endPoint y: 205, distance: 47.9
click at [399, 185] on span "OFF" at bounding box center [402, 191] width 26 height 14
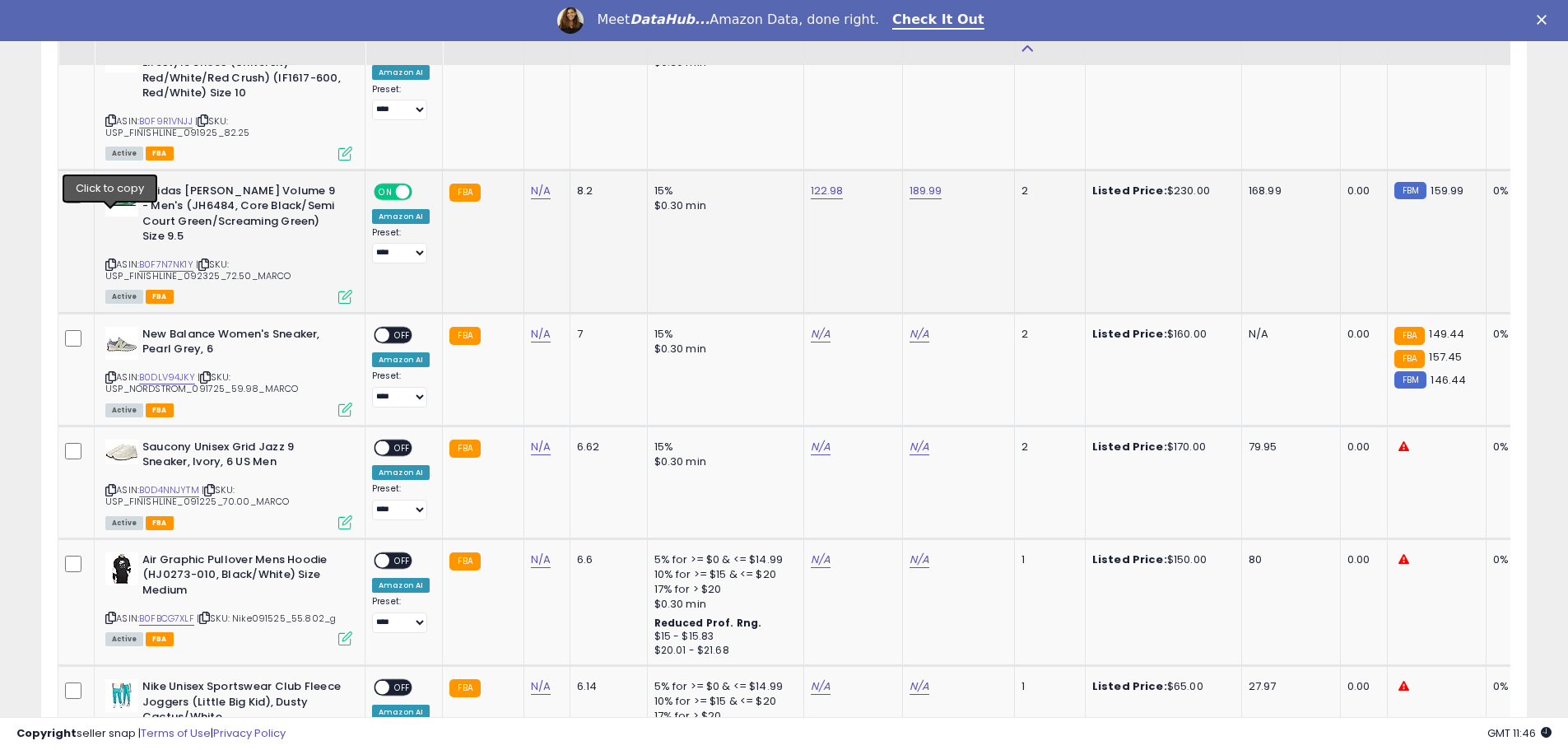
click at [115, 260] on icon at bounding box center [110, 264] width 11 height 9
click at [813, 326] on link "N/A" at bounding box center [820, 334] width 20 height 16
click at [151, 370] on link "B0DLV94JKY" at bounding box center [167, 377] width 56 height 14
drag, startPoint x: 742, startPoint y: 243, endPoint x: 747, endPoint y: 260, distance: 17.7
click at [742, 246] on input "number" at bounding box center [768, 248] width 147 height 28
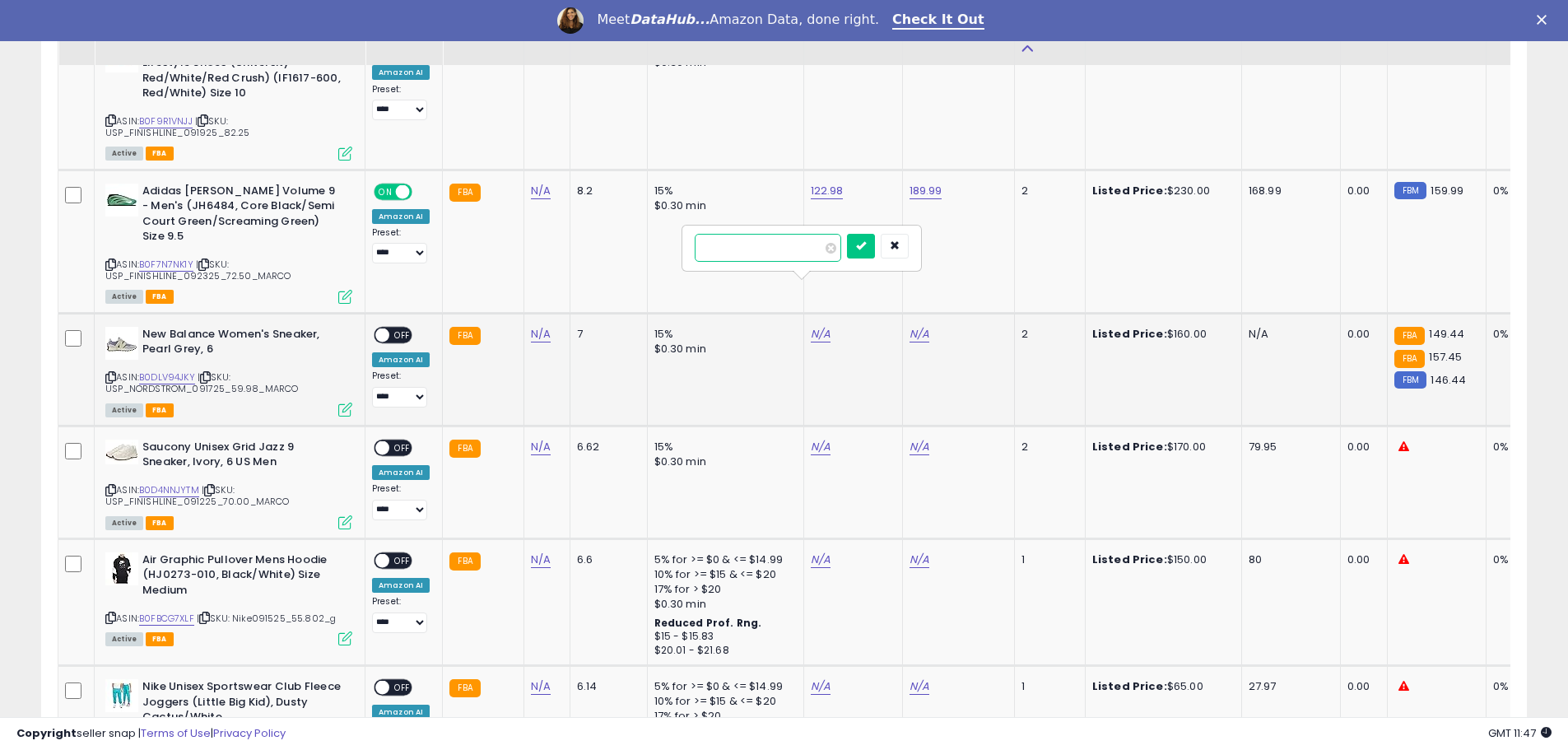
type input "******"
click button "submit" at bounding box center [861, 246] width 28 height 25
click at [916, 326] on link "N/A" at bounding box center [919, 334] width 20 height 16
click at [835, 247] on input "number" at bounding box center [866, 248] width 147 height 28
type input "******"
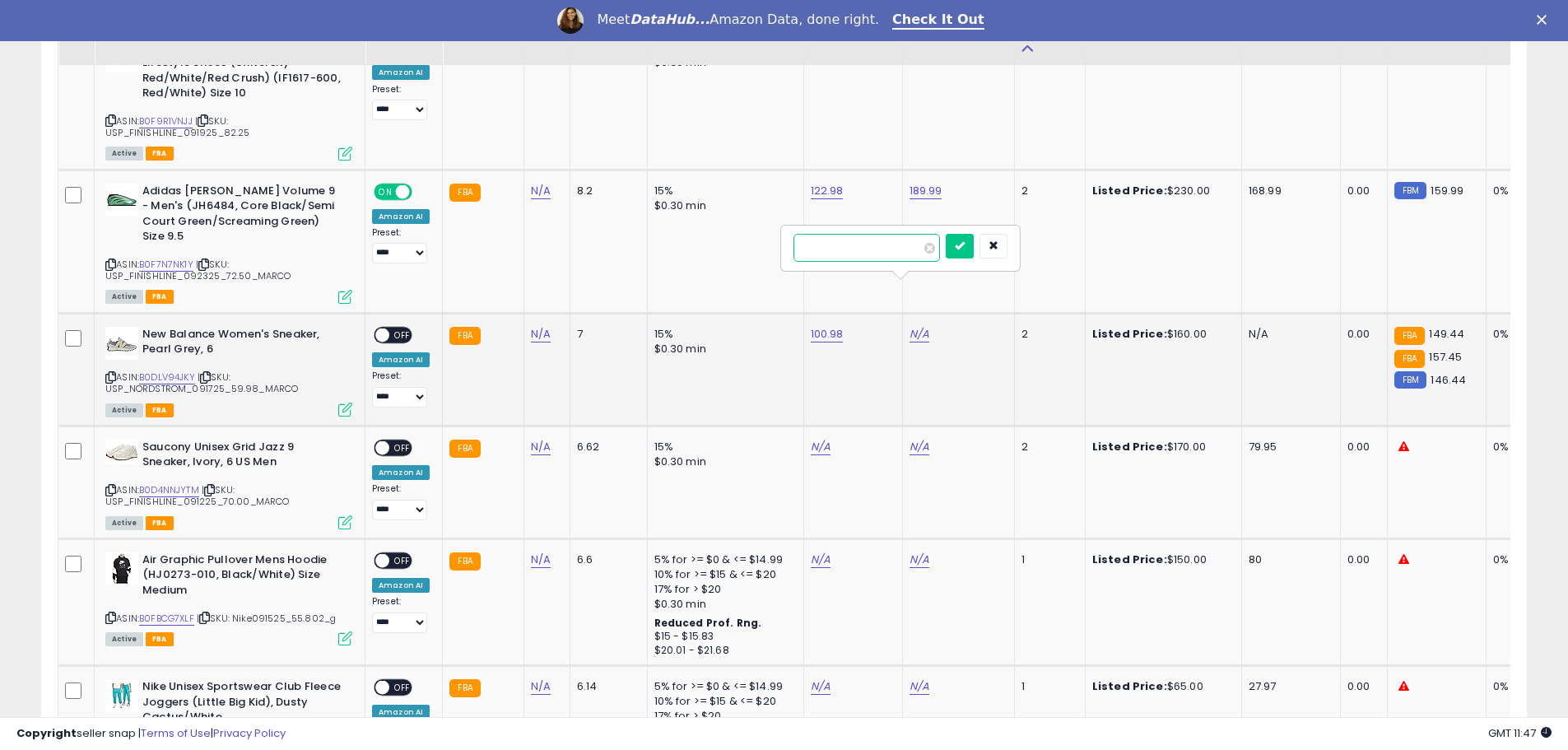
click button "submit" at bounding box center [960, 246] width 28 height 25
click at [403, 327] on span "OFF" at bounding box center [402, 334] width 26 height 14
click at [113, 373] on icon at bounding box center [110, 377] width 11 height 9
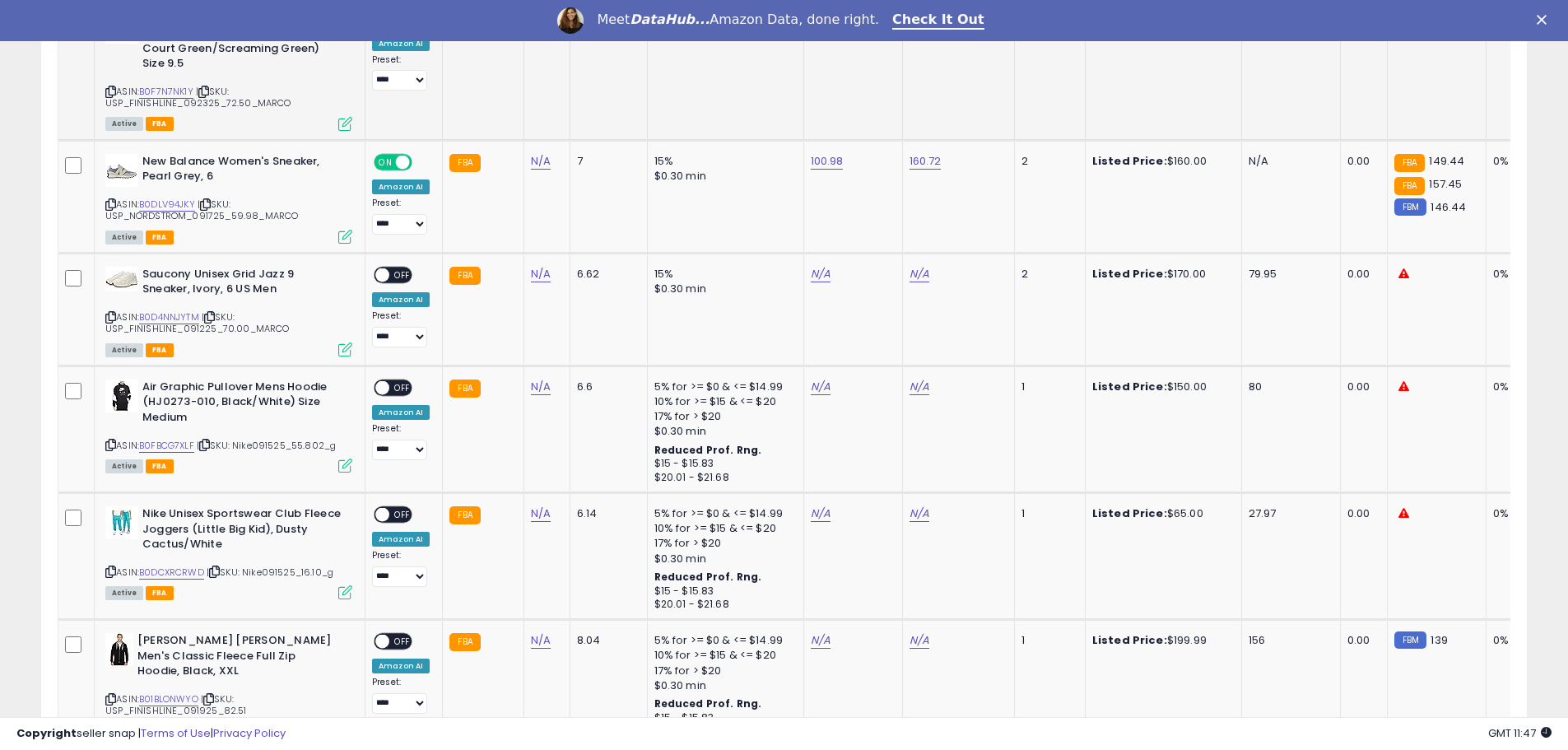
scroll to position [3209, 0]
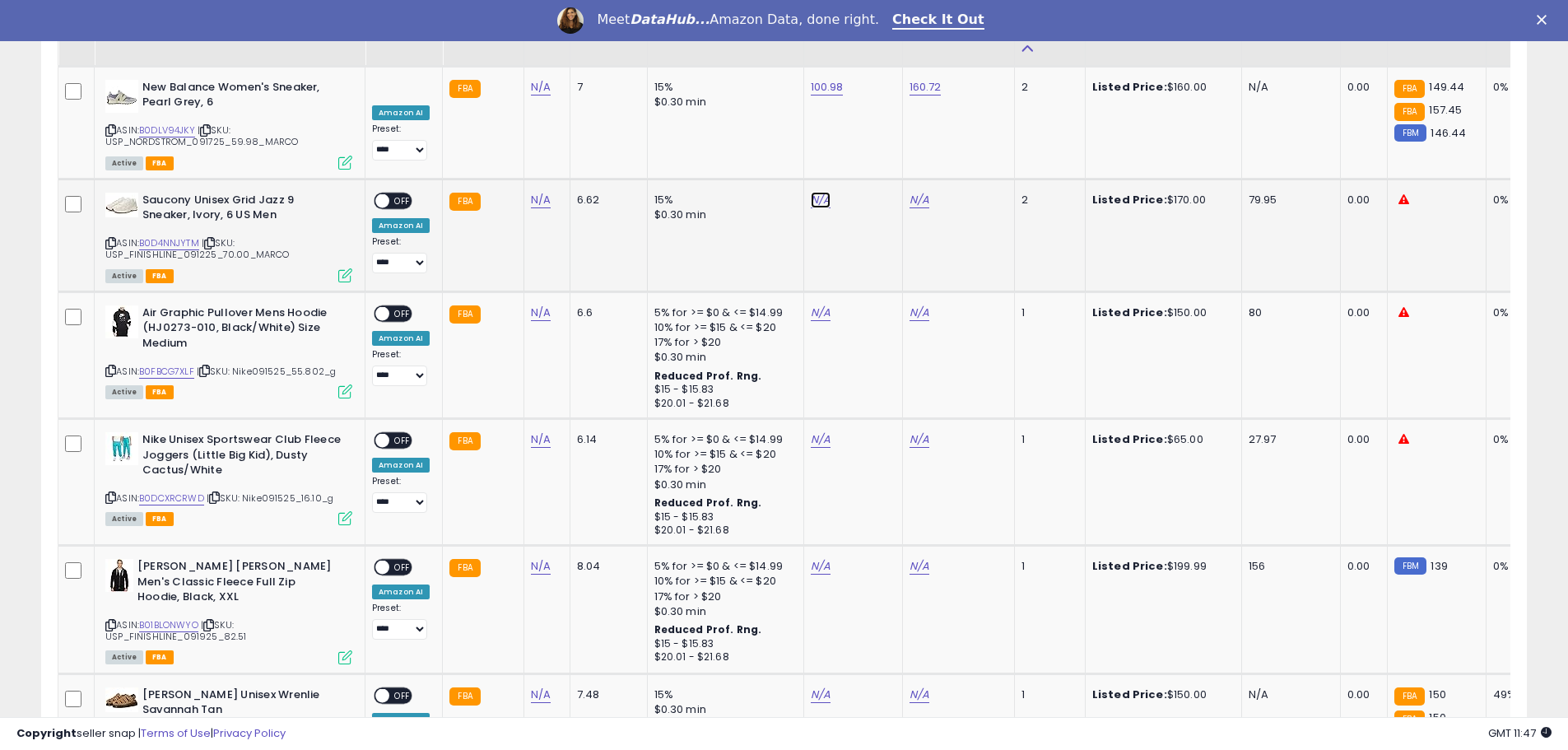
click at [814, 192] on link "N/A" at bounding box center [820, 200] width 20 height 16
click at [176, 237] on link "B0D4NNJYTM" at bounding box center [169, 243] width 60 height 14
click at [909, 192] on link "N/A" at bounding box center [919, 200] width 20 height 16
type input "******"
click button "submit" at bounding box center [960, 112] width 28 height 25
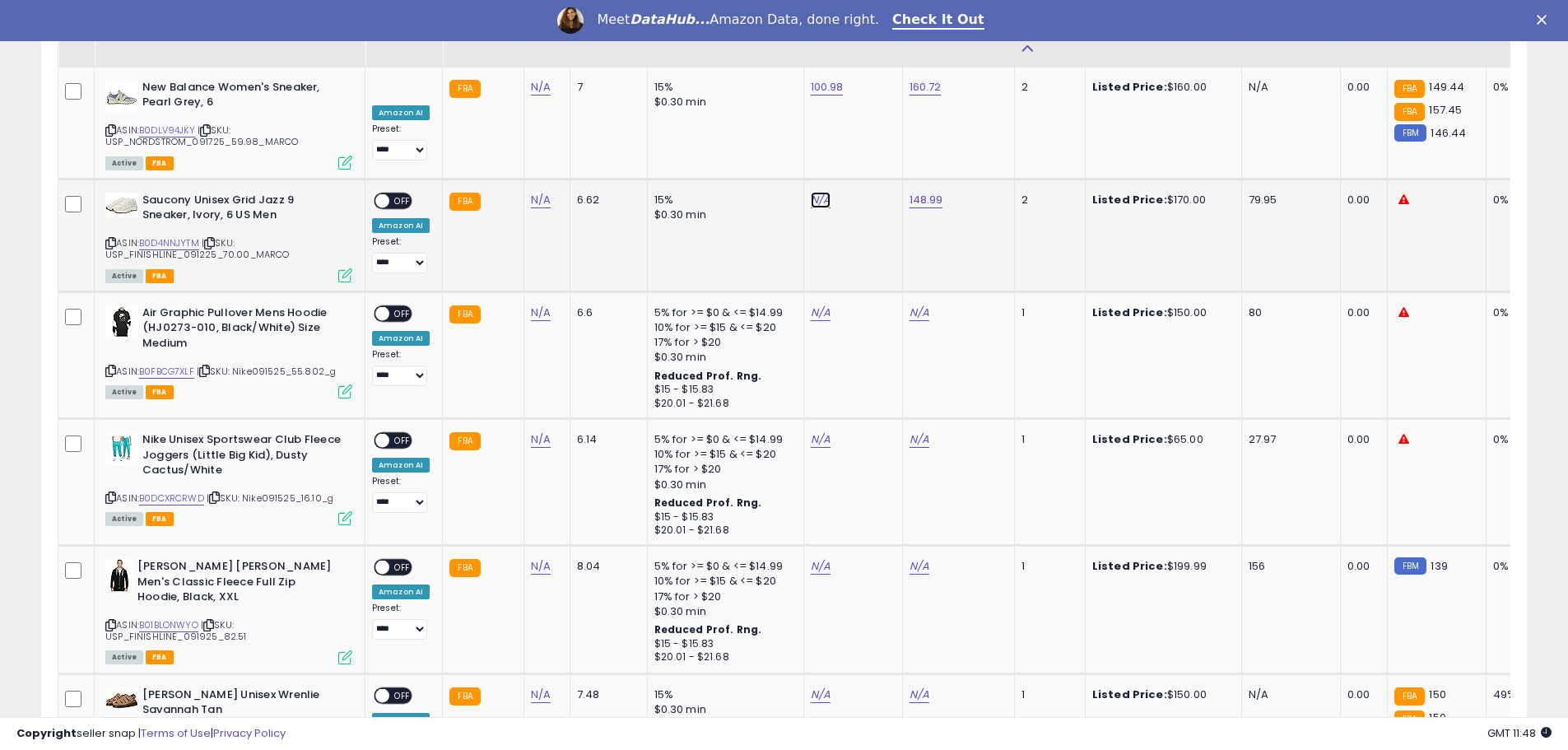
click at [812, 192] on link "N/A" at bounding box center [820, 200] width 20 height 16
click at [727, 116] on input "number" at bounding box center [768, 114] width 147 height 28
type input "******"
click button "submit" at bounding box center [861, 112] width 28 height 25
click at [400, 194] on span "OFF" at bounding box center [402, 200] width 26 height 14
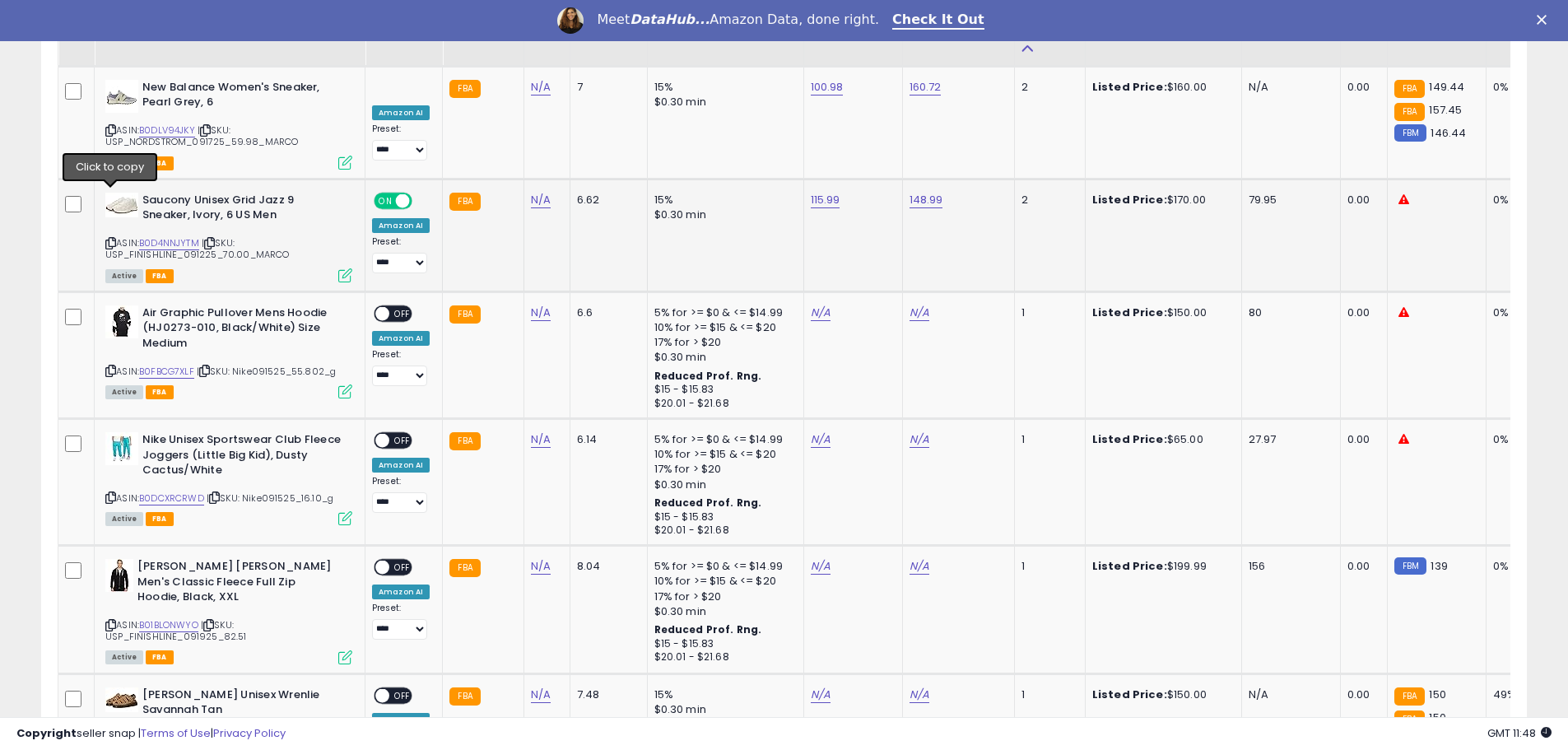
click at [110, 239] on icon at bounding box center [110, 243] width 11 height 9
click at [819, 304] on link "N/A" at bounding box center [820, 312] width 20 height 16
click at [162, 364] on link "B0FBCG7XLF" at bounding box center [167, 371] width 55 height 14
click at [760, 227] on input "number" at bounding box center [768, 227] width 147 height 28
type input "*****"
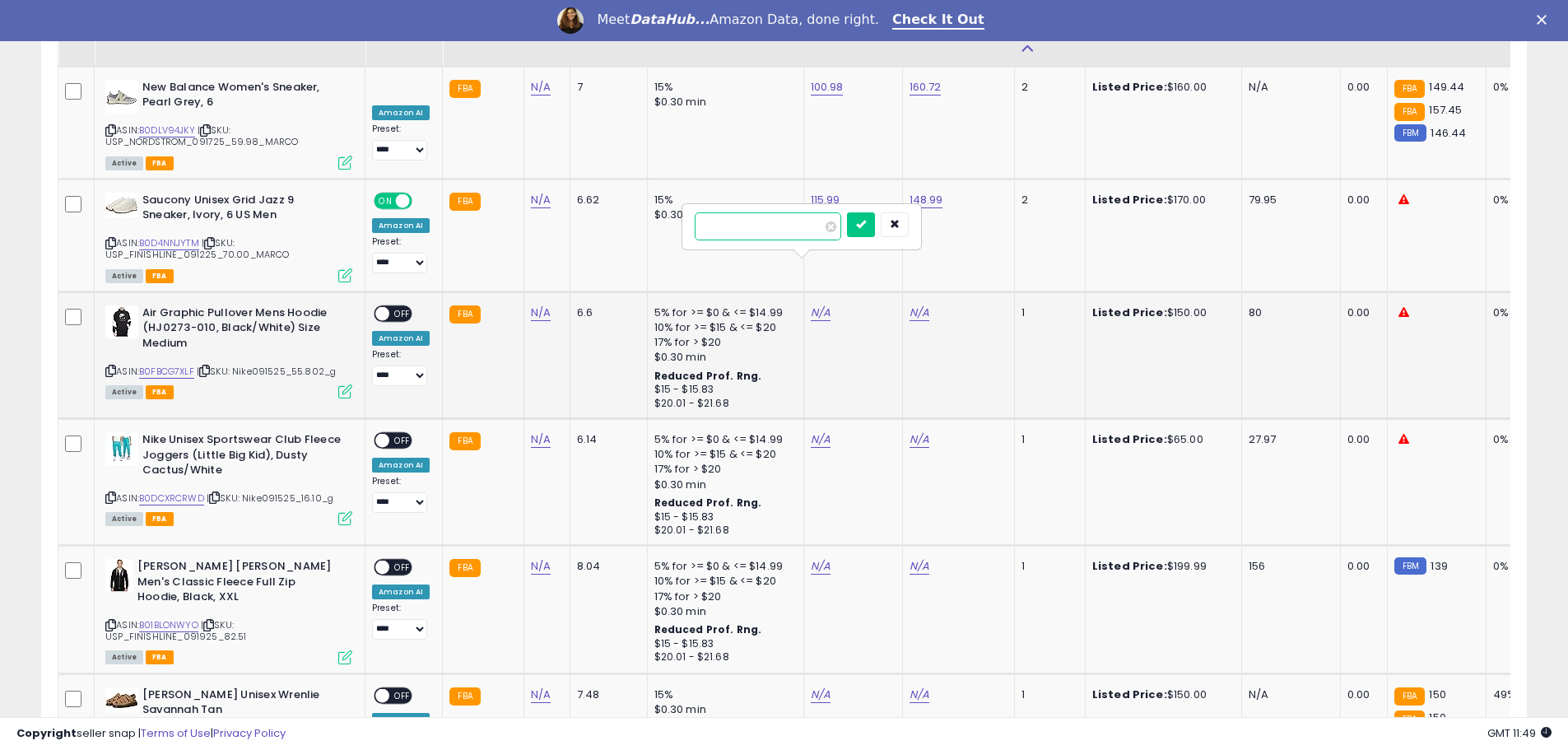
click button "submit" at bounding box center [861, 225] width 28 height 25
click at [913, 304] on link "N/A" at bounding box center [919, 312] width 20 height 16
click at [823, 227] on input "number" at bounding box center [866, 227] width 147 height 28
type input "******"
click button "submit" at bounding box center [960, 225] width 28 height 25
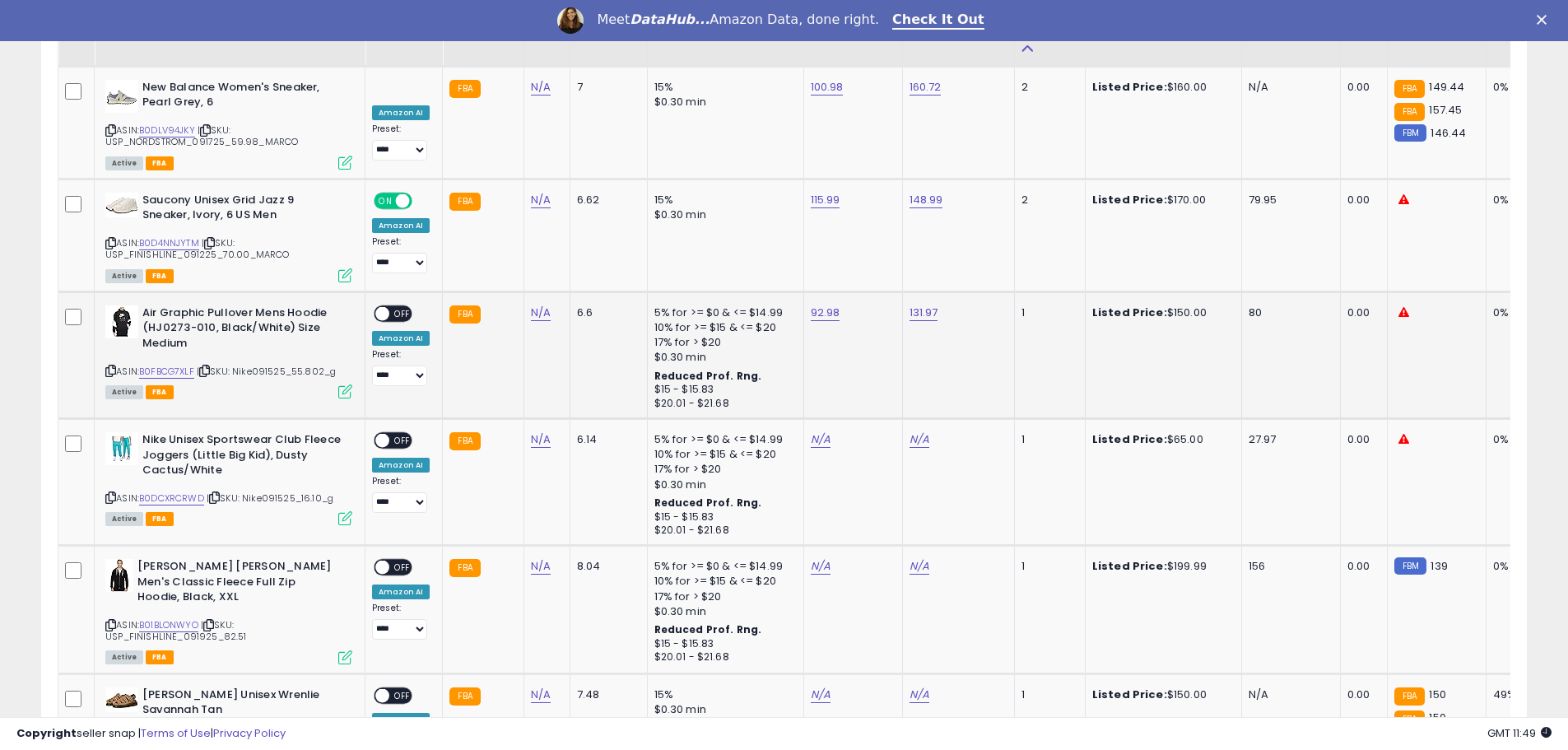
click at [406, 306] on span "OFF" at bounding box center [402, 312] width 26 height 14
drag, startPoint x: 110, startPoint y: 322, endPoint x: 163, endPoint y: 308, distance: 54.8
click at [112, 366] on icon at bounding box center [110, 370] width 11 height 9
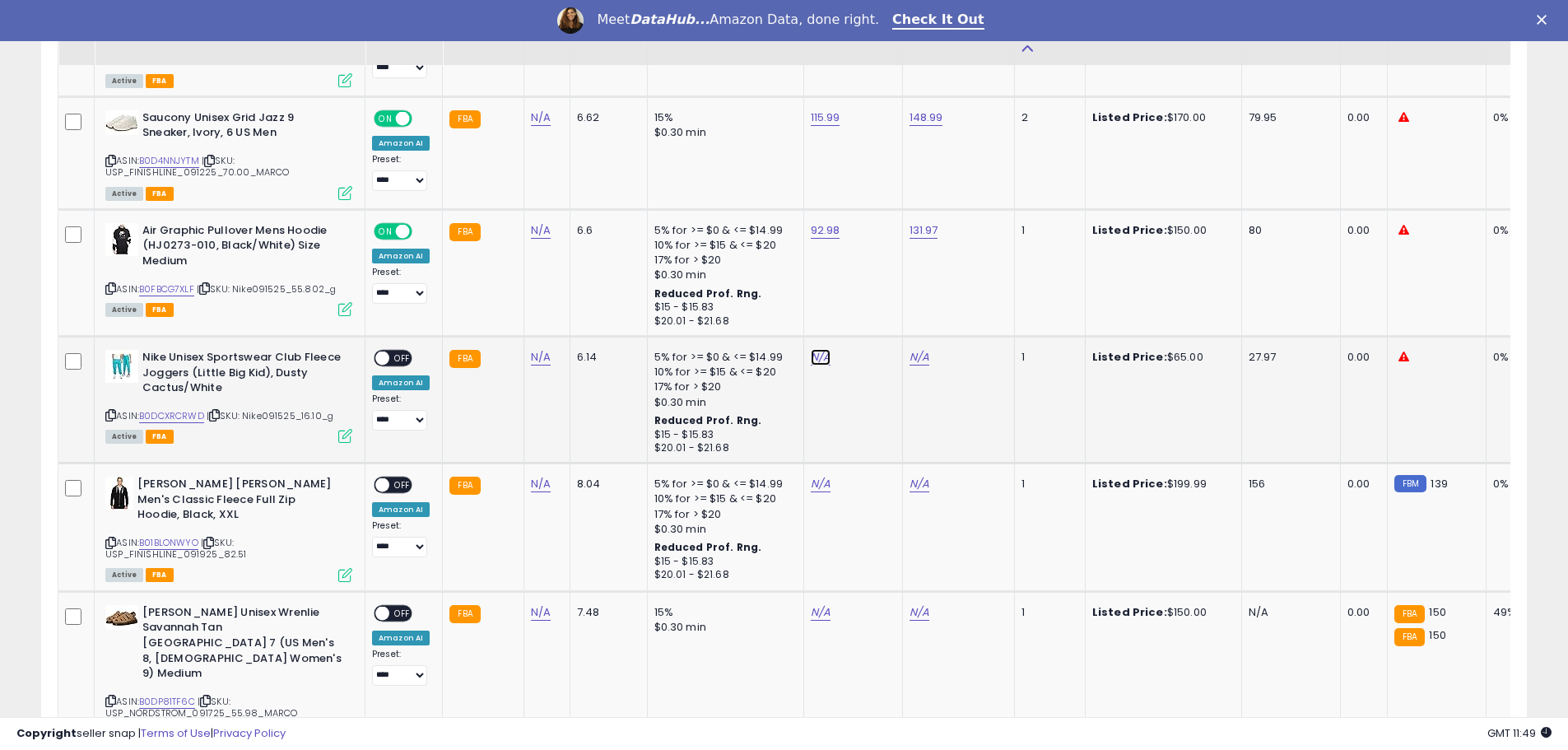
click at [810, 349] on link "N/A" at bounding box center [820, 357] width 20 height 16
click at [175, 409] on link "B0DCXRCRWD" at bounding box center [171, 415] width 65 height 14
click at [768, 264] on input "number" at bounding box center [768, 271] width 147 height 28
type input "*****"
click button "submit" at bounding box center [861, 270] width 28 height 25
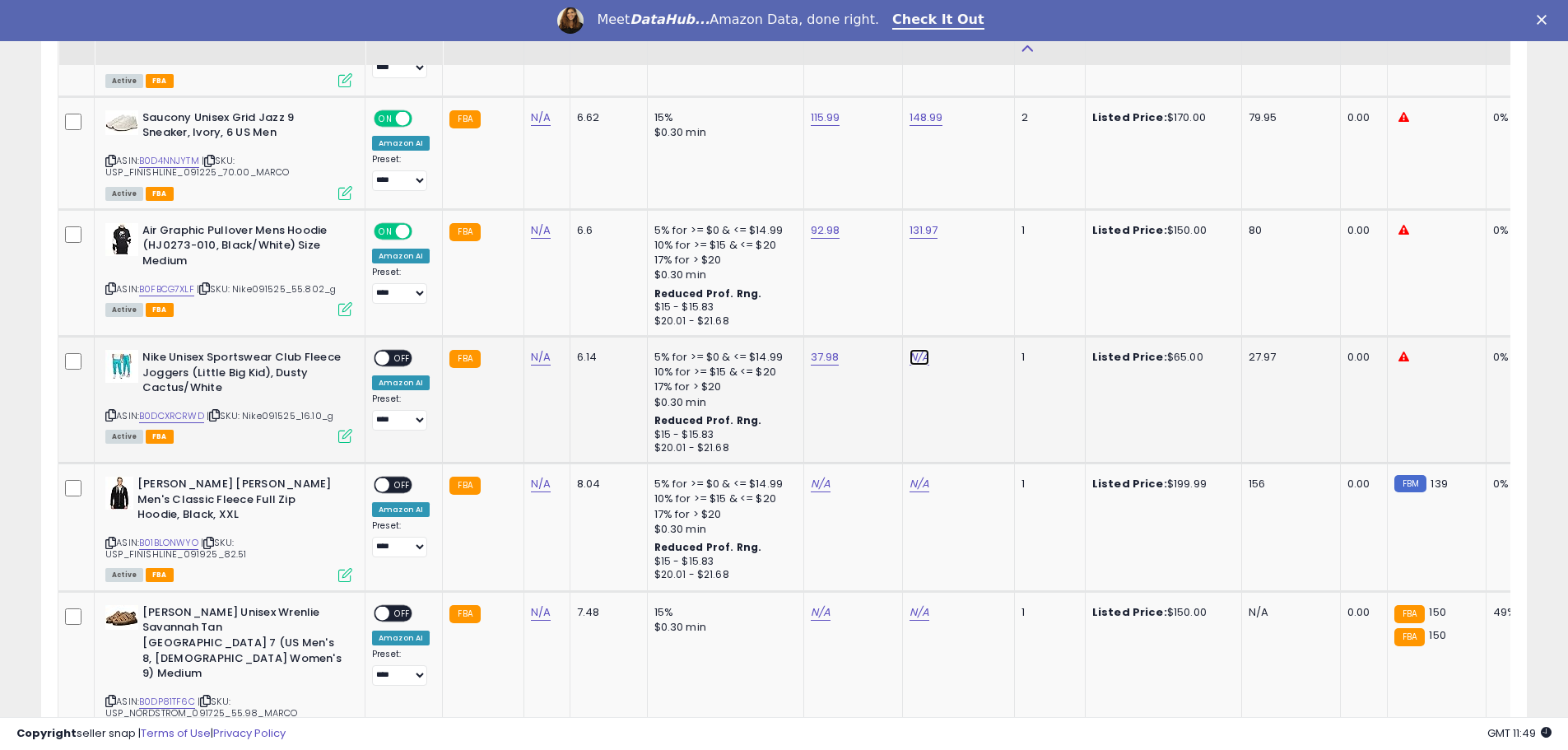
click at [919, 349] on link "N/A" at bounding box center [919, 357] width 20 height 16
click at [835, 273] on input "number" at bounding box center [866, 271] width 147 height 28
type input "*****"
click button "submit" at bounding box center [960, 270] width 28 height 25
drag, startPoint x: 402, startPoint y: 312, endPoint x: 343, endPoint y: 340, distance: 65.3
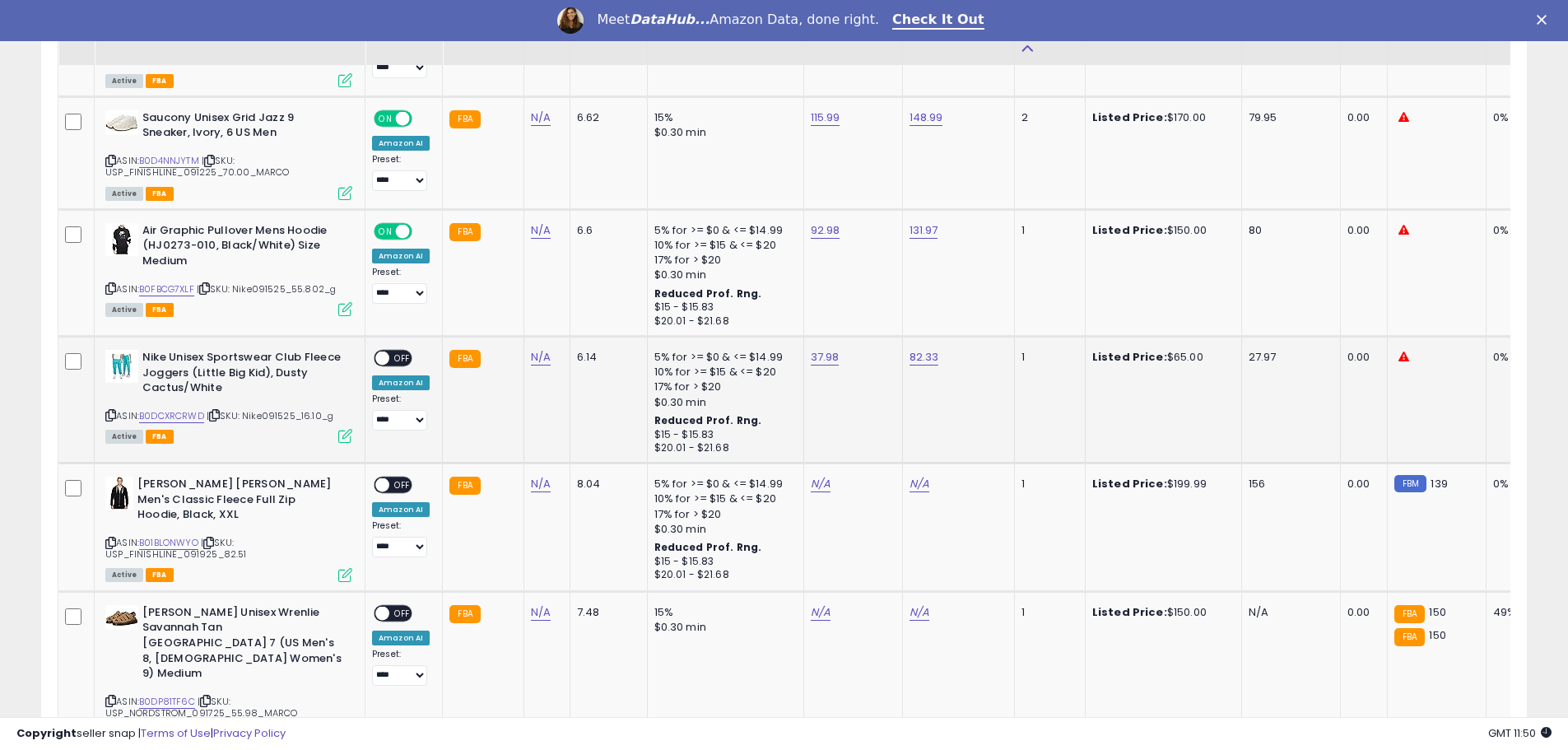
click at [394, 349] on div "ON OFF" at bounding box center [392, 358] width 39 height 17
click at [402, 351] on span "OFF" at bounding box center [402, 358] width 26 height 14
click at [111, 410] on icon at bounding box center [110, 415] width 11 height 9
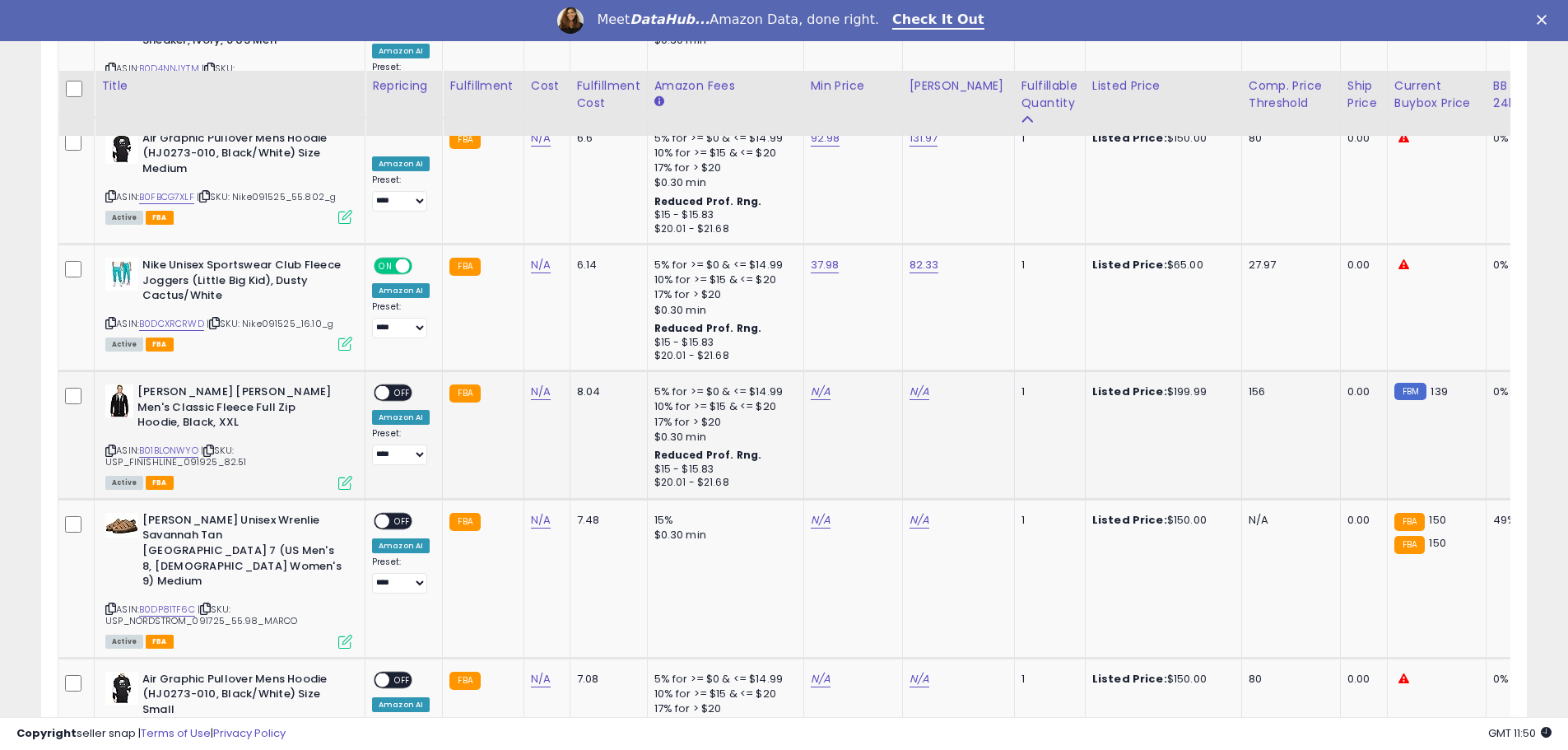
scroll to position [3456, 0]
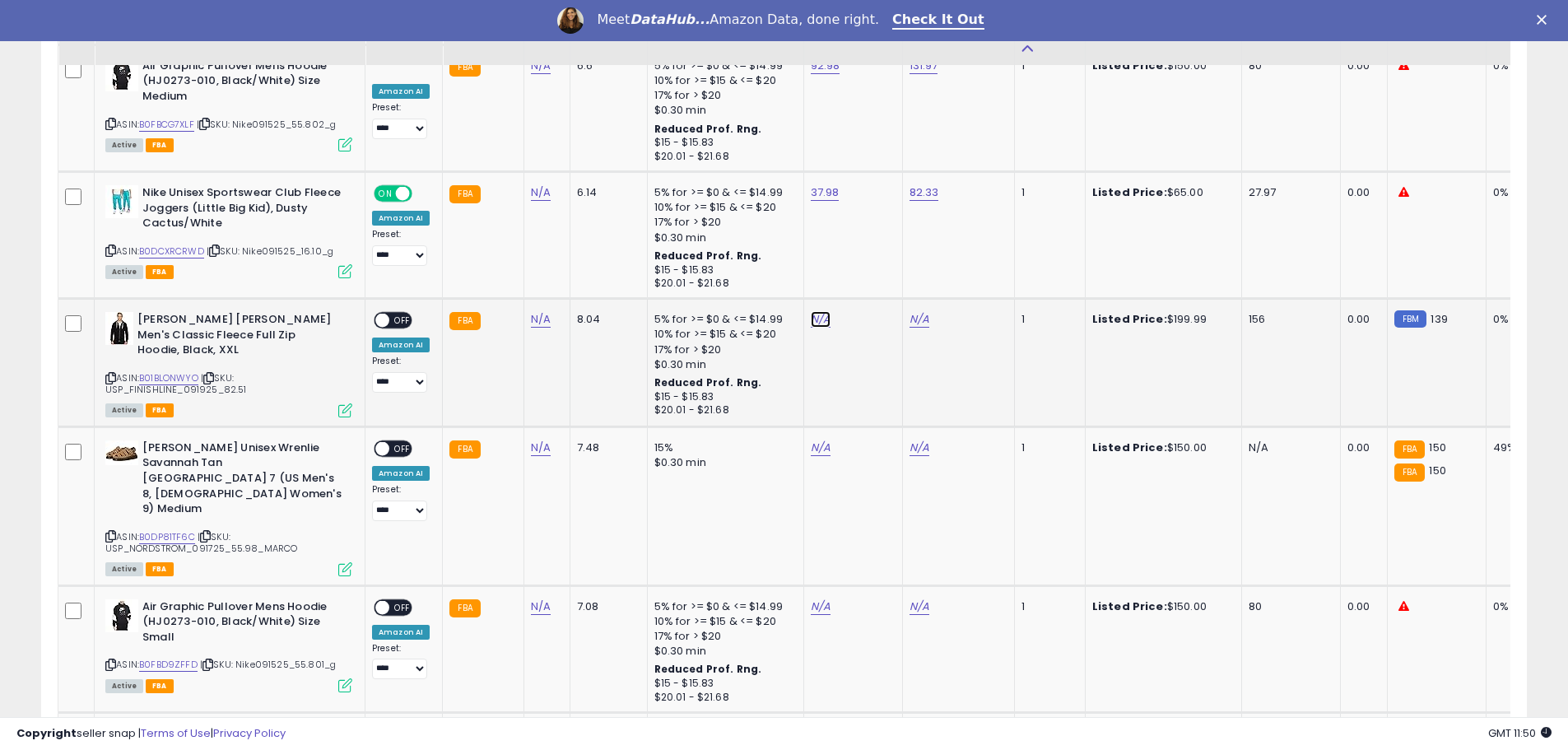
click at [810, 311] on link "N/A" at bounding box center [820, 319] width 20 height 16
click at [162, 371] on link "B01BLONWYO" at bounding box center [169, 377] width 59 height 14
click at [732, 232] on input "number" at bounding box center [768, 233] width 147 height 28
type input "******"
click button "submit" at bounding box center [861, 232] width 28 height 25
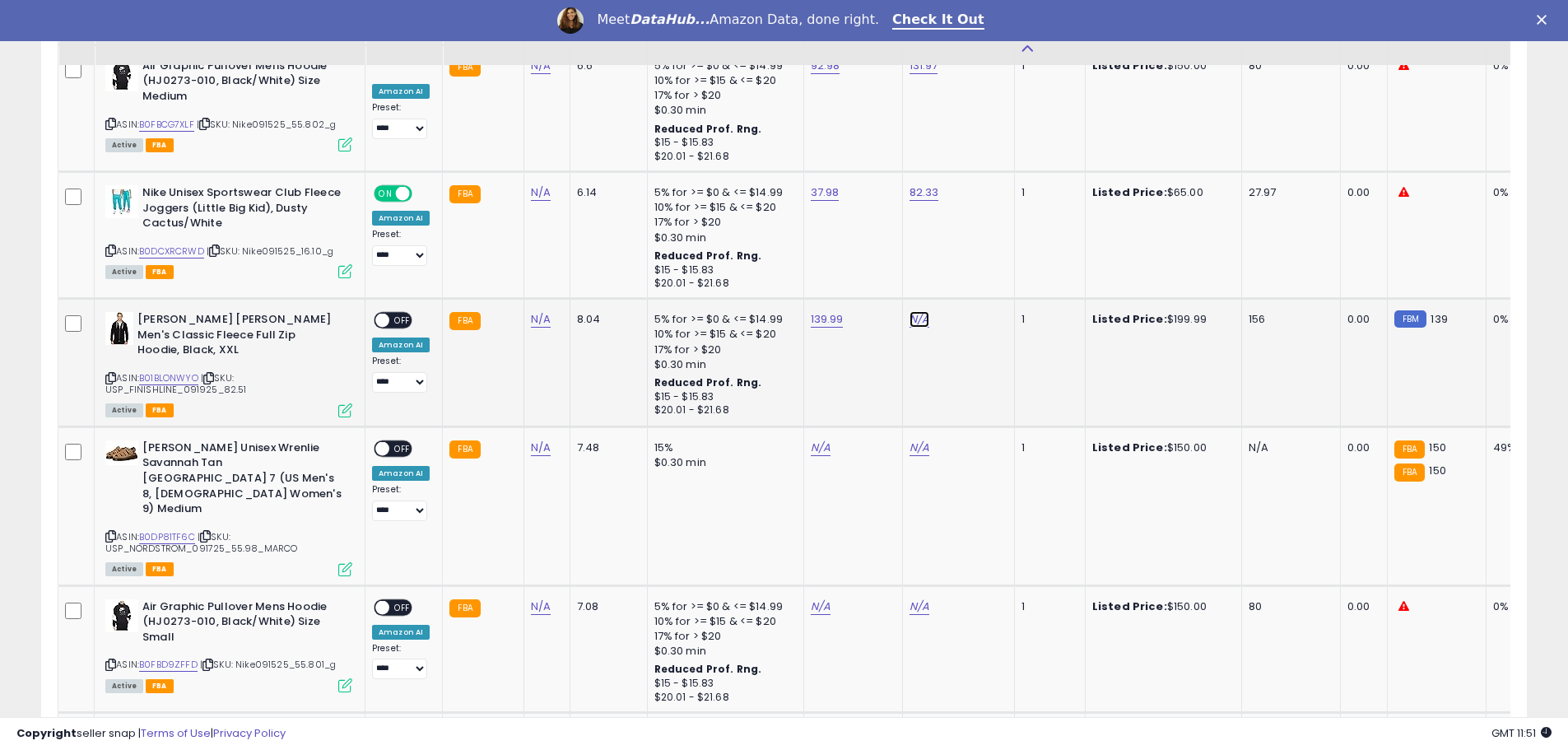
click at [909, 311] on link "N/A" at bounding box center [919, 319] width 20 height 16
click at [846, 223] on input "number" at bounding box center [866, 233] width 147 height 28
type input "*****"
click button "submit" at bounding box center [960, 232] width 28 height 25
click at [922, 311] on link "19,413.00" at bounding box center [932, 319] width 46 height 16
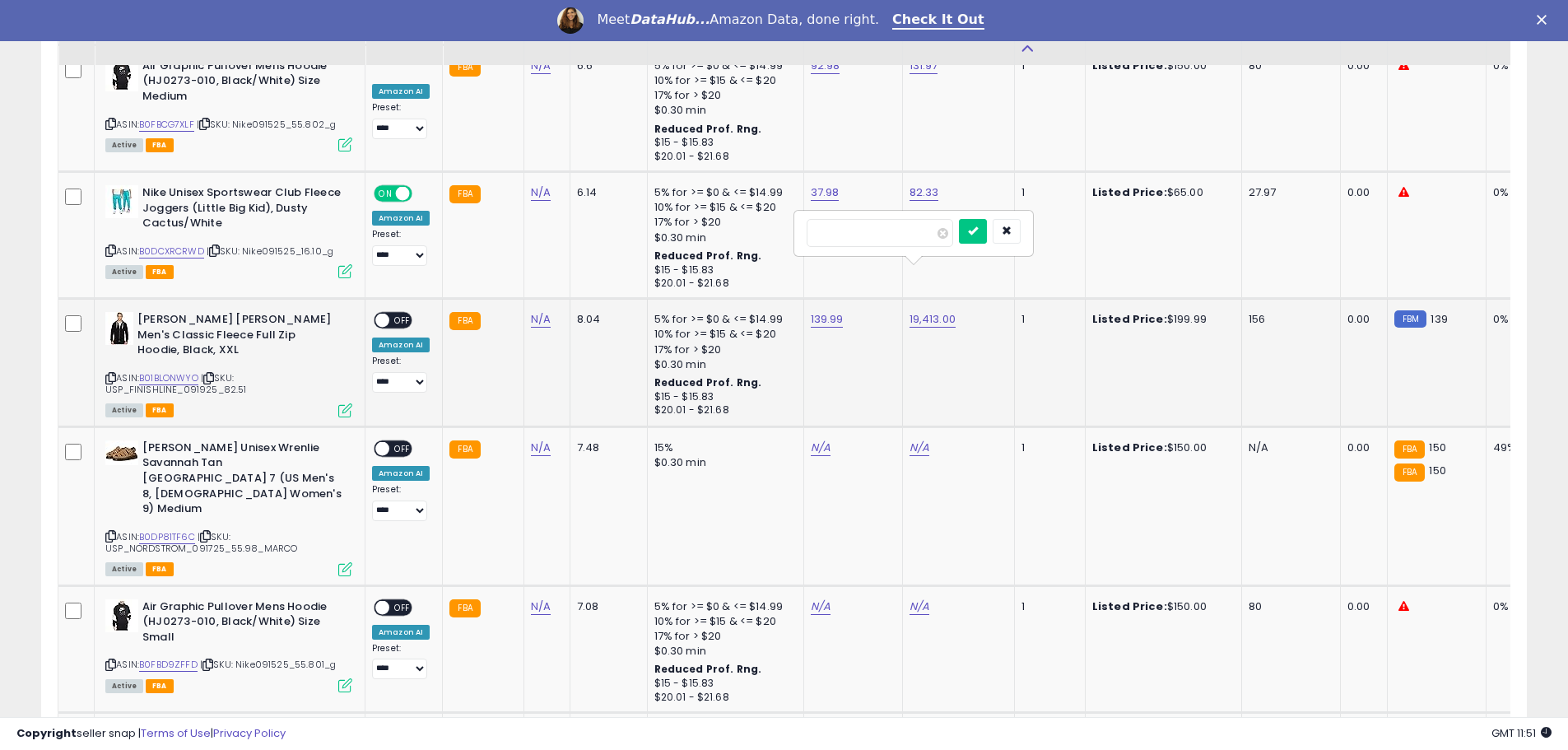
type input "******"
click button "submit" at bounding box center [973, 232] width 28 height 25
click at [397, 313] on span "OFF" at bounding box center [402, 320] width 26 height 14
click at [120, 312] on div "ASIN: B01BLONWYO | SKU: USP_FINISHLINE_091925_82.51 Active FBA" at bounding box center [229, 363] width 247 height 104
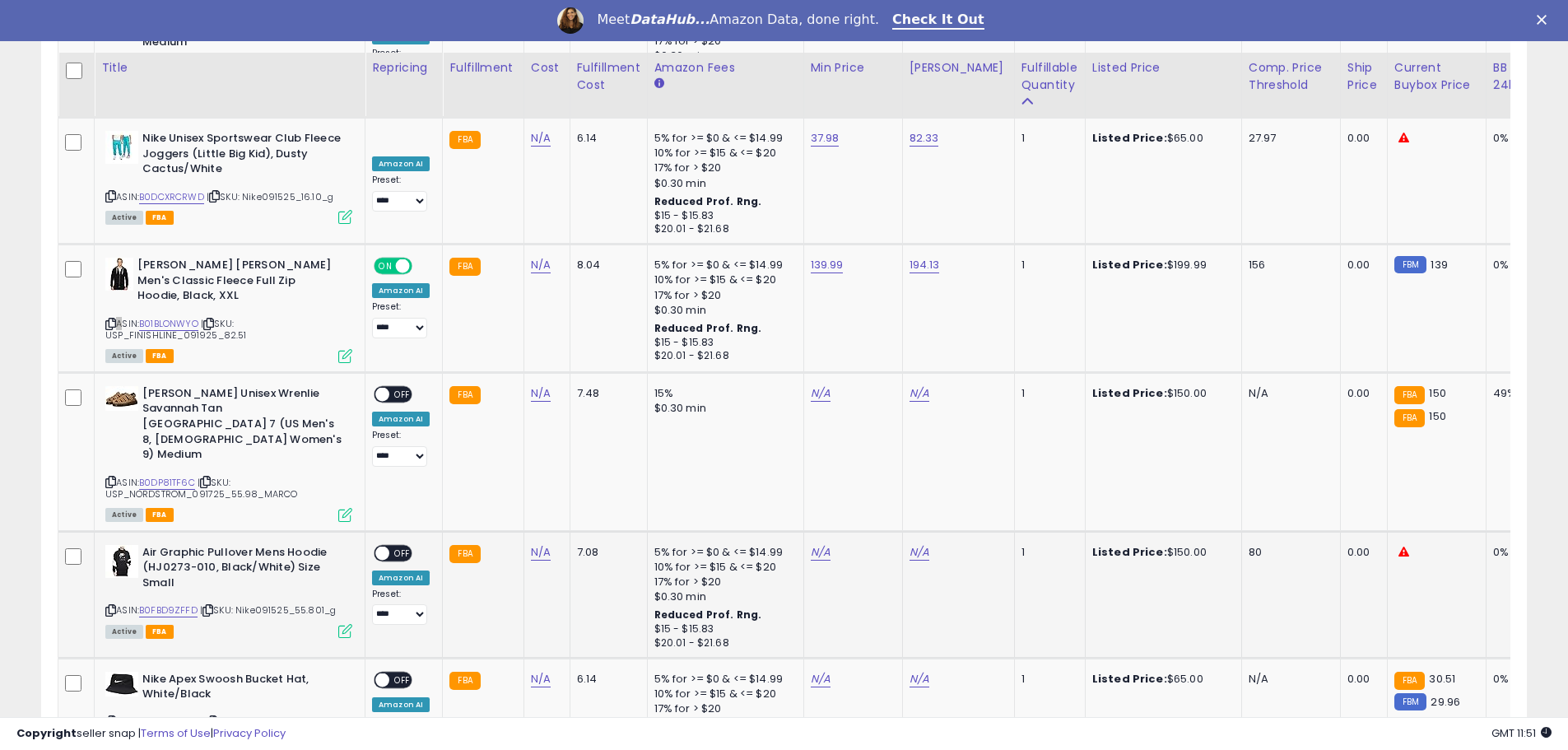
scroll to position [3621, 0]
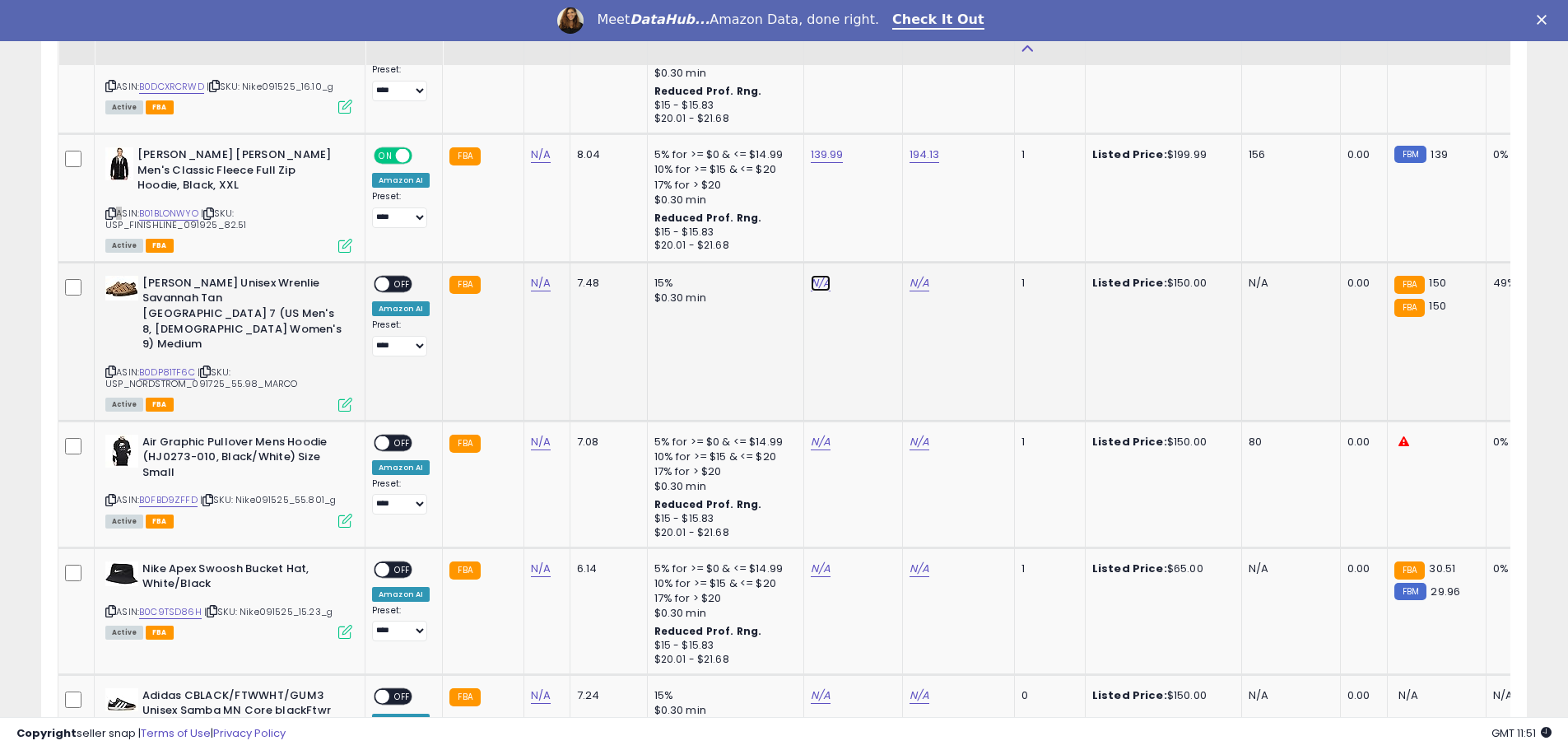
click at [813, 274] on link "N/A" at bounding box center [820, 283] width 20 height 16
click at [177, 365] on link "B0DP81TF6C" at bounding box center [167, 372] width 56 height 14
drag, startPoint x: 159, startPoint y: 418, endPoint x: 306, endPoint y: 270, distance: 208.6
click at [161, 493] on link "B0FBD9ZFFD" at bounding box center [168, 499] width 59 height 14
click at [782, 193] on input "number" at bounding box center [768, 196] width 147 height 28
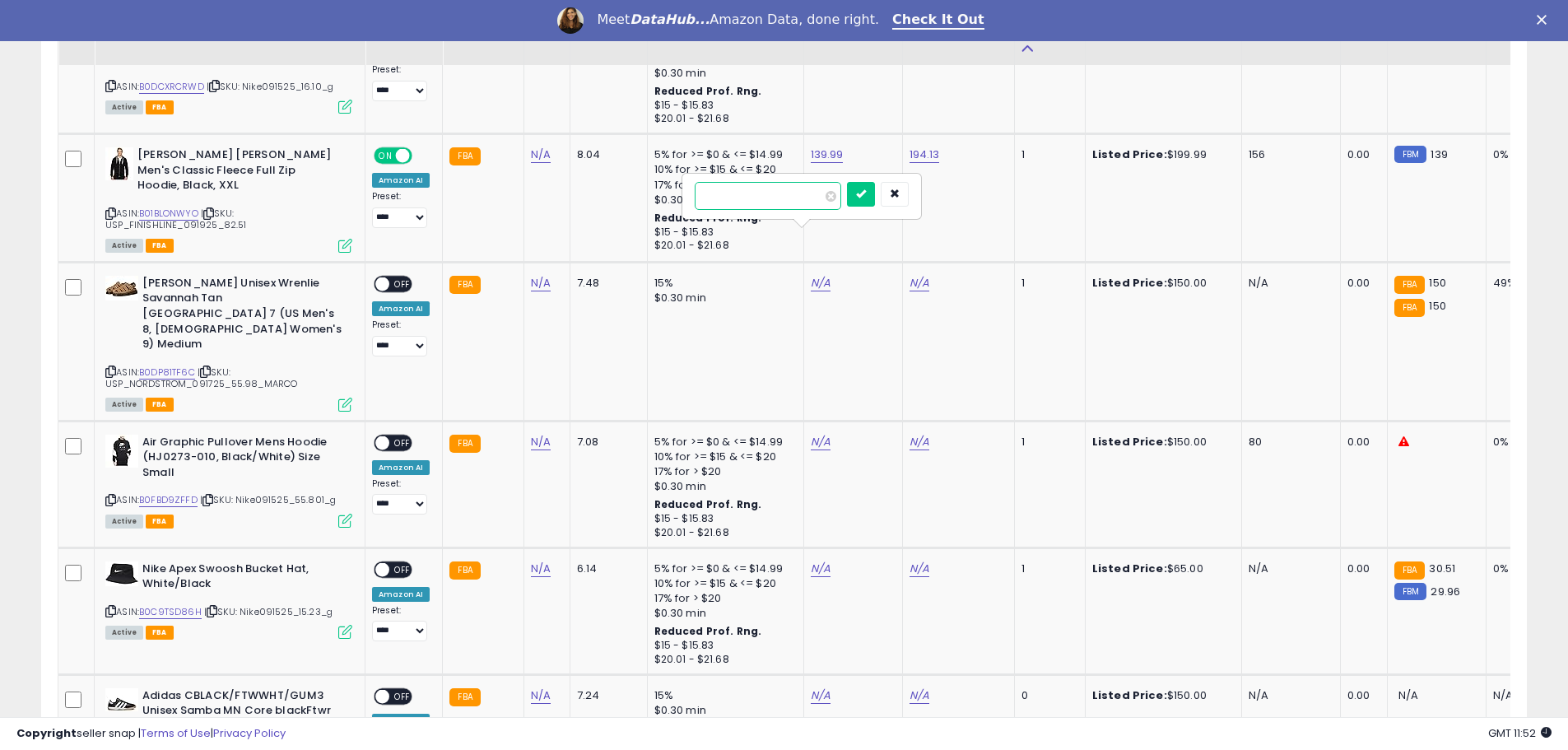
type input "*****"
click button "submit" at bounding box center [861, 195] width 28 height 25
drag, startPoint x: 913, startPoint y: 237, endPoint x: 816, endPoint y: 94, distance: 172.8
click at [913, 274] on link "N/A" at bounding box center [919, 283] width 20 height 16
drag, startPoint x: 821, startPoint y: 205, endPoint x: 1564, endPoint y: 257, distance: 744.8
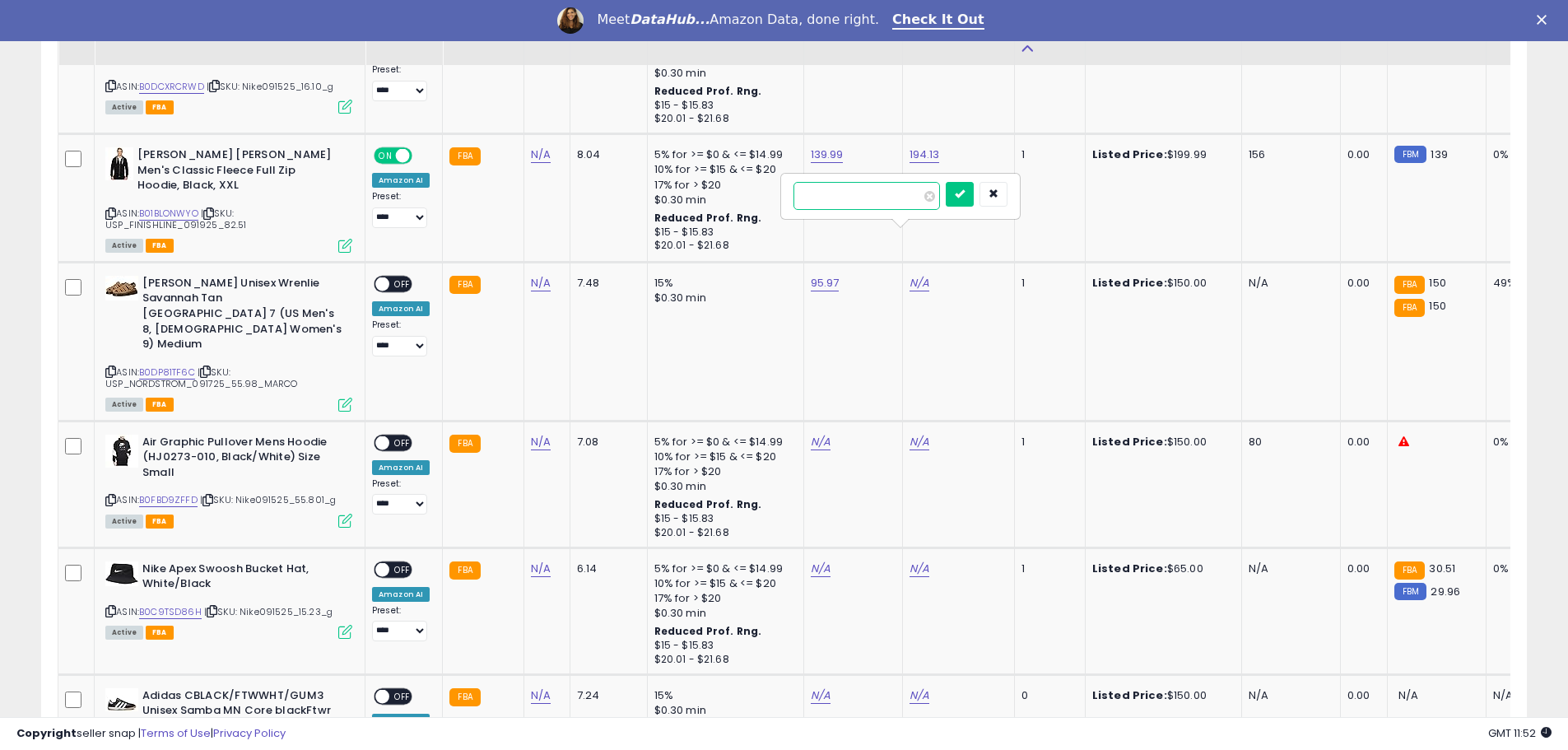
click at [838, 205] on input "number" at bounding box center [866, 196] width 147 height 28
type input "******"
click button "submit" at bounding box center [960, 195] width 28 height 25
click at [399, 276] on span "OFF" at bounding box center [402, 283] width 26 height 14
drag, startPoint x: 110, startPoint y: 293, endPoint x: 910, endPoint y: 297, distance: 800.0
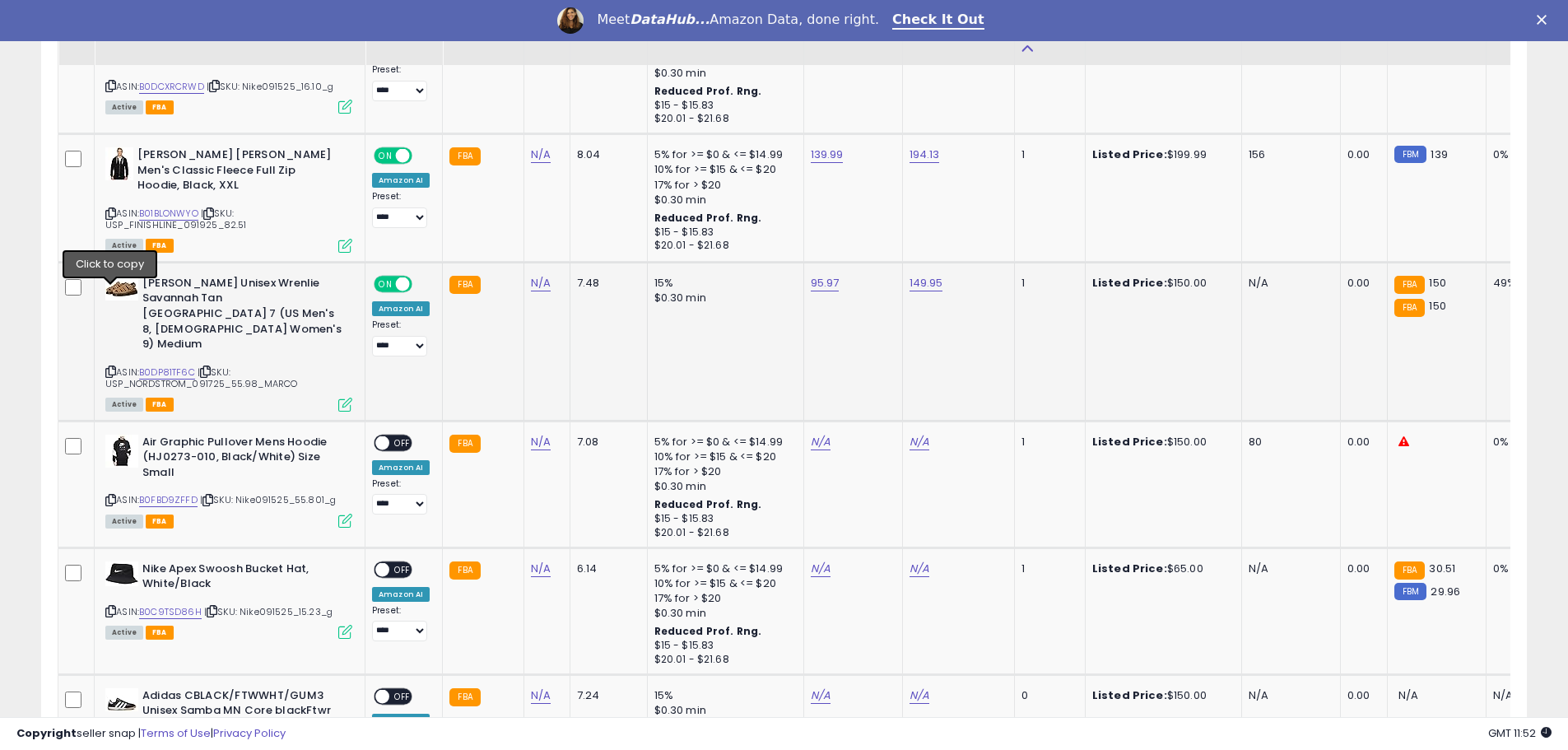
click at [116, 289] on div "ASIN: B0DP81TF6C | SKU: USP_NORDSTROM_091725_55.98_MARCO Active FBA" at bounding box center [229, 342] width 247 height 134
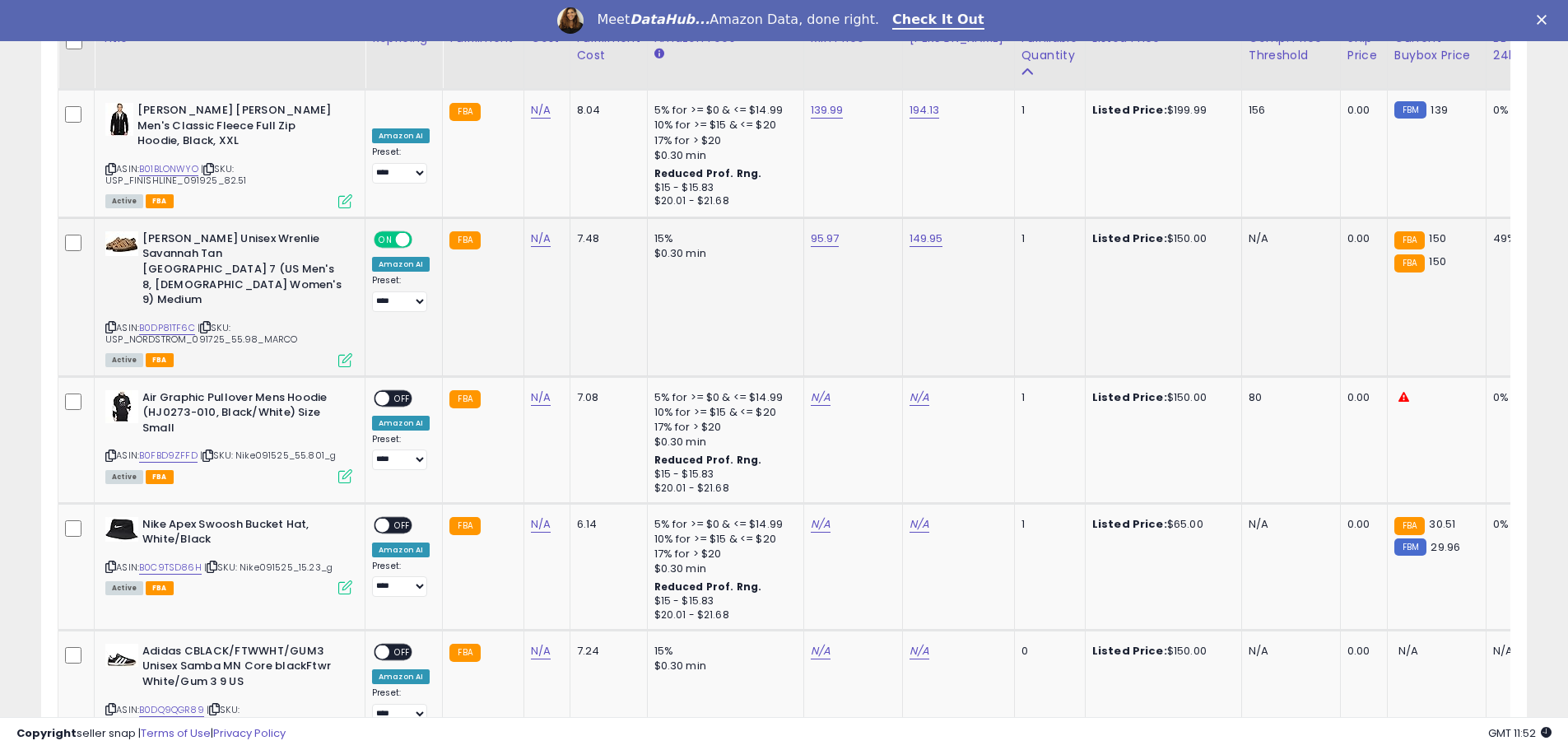
scroll to position [3703, 0]
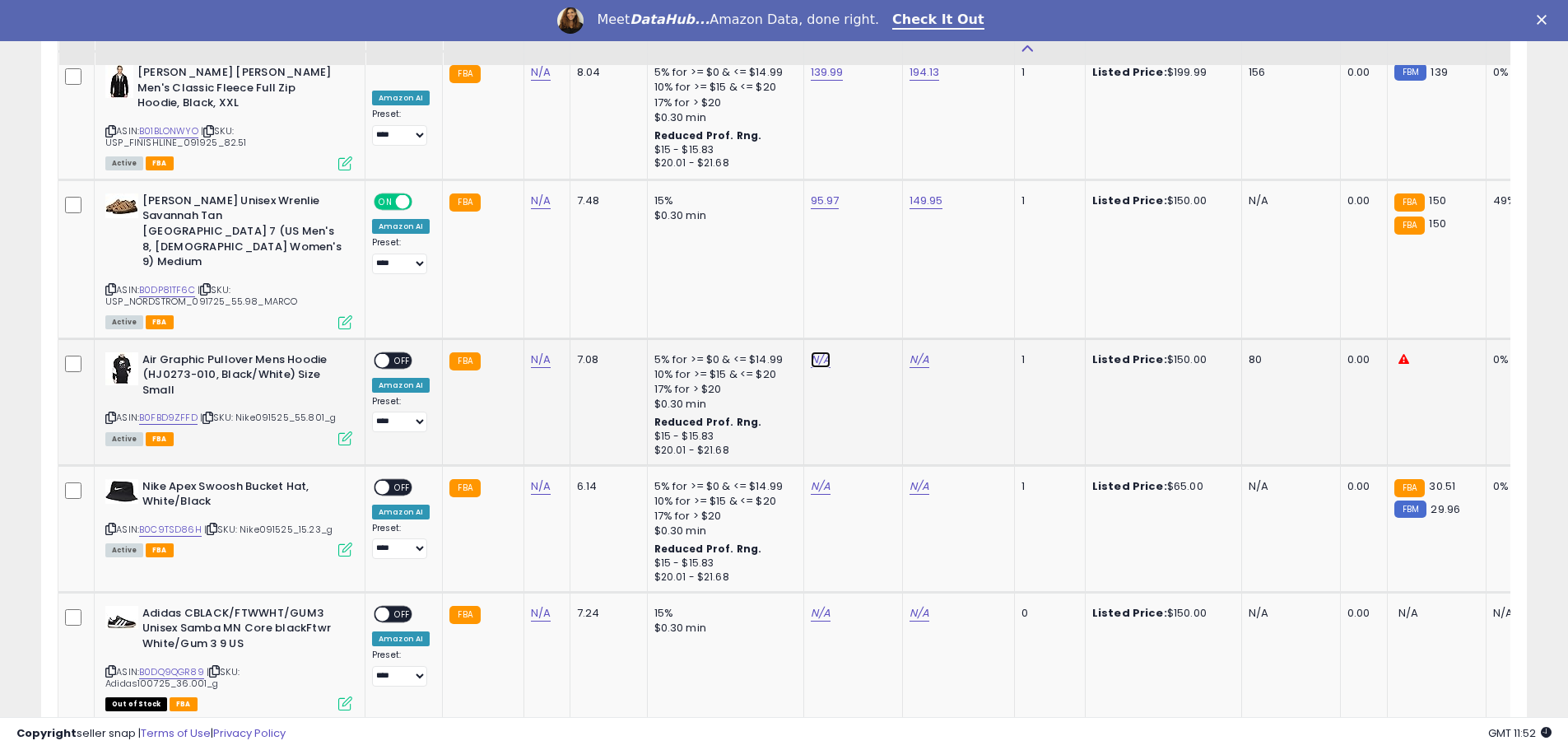
click at [813, 351] on link "N/A" at bounding box center [820, 359] width 20 height 16
click at [918, 351] on link "N/A" at bounding box center [919, 359] width 20 height 16
type input "******"
click button "submit" at bounding box center [960, 240] width 28 height 25
click at [815, 351] on link "N/A" at bounding box center [820, 359] width 20 height 16
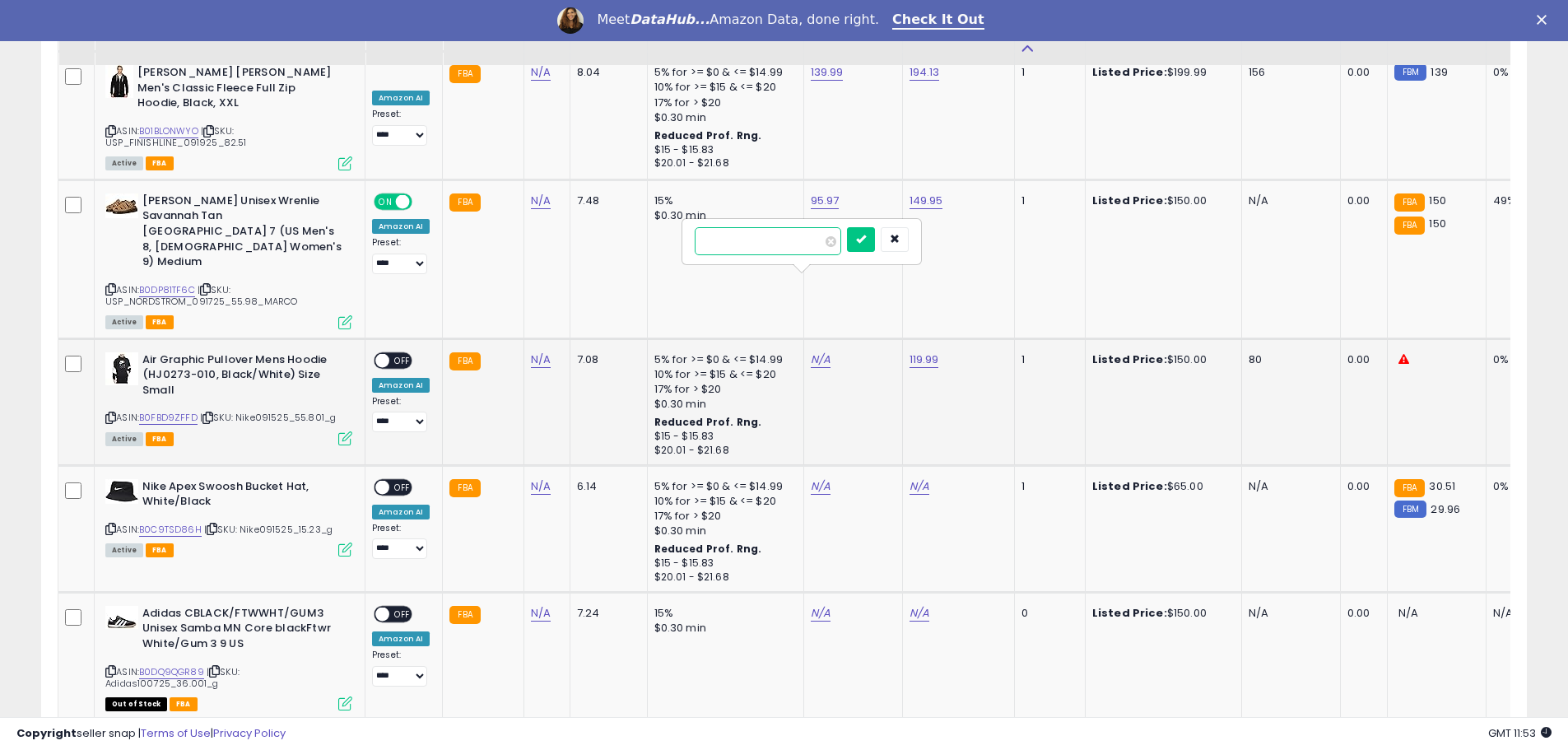
drag, startPoint x: 748, startPoint y: 237, endPoint x: 802, endPoint y: 239, distance: 54.0
click at [748, 237] on input "number" at bounding box center [768, 241] width 147 height 28
type input "*****"
click button "submit" at bounding box center [861, 240] width 28 height 25
click at [401, 353] on span "OFF" at bounding box center [402, 359] width 26 height 14
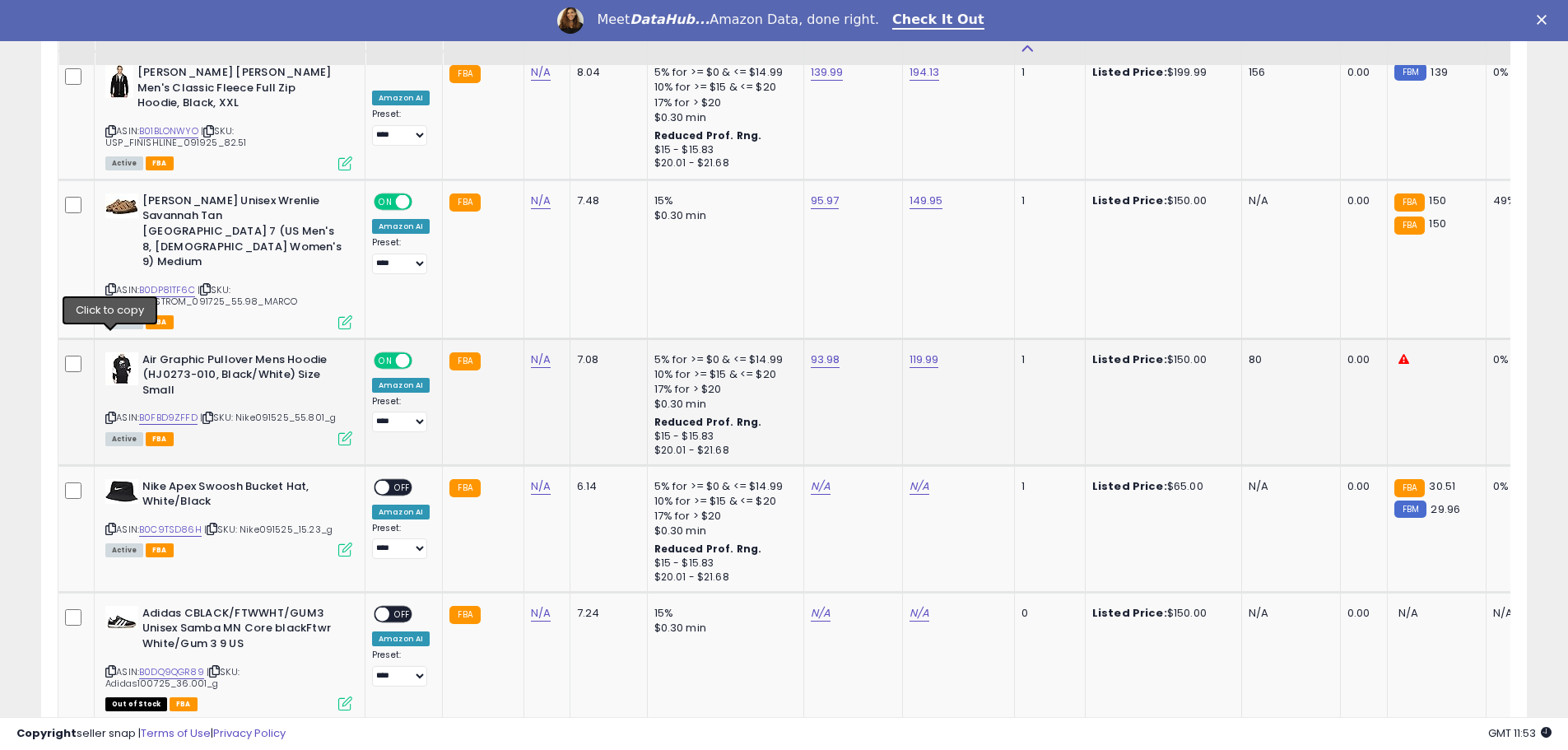
click at [111, 413] on icon at bounding box center [110, 417] width 11 height 9
click at [178, 523] on link "B0C9TSD86H" at bounding box center [171, 529] width 63 height 14
drag, startPoint x: 112, startPoint y: 450, endPoint x: 780, endPoint y: 321, distance: 680.3
click at [148, 479] on div "ASIN: B0C9TSD86H | SKU: Nike091525_15.23_g Active FBA" at bounding box center [229, 517] width 247 height 77
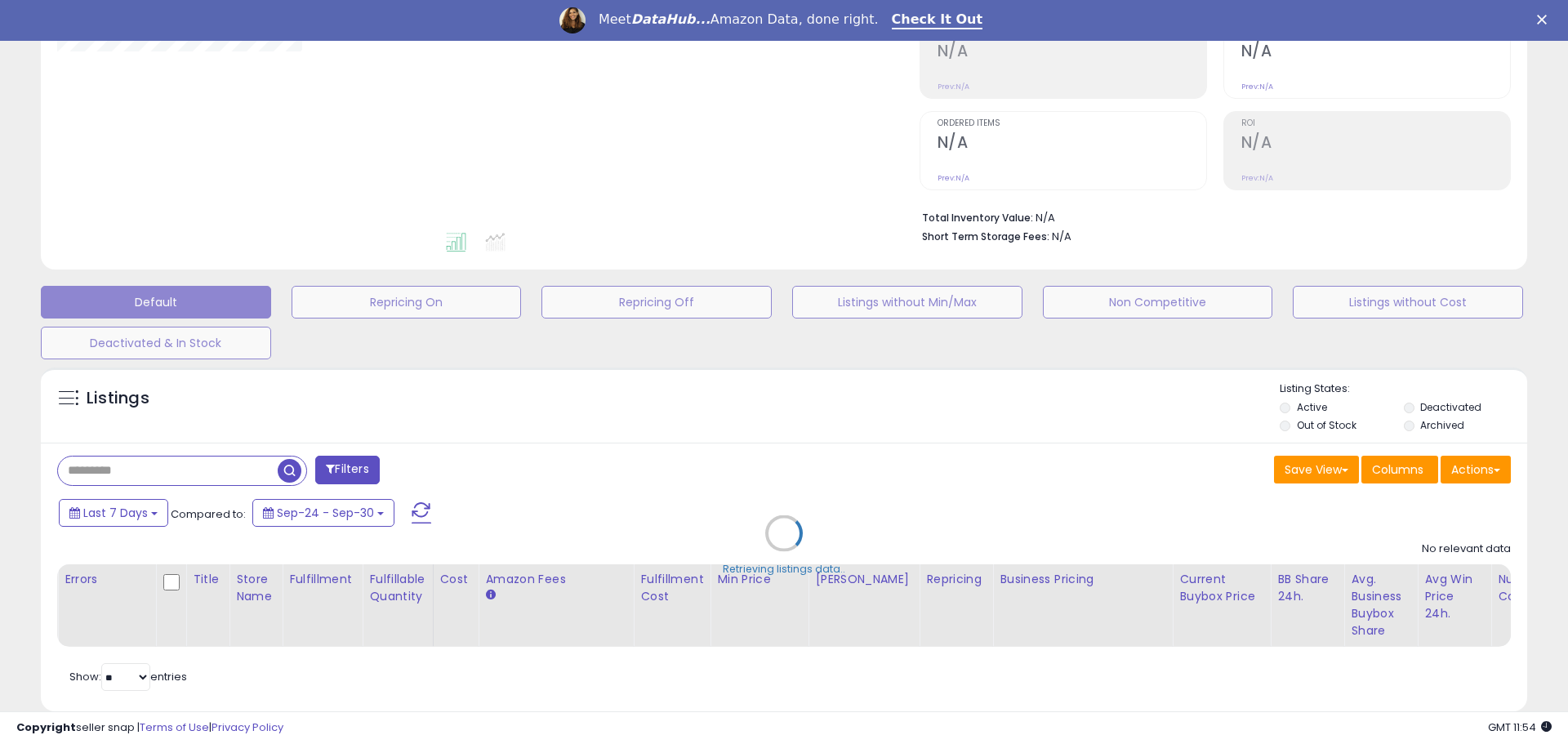
select select "**"
